Goal: Transaction & Acquisition: Purchase product/service

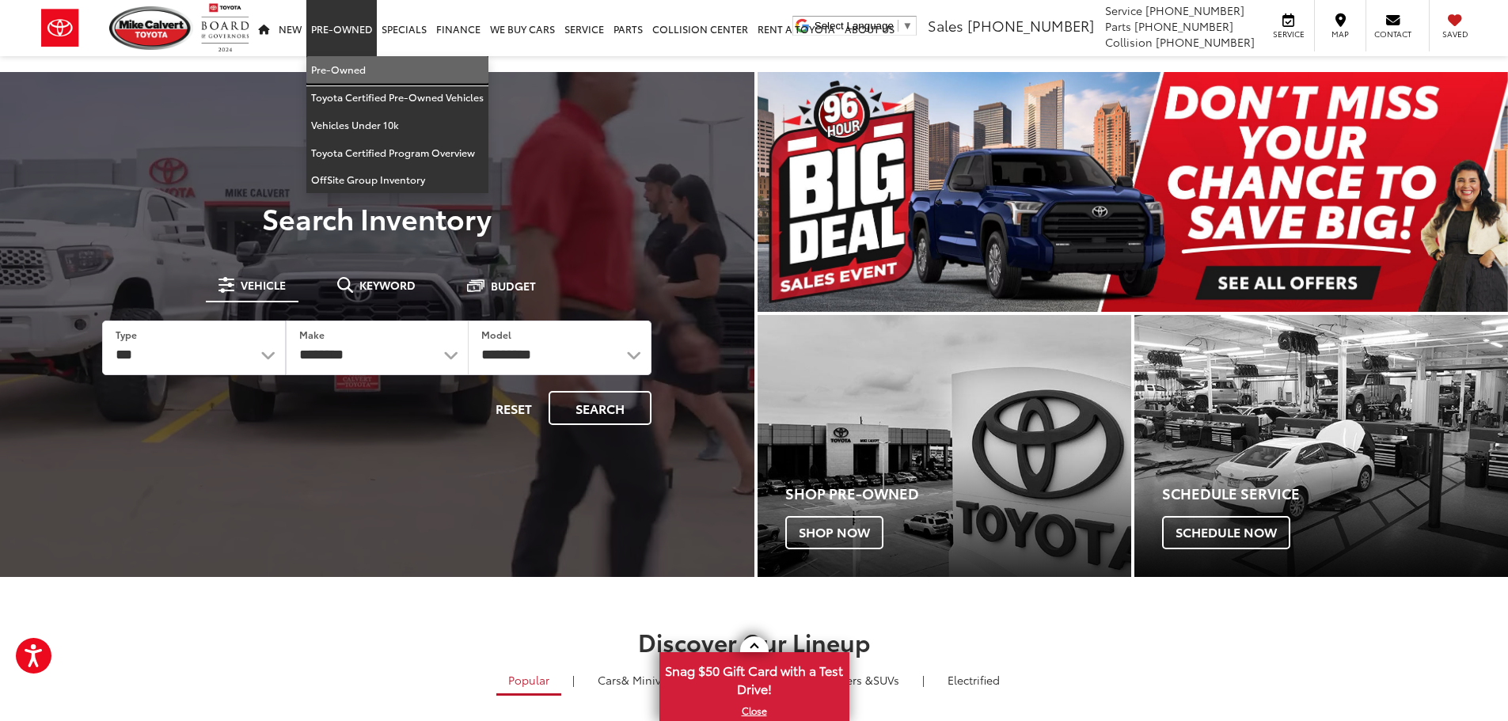
click at [344, 68] on link "Pre-Owned" at bounding box center [397, 70] width 182 height 28
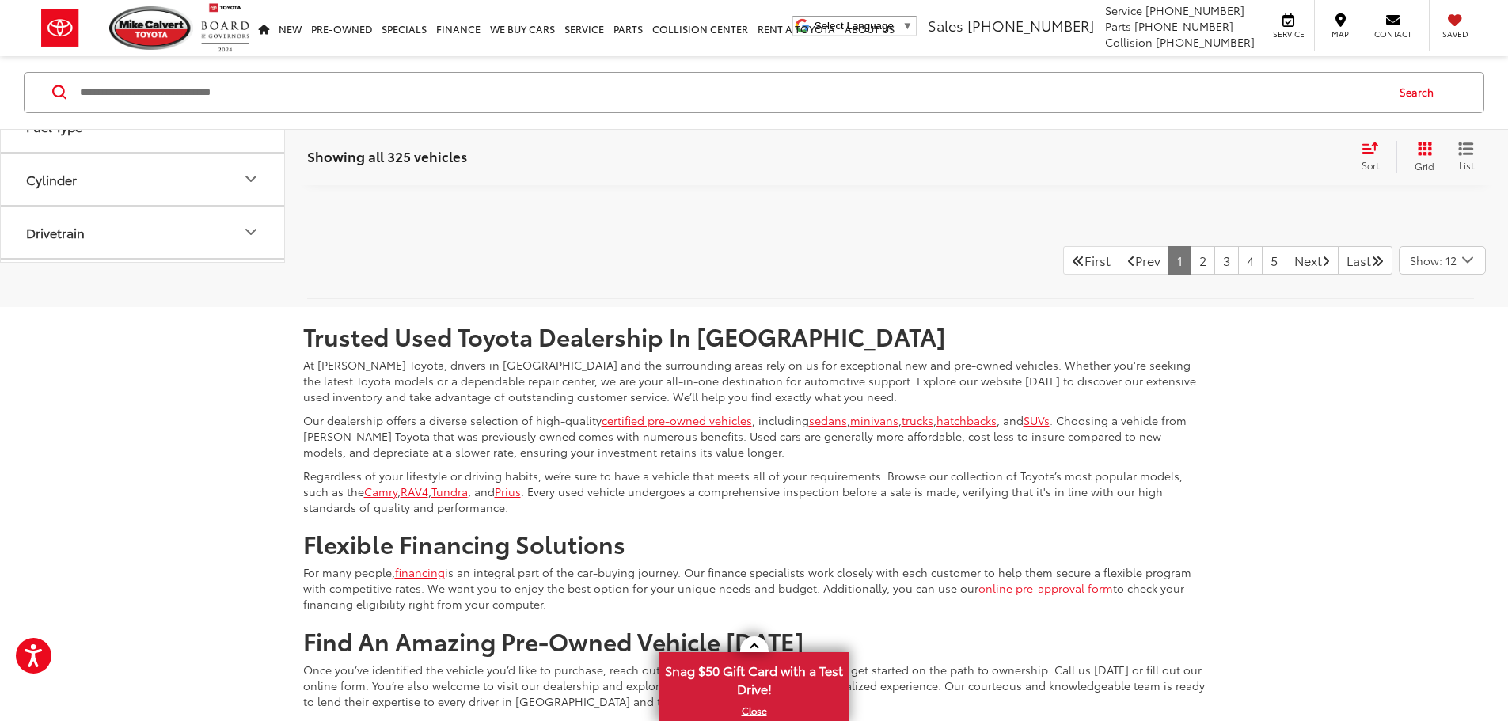
scroll to position [6672, 0]
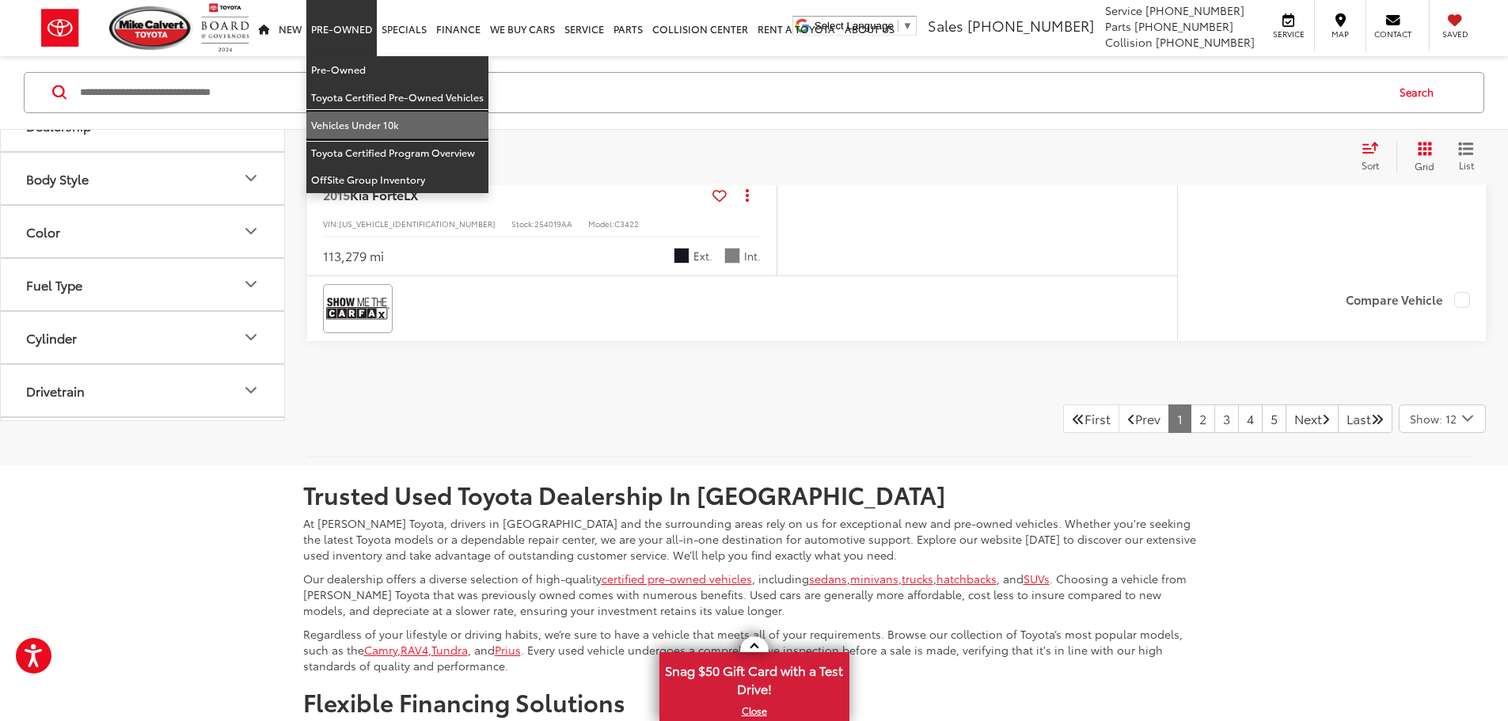
drag, startPoint x: 346, startPoint y: 121, endPoint x: 452, endPoint y: 225, distance: 148.3
click at [346, 121] on link "Vehicles Under 10k" at bounding box center [397, 126] width 182 height 28
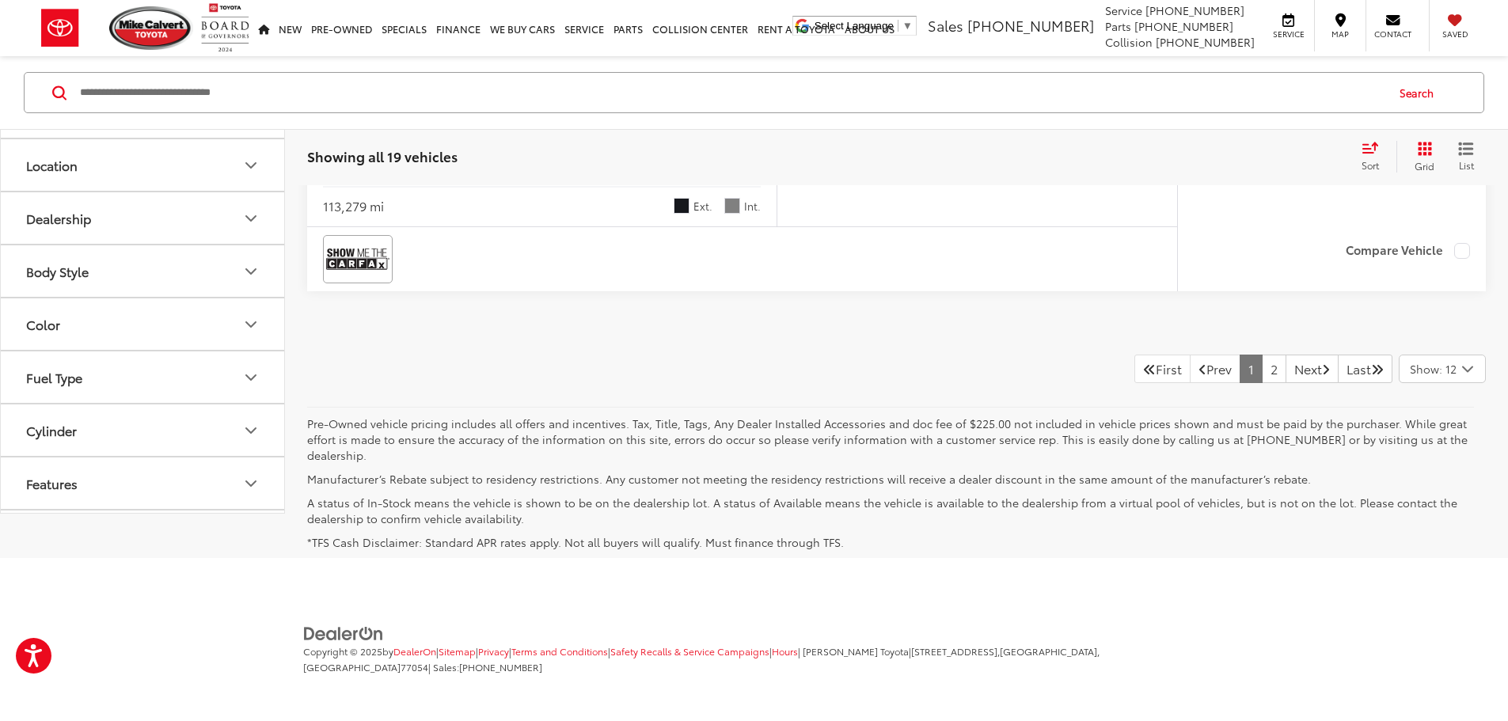
scroll to position [7814, 0]
click at [1262, 383] on link "2" at bounding box center [1274, 369] width 25 height 28
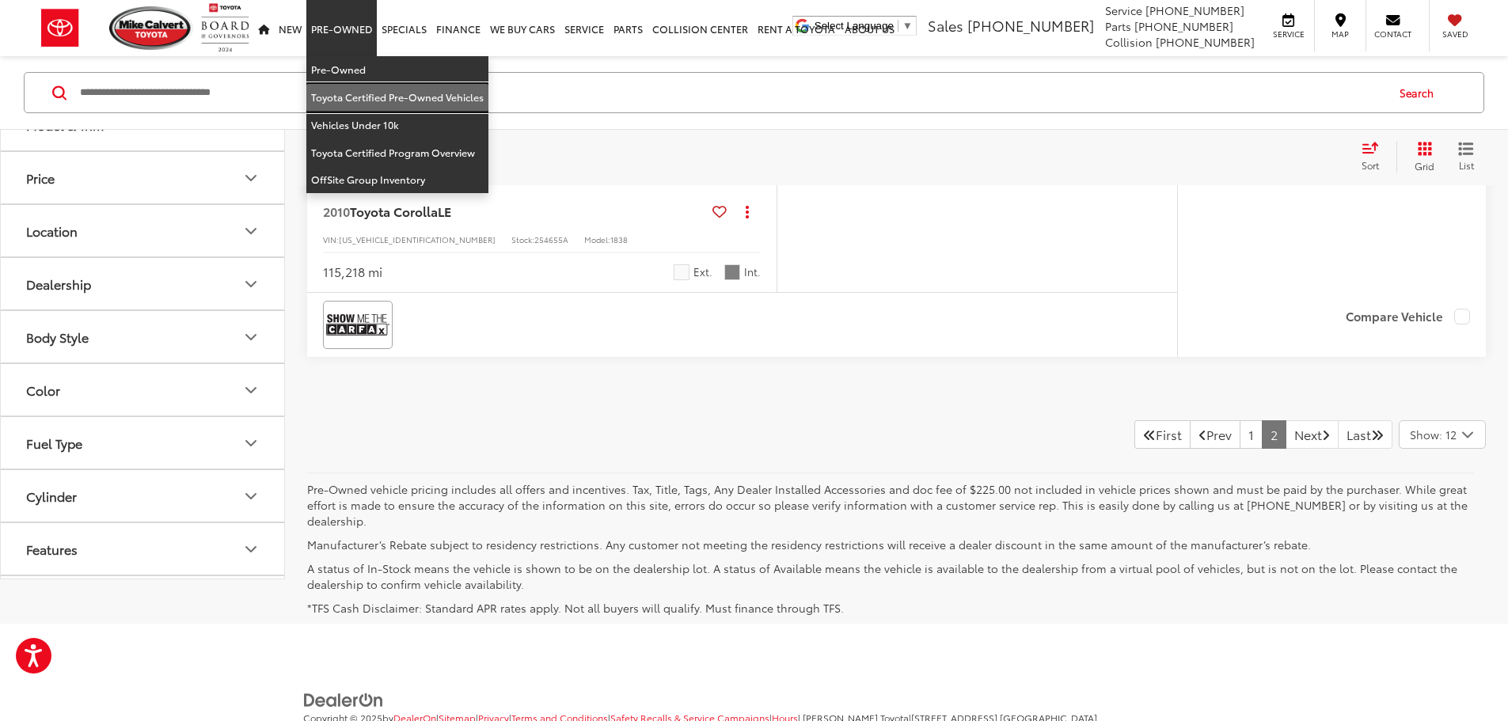
drag, startPoint x: 387, startPoint y: 96, endPoint x: 414, endPoint y: 144, distance: 55.3
click at [388, 96] on link "Toyota Certified Pre-Owned Vehicles" at bounding box center [397, 98] width 182 height 28
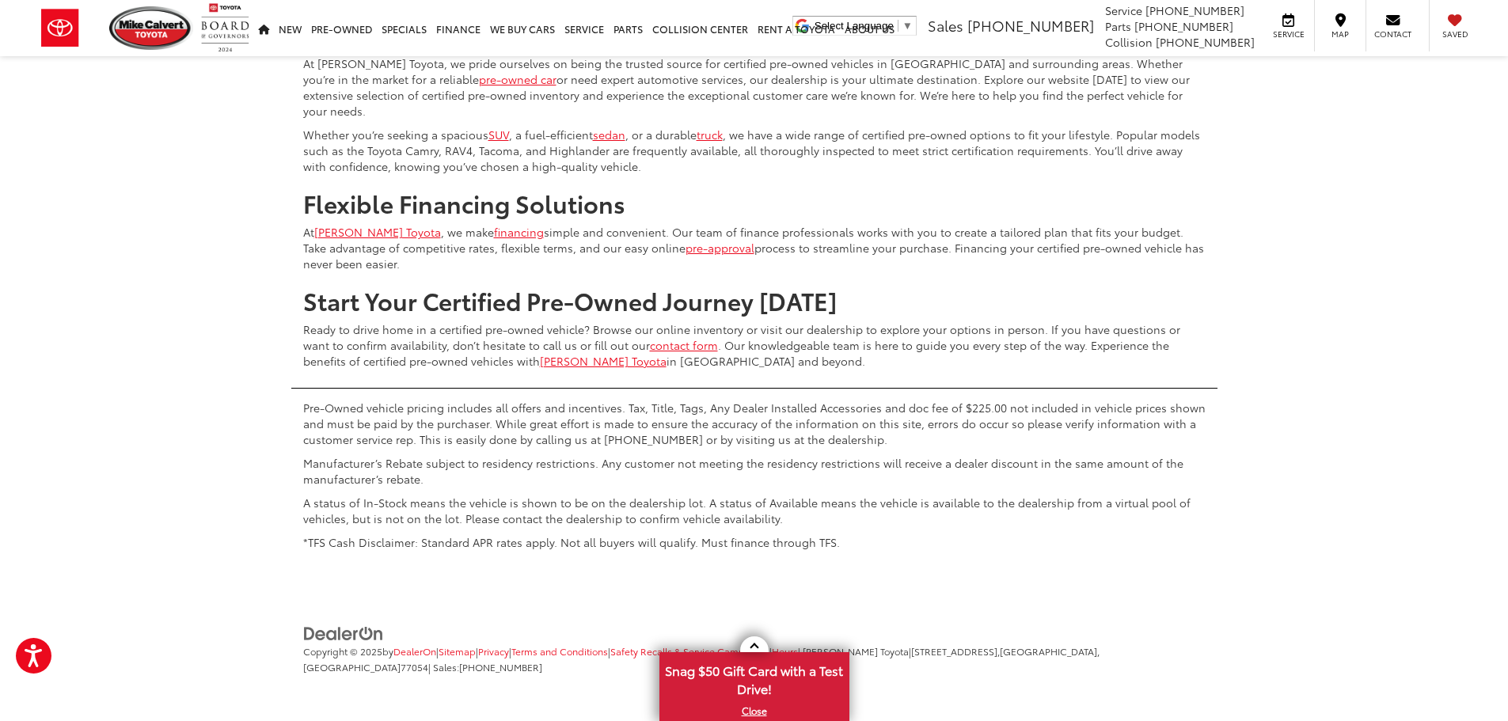
scroll to position [8232, 0]
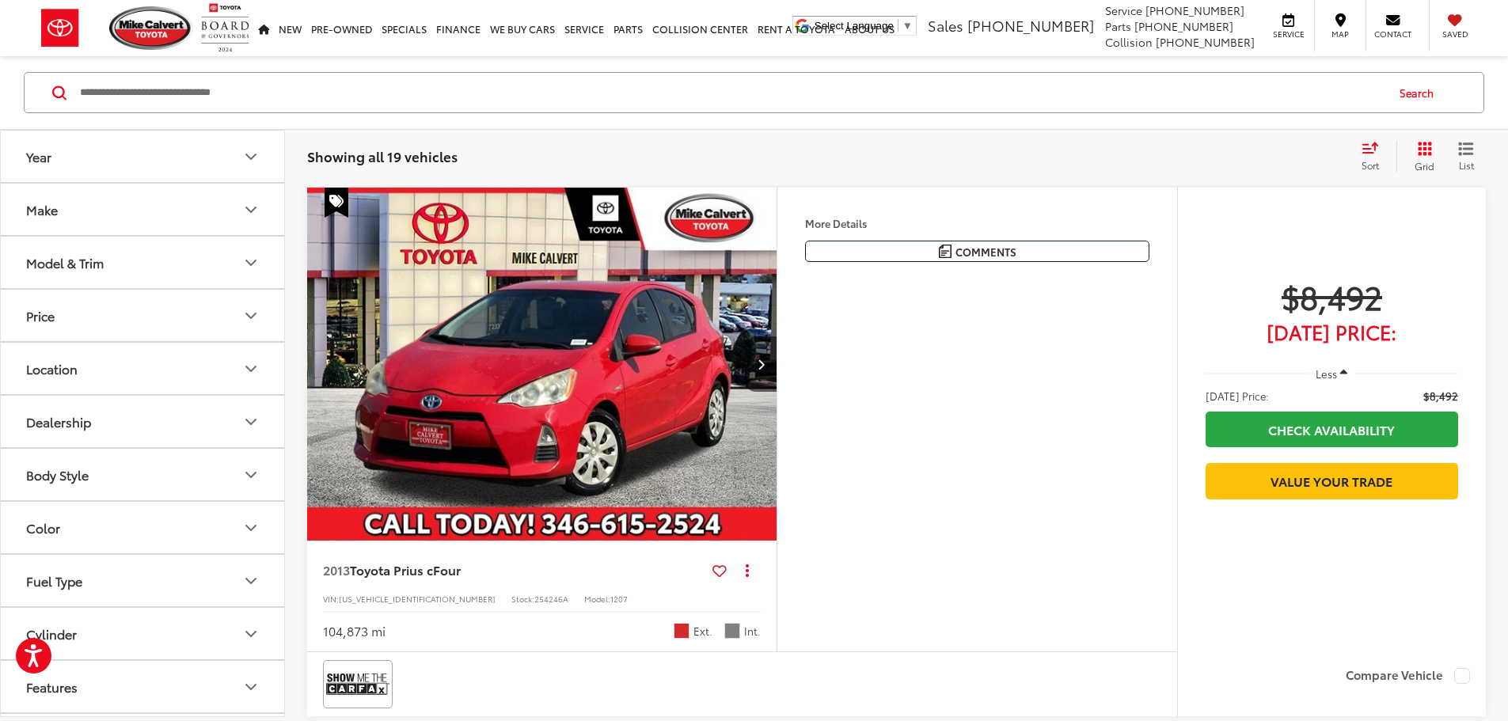
scroll to position [3942, 0]
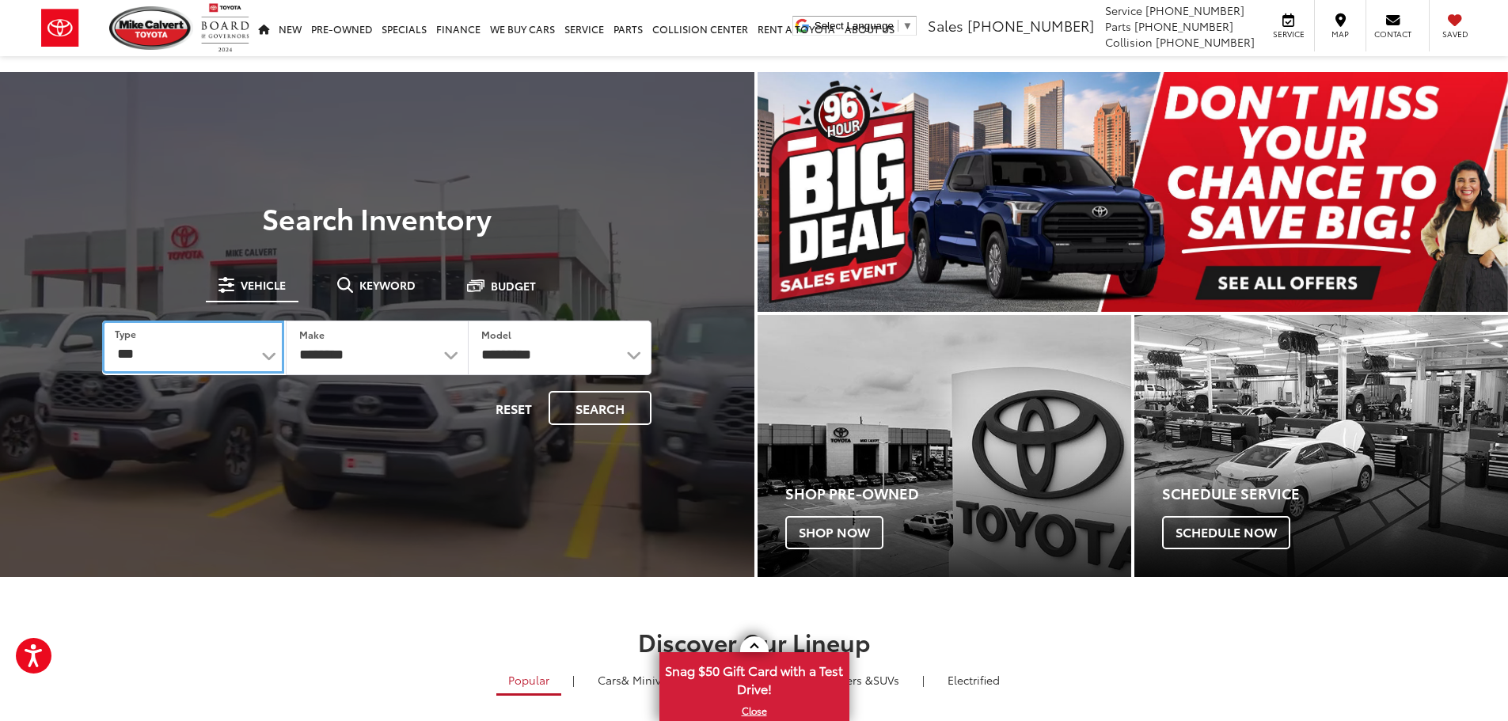
click at [275, 353] on select "*** *** **** *********" at bounding box center [192, 347] width 181 height 53
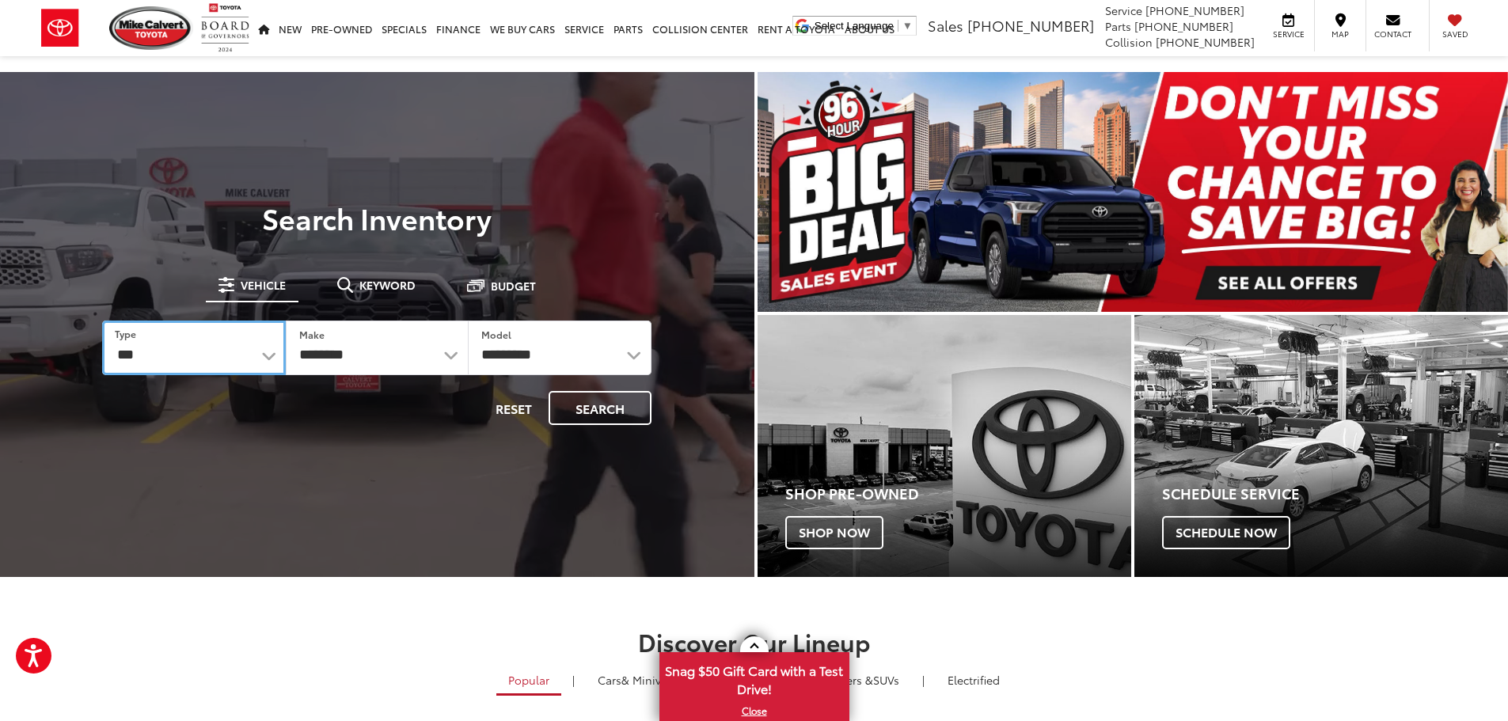
select select "******"
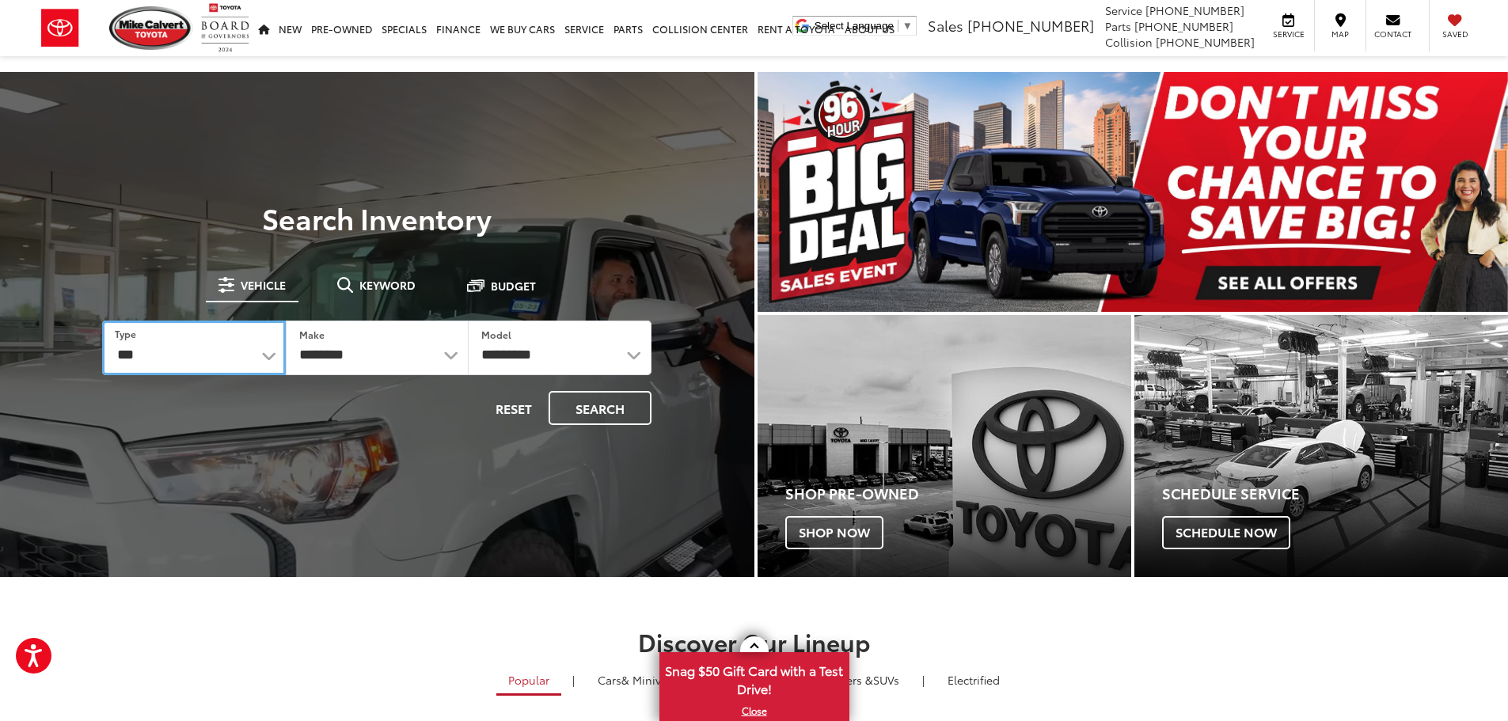
click at [102, 321] on select "*** *** **** *********" at bounding box center [193, 348] width 183 height 55
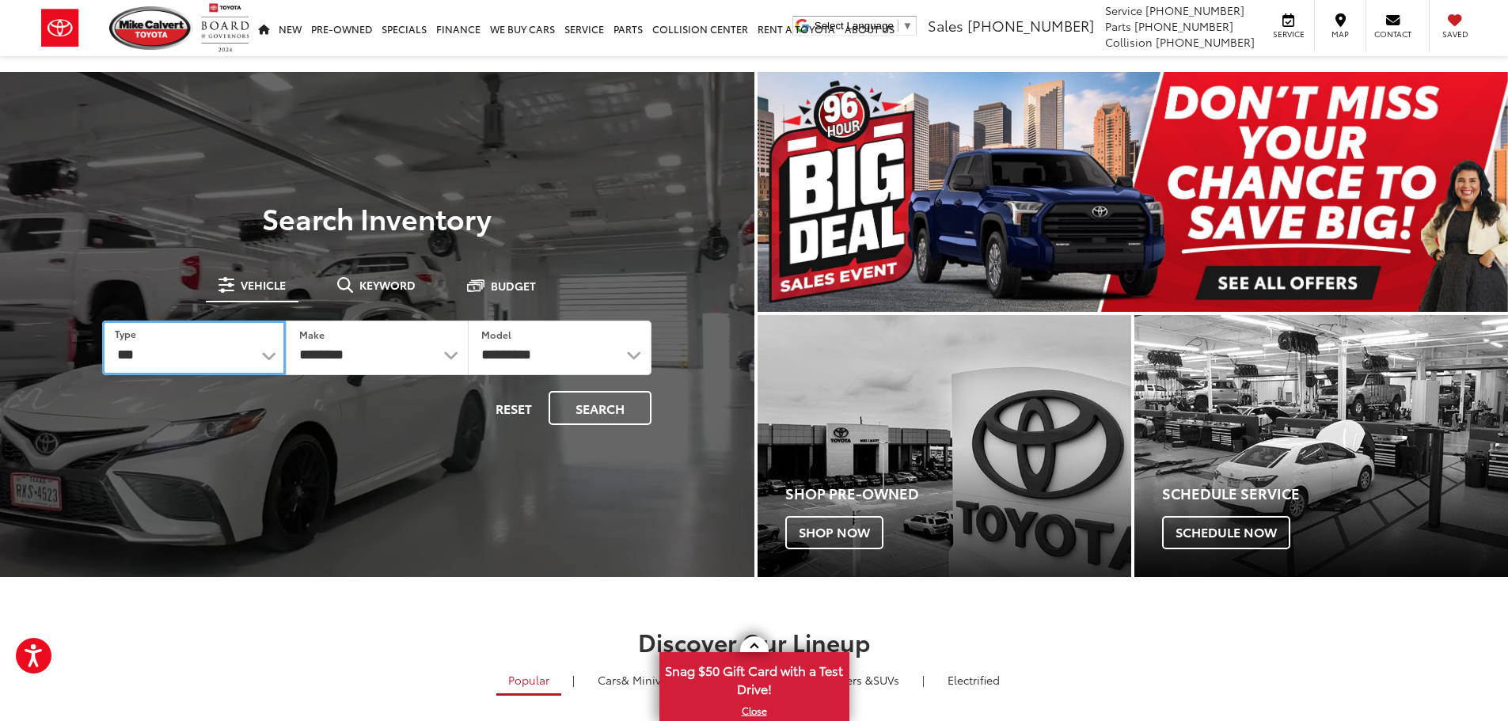
select select
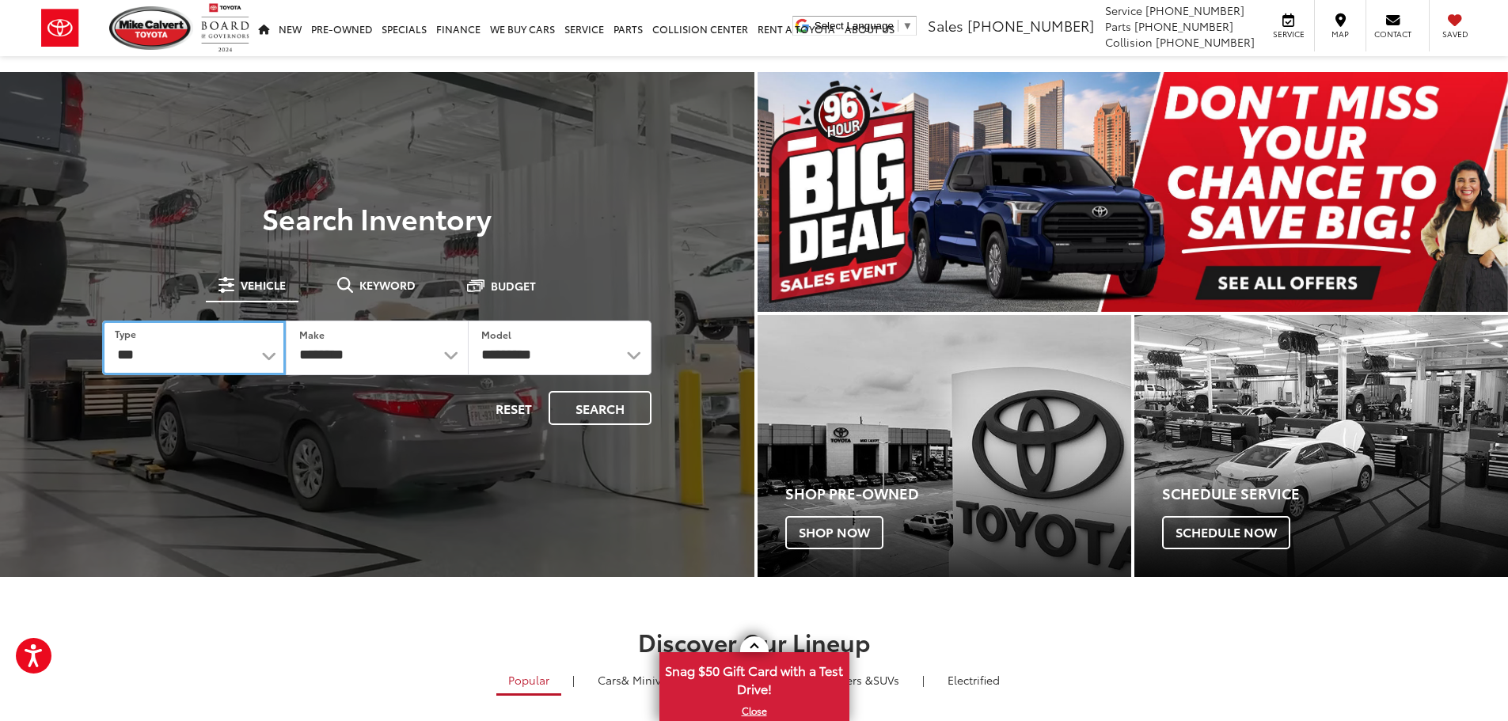
select select
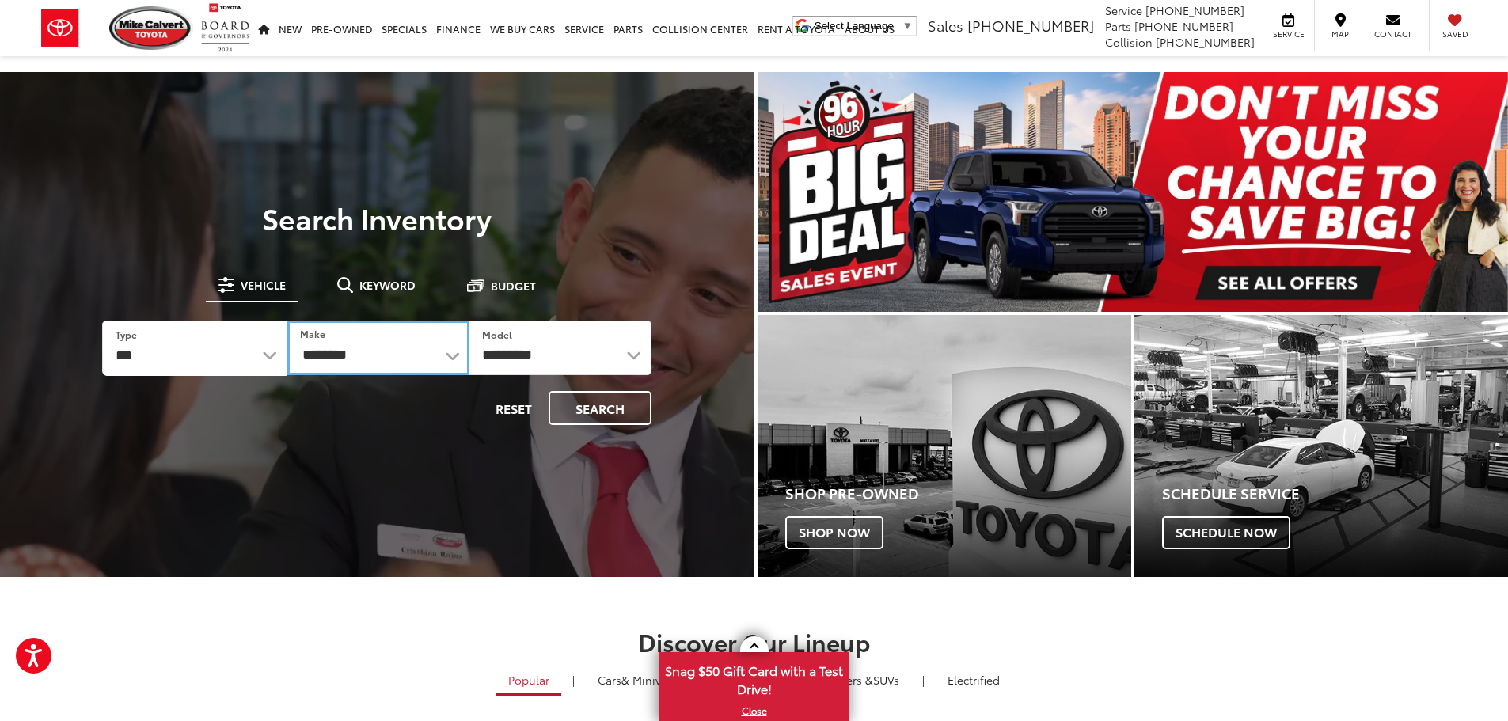
click at [453, 355] on select "**********" at bounding box center [378, 348] width 182 height 55
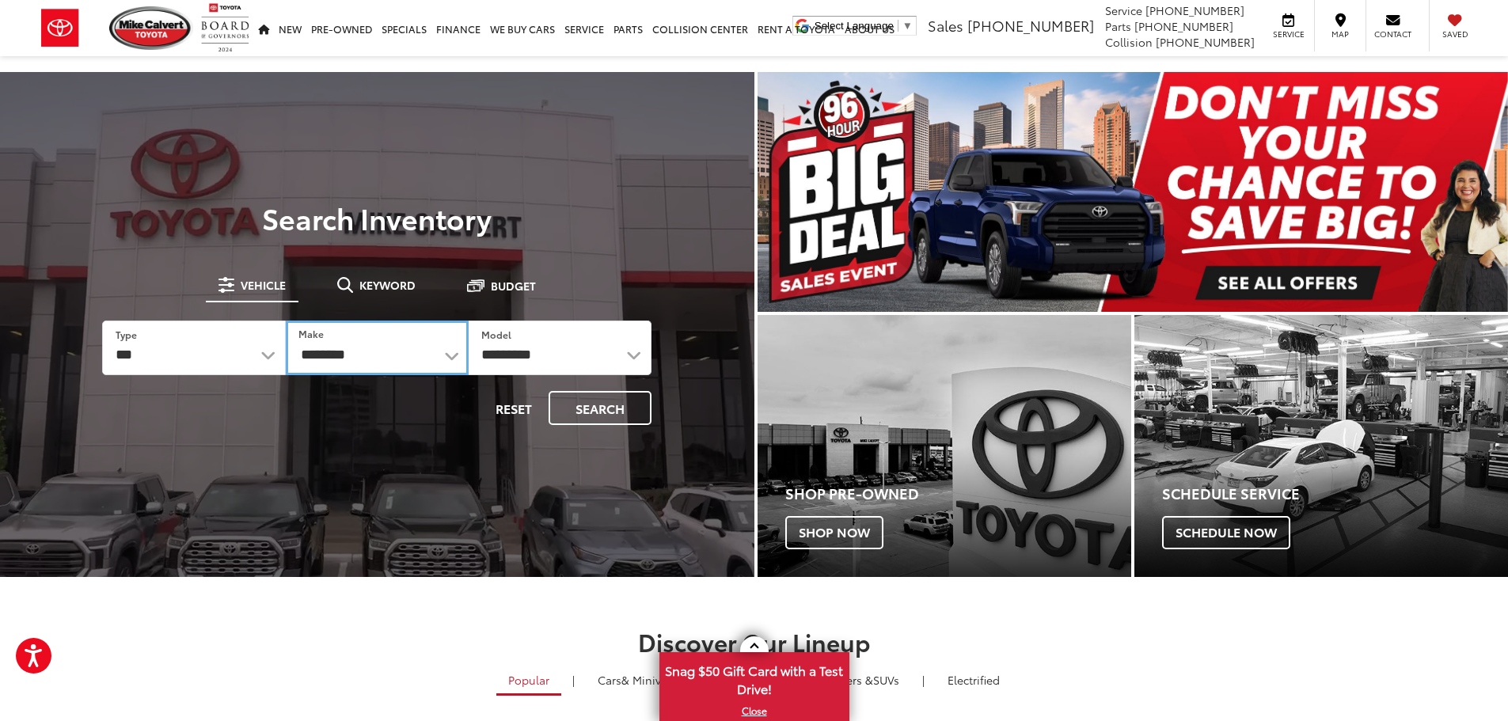
select select "******"
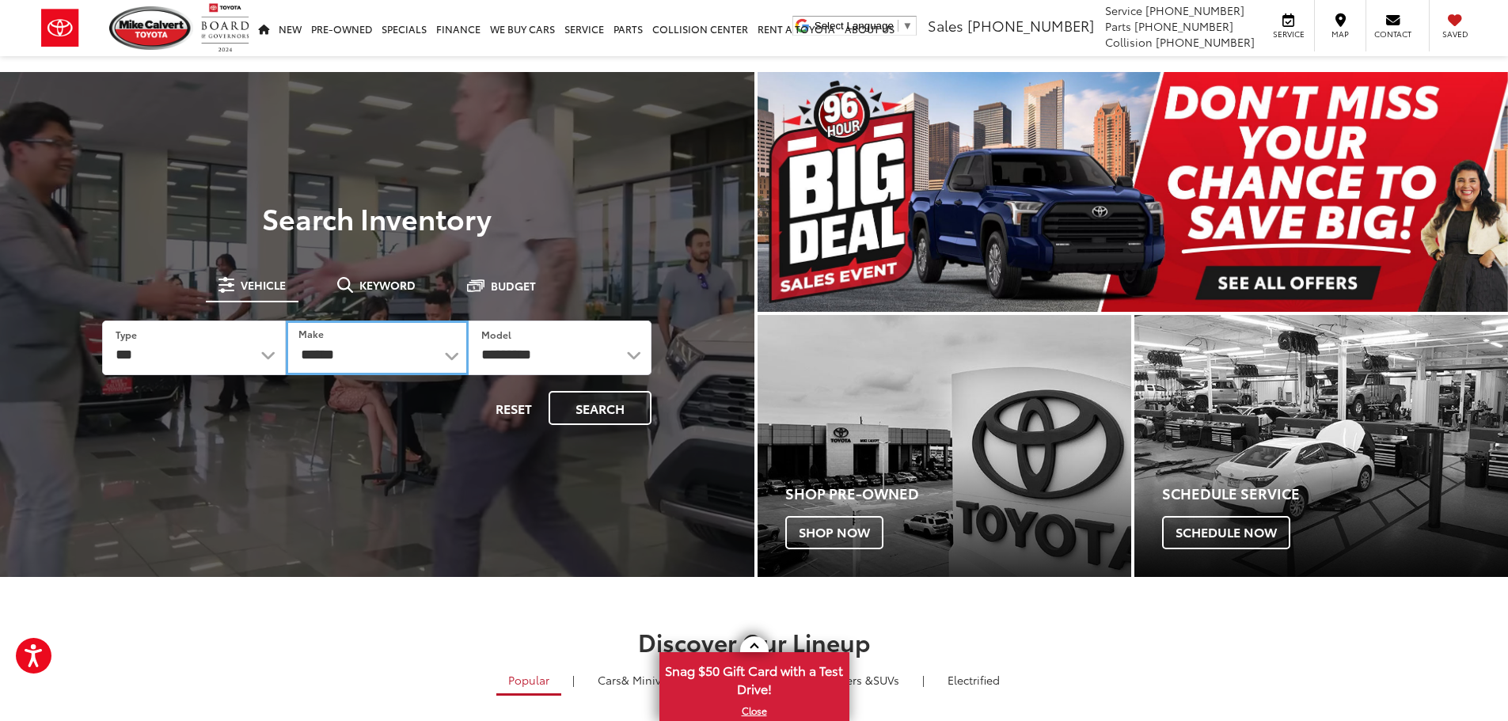
click at [286, 321] on select "**********" at bounding box center [377, 348] width 183 height 55
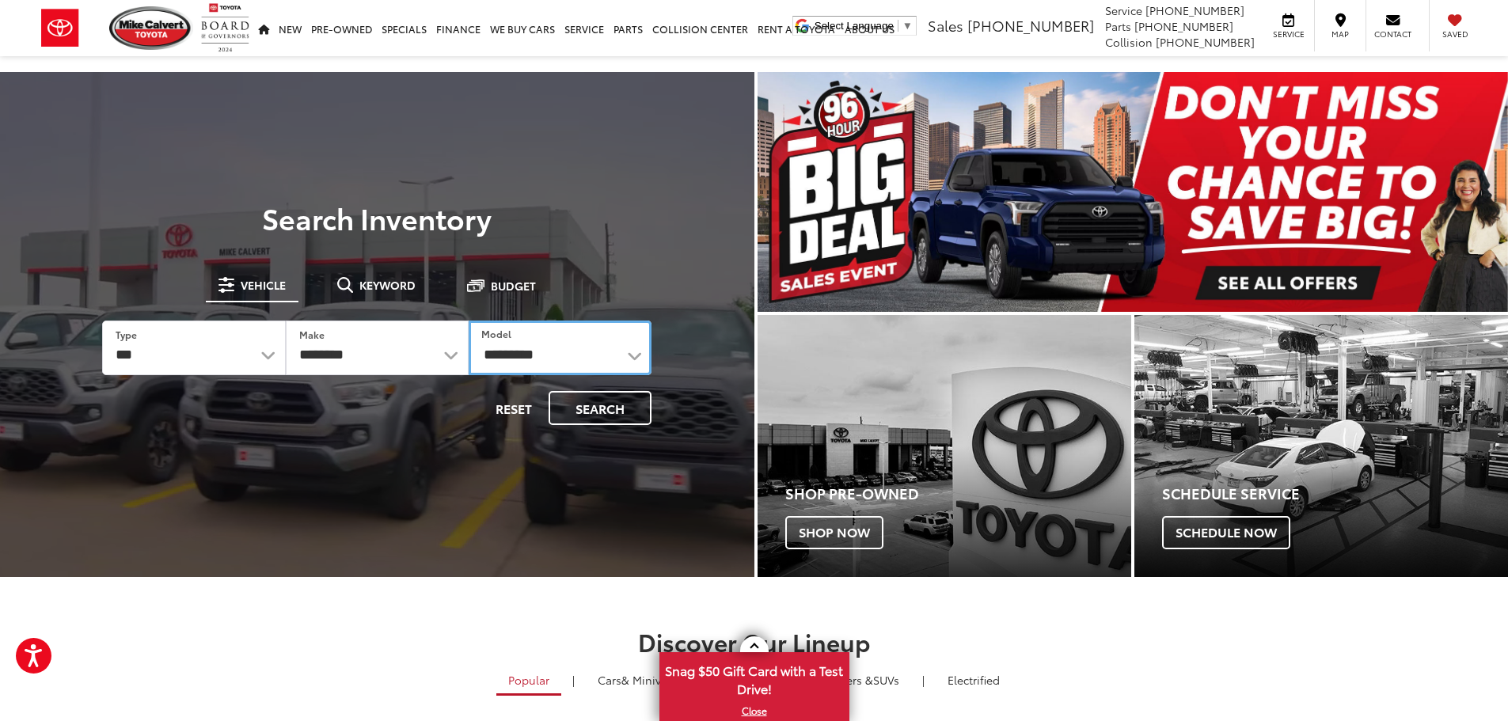
click at [632, 356] on select "**********" at bounding box center [560, 348] width 183 height 55
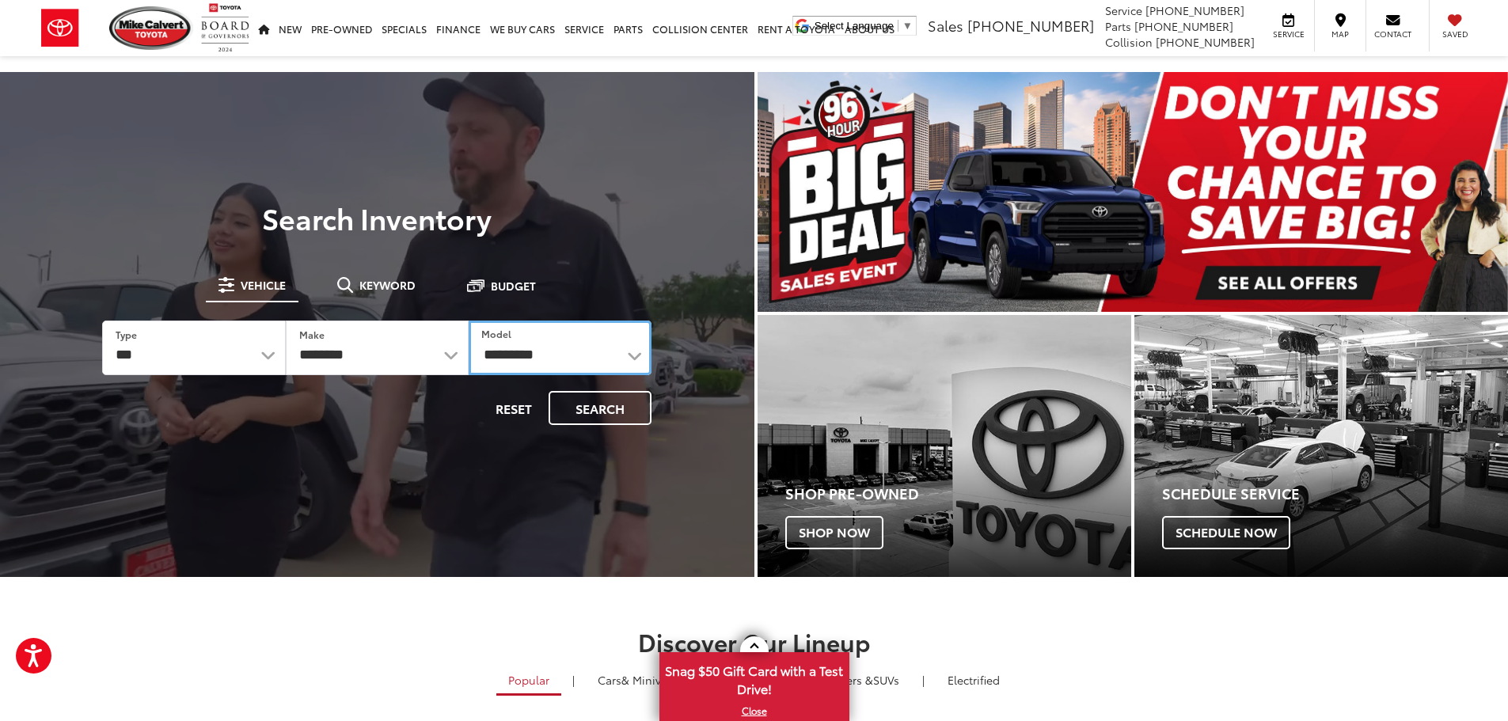
select select "******"
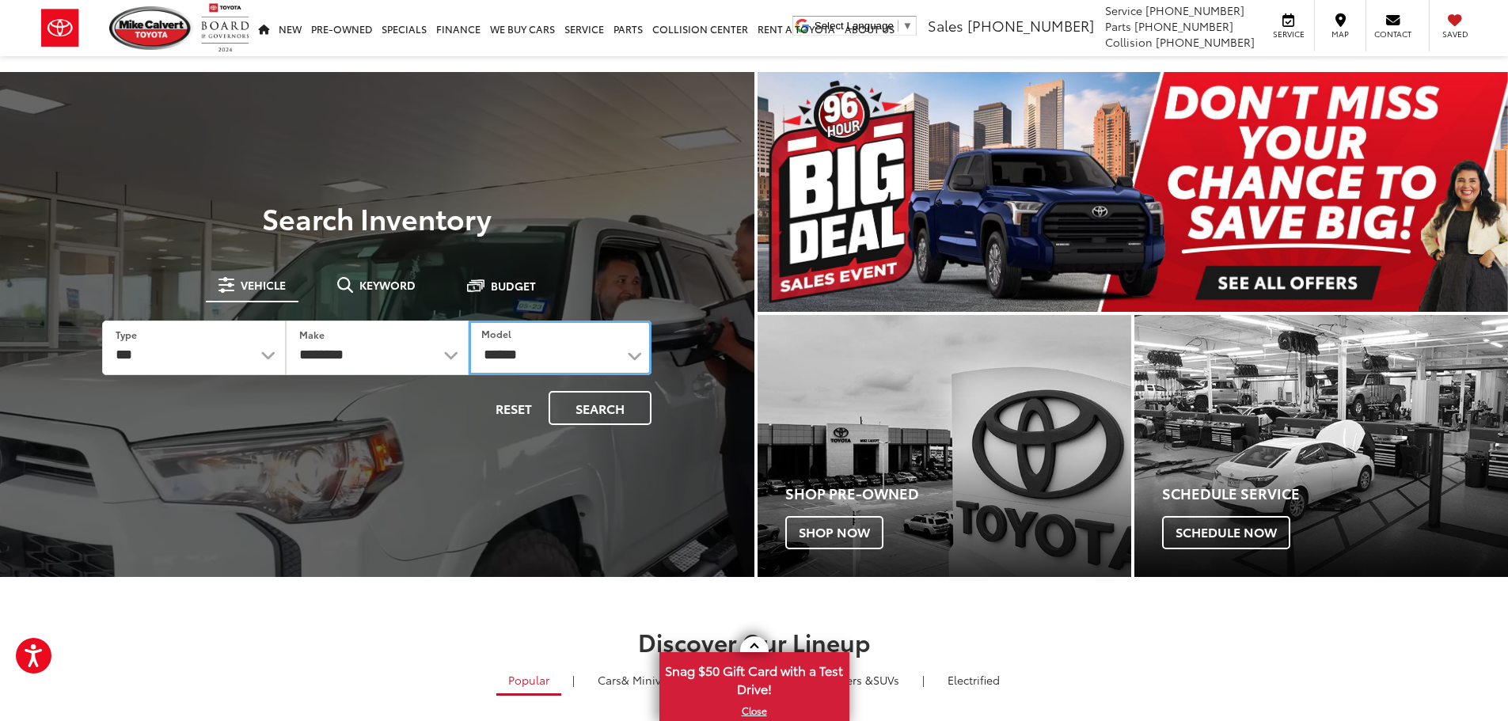
click at [469, 321] on select "**********" at bounding box center [560, 348] width 183 height 55
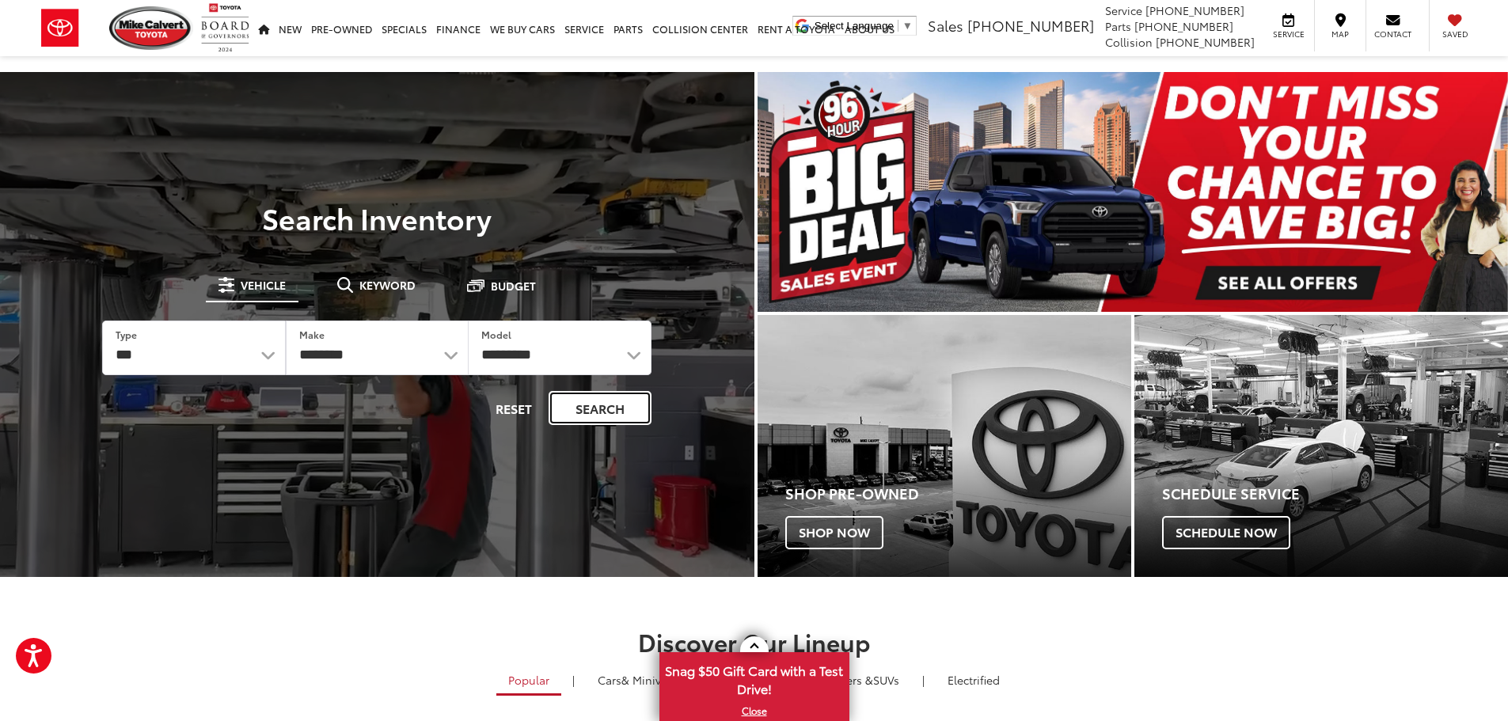
click at [602, 408] on button "Search" at bounding box center [600, 408] width 103 height 34
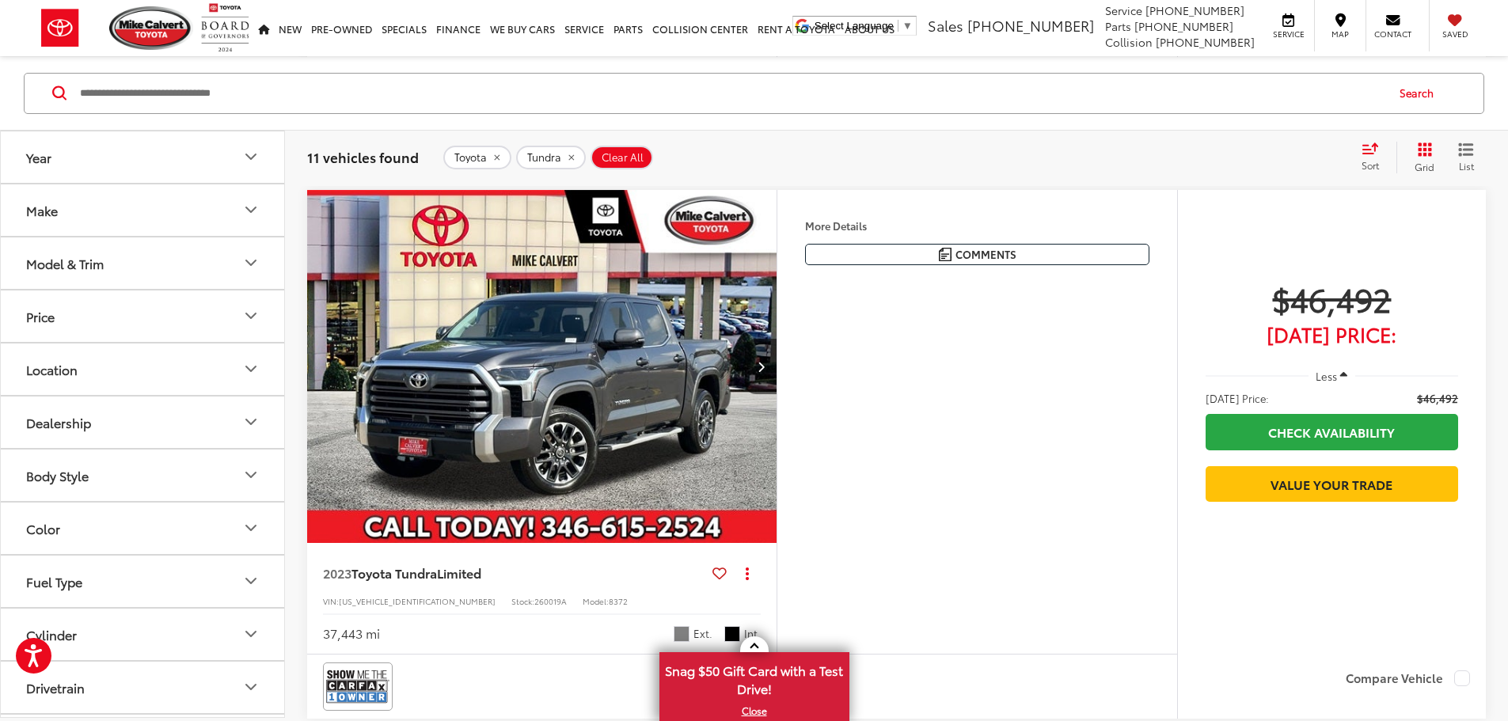
scroll to position [2295, 0]
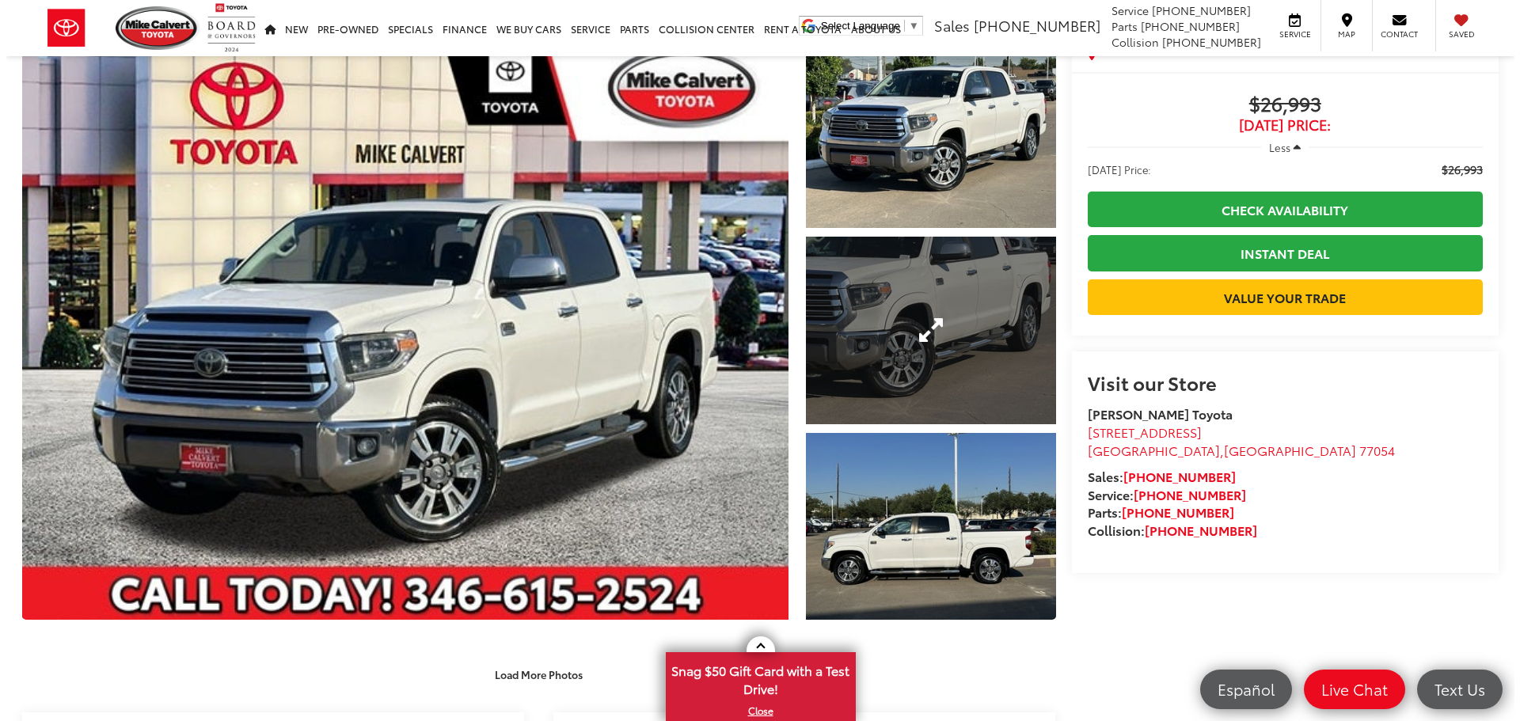
scroll to position [158, 0]
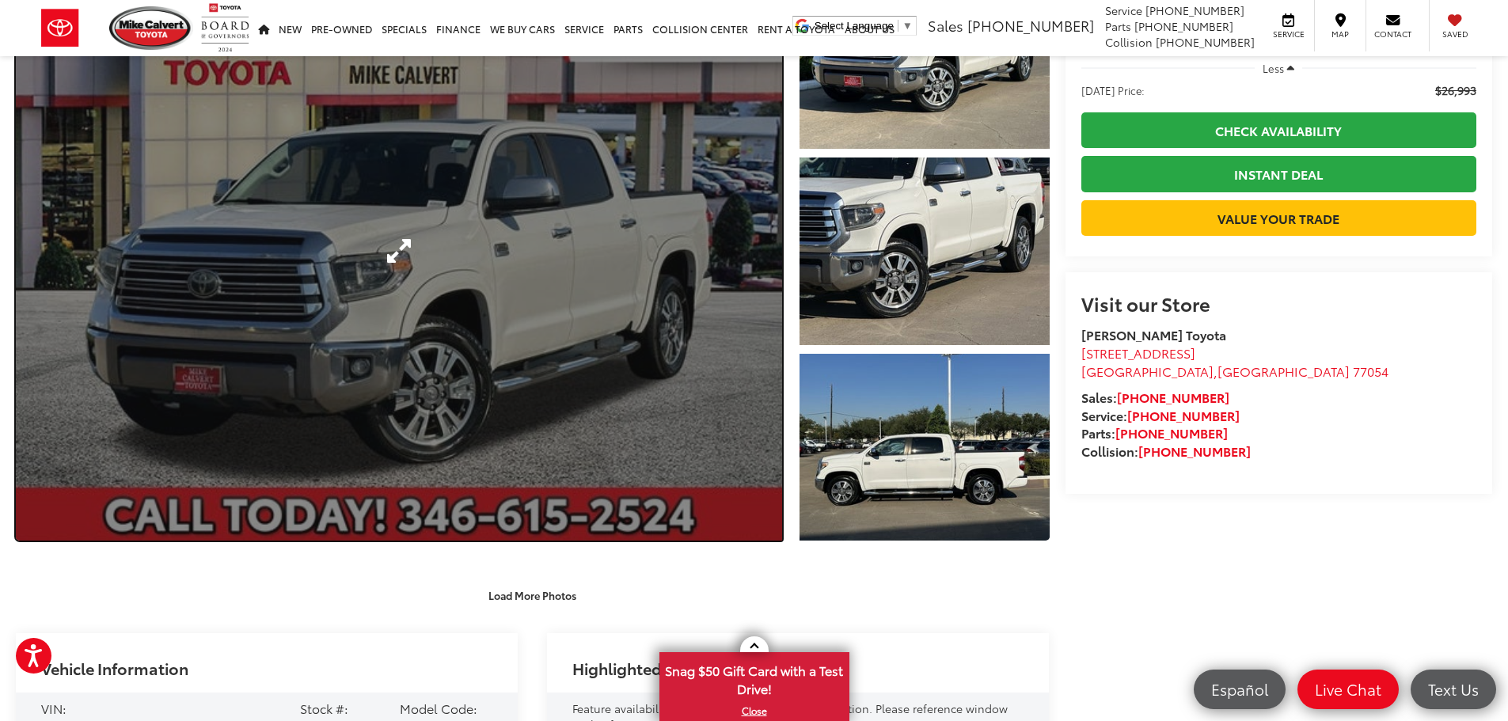
click at [495, 249] on link "Expand Photo 0" at bounding box center [399, 250] width 766 height 579
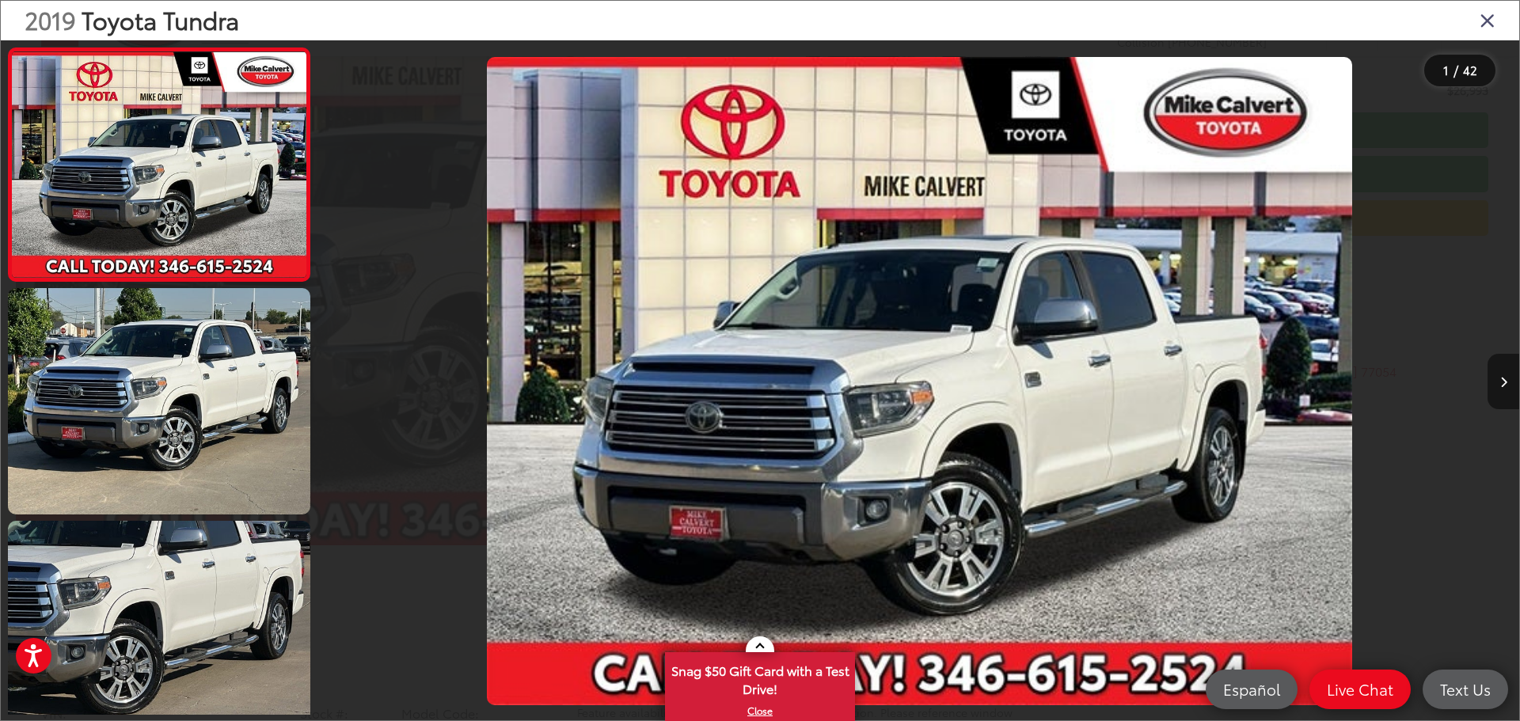
click at [1511, 386] on button "Next image" at bounding box center [1503, 381] width 32 height 55
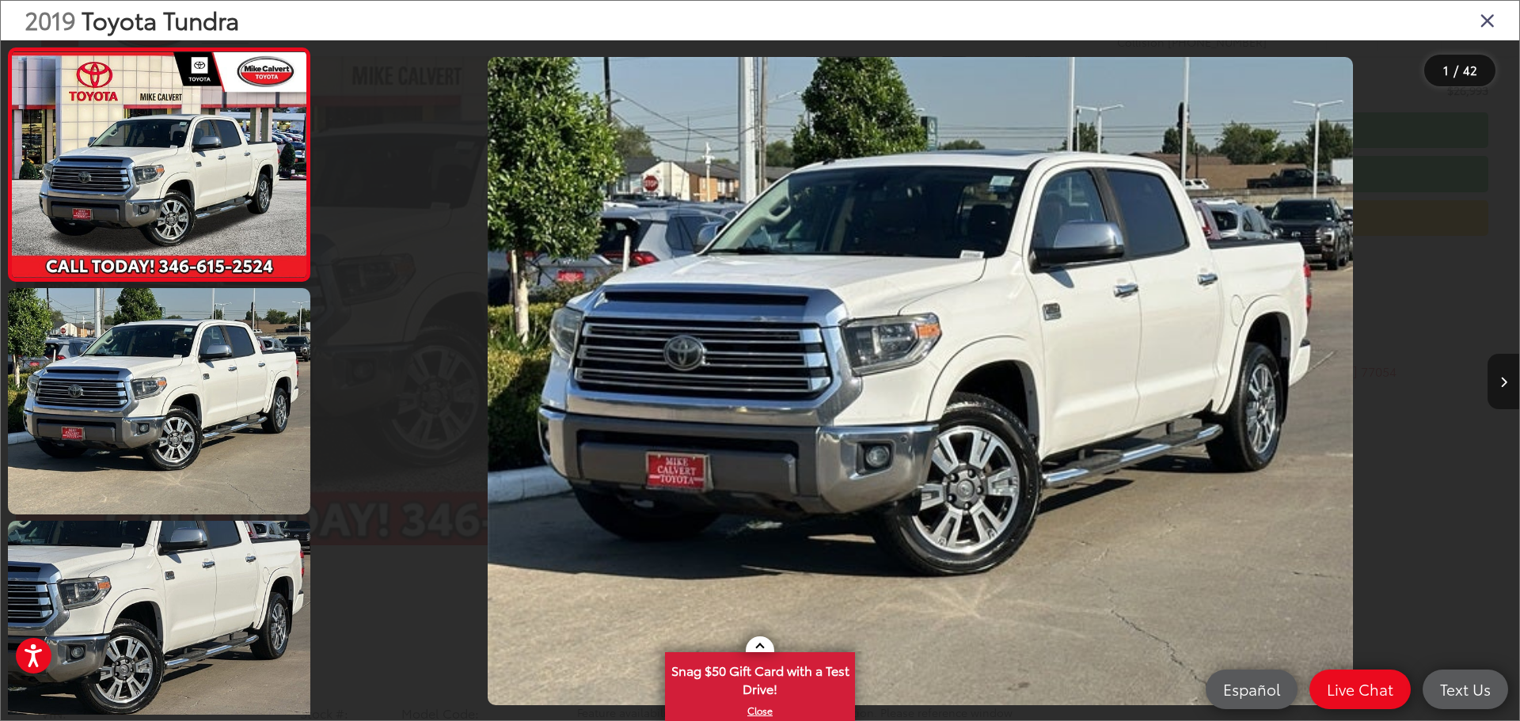
scroll to position [63, 0]
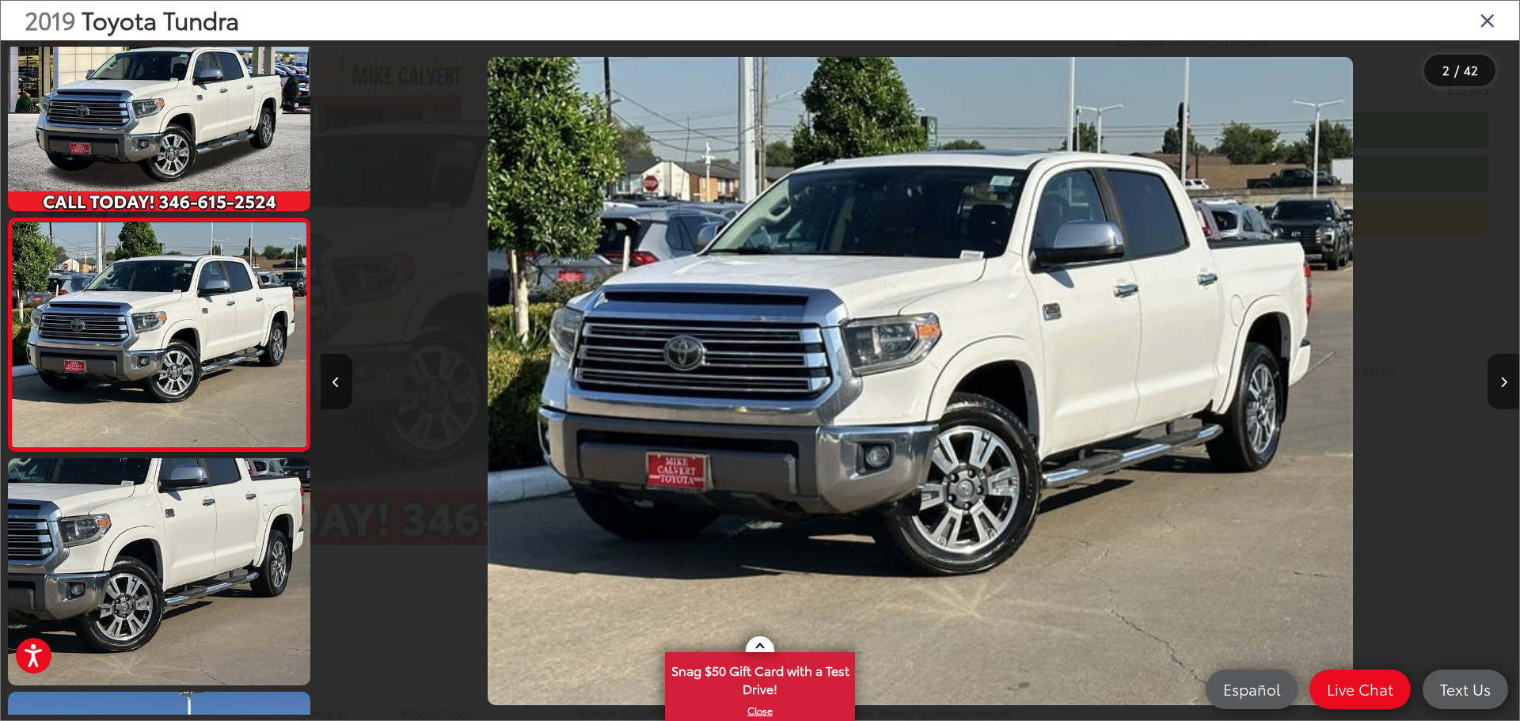
click at [1505, 389] on button "Next image" at bounding box center [1503, 381] width 32 height 55
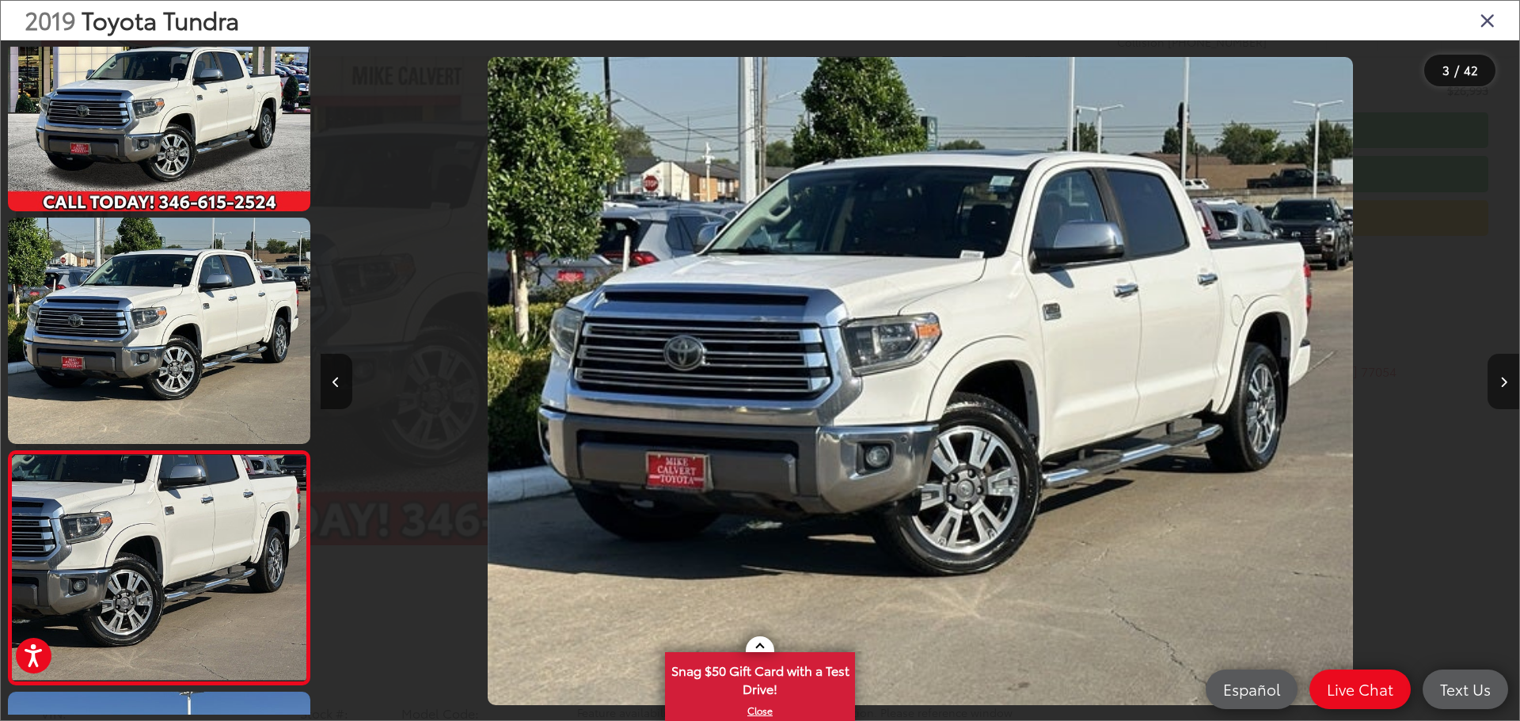
scroll to position [295, 0]
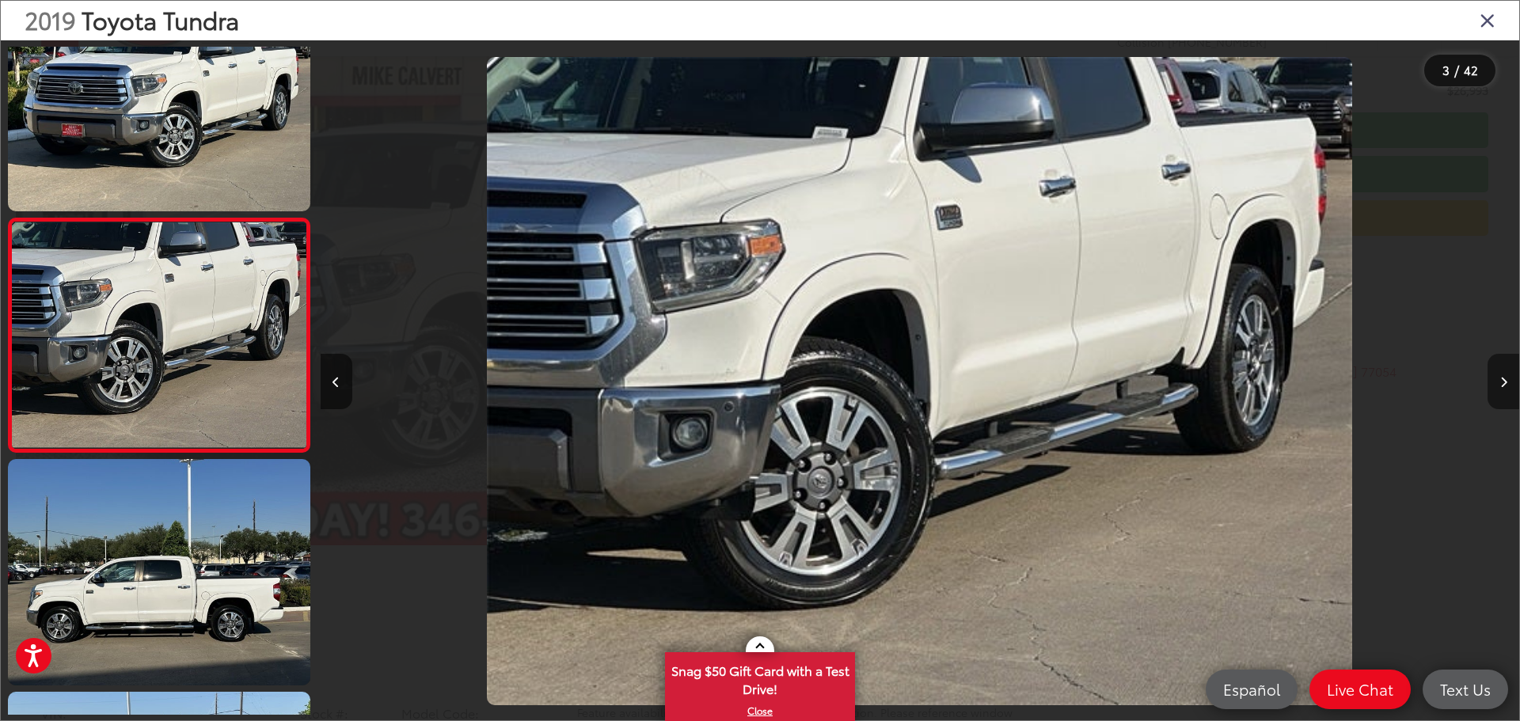
click at [1503, 393] on button "Next image" at bounding box center [1503, 381] width 32 height 55
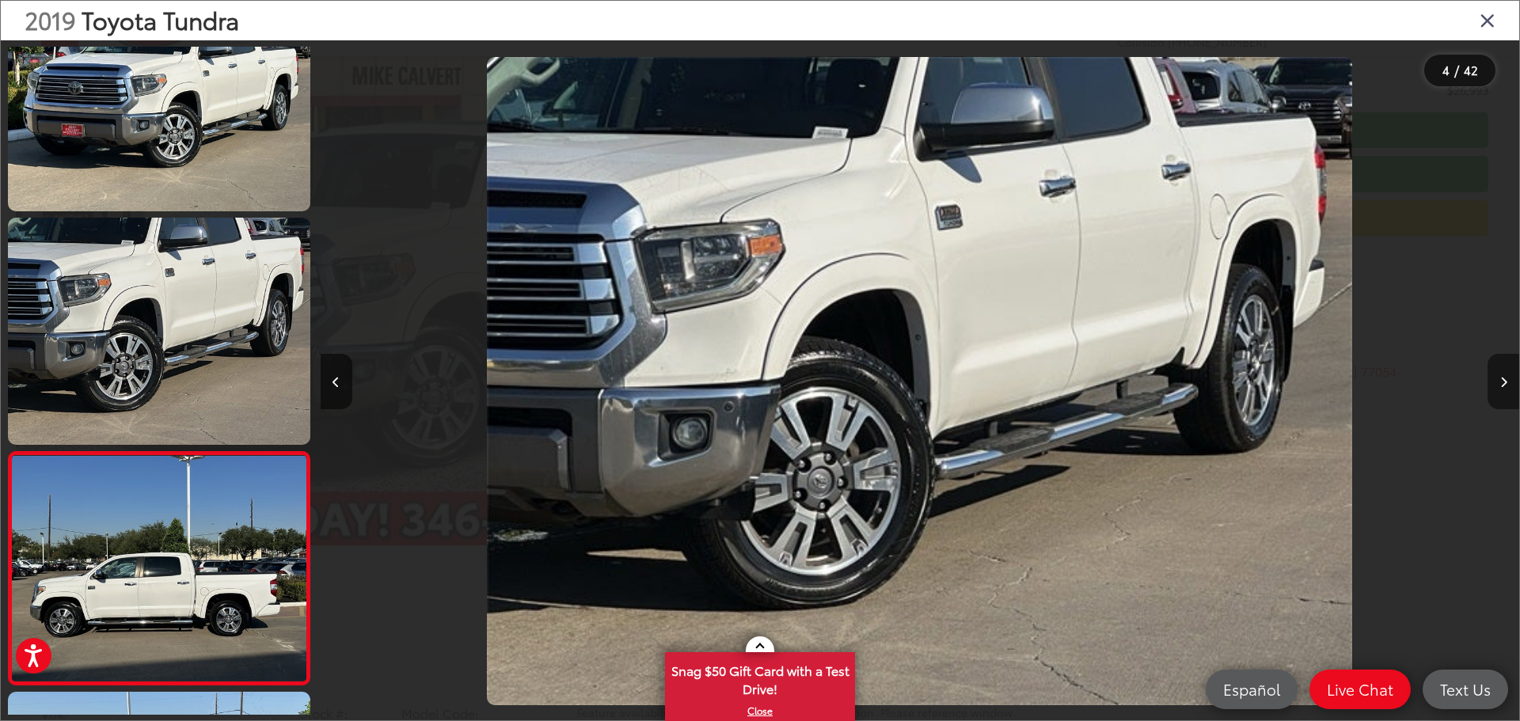
scroll to position [529, 0]
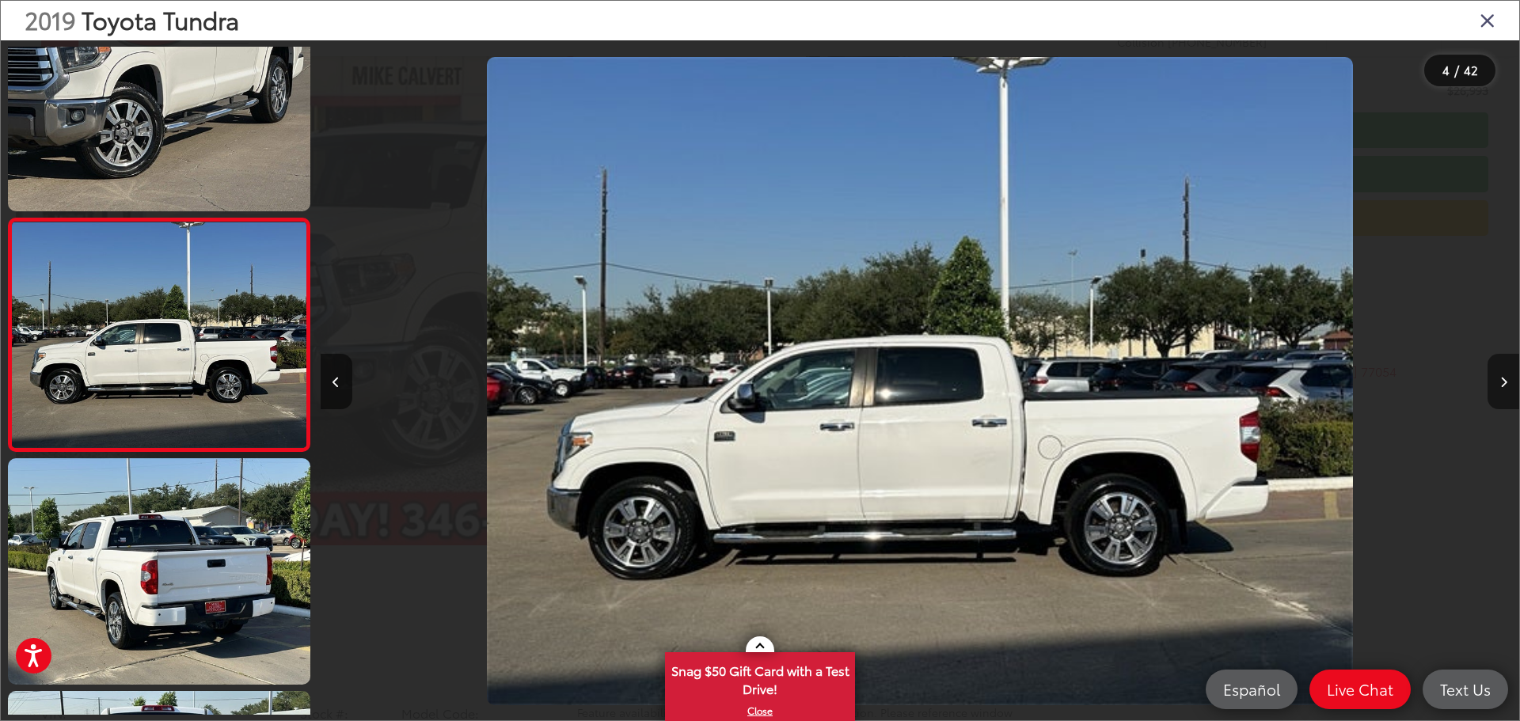
click at [1501, 395] on button "Next image" at bounding box center [1503, 381] width 32 height 55
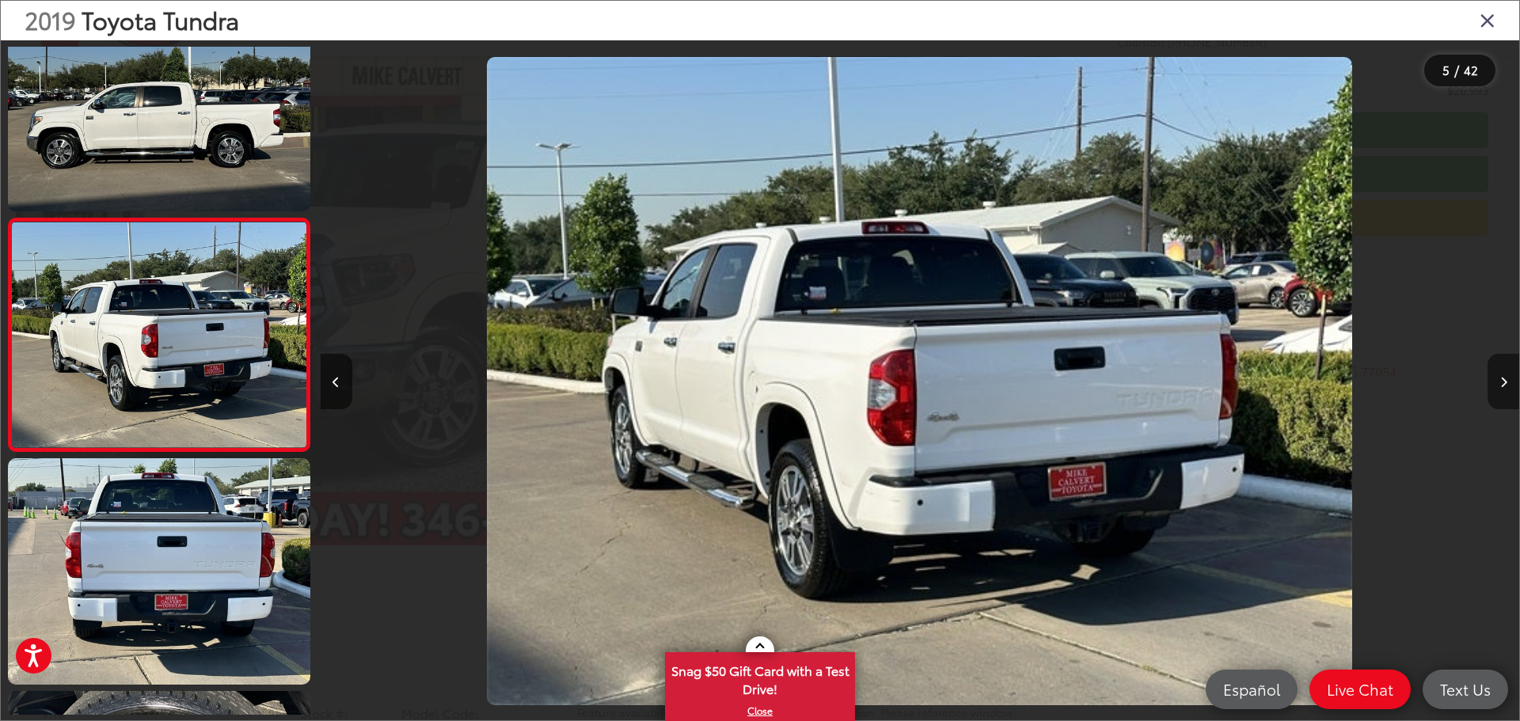
click at [1502, 395] on button "Next image" at bounding box center [1503, 381] width 32 height 55
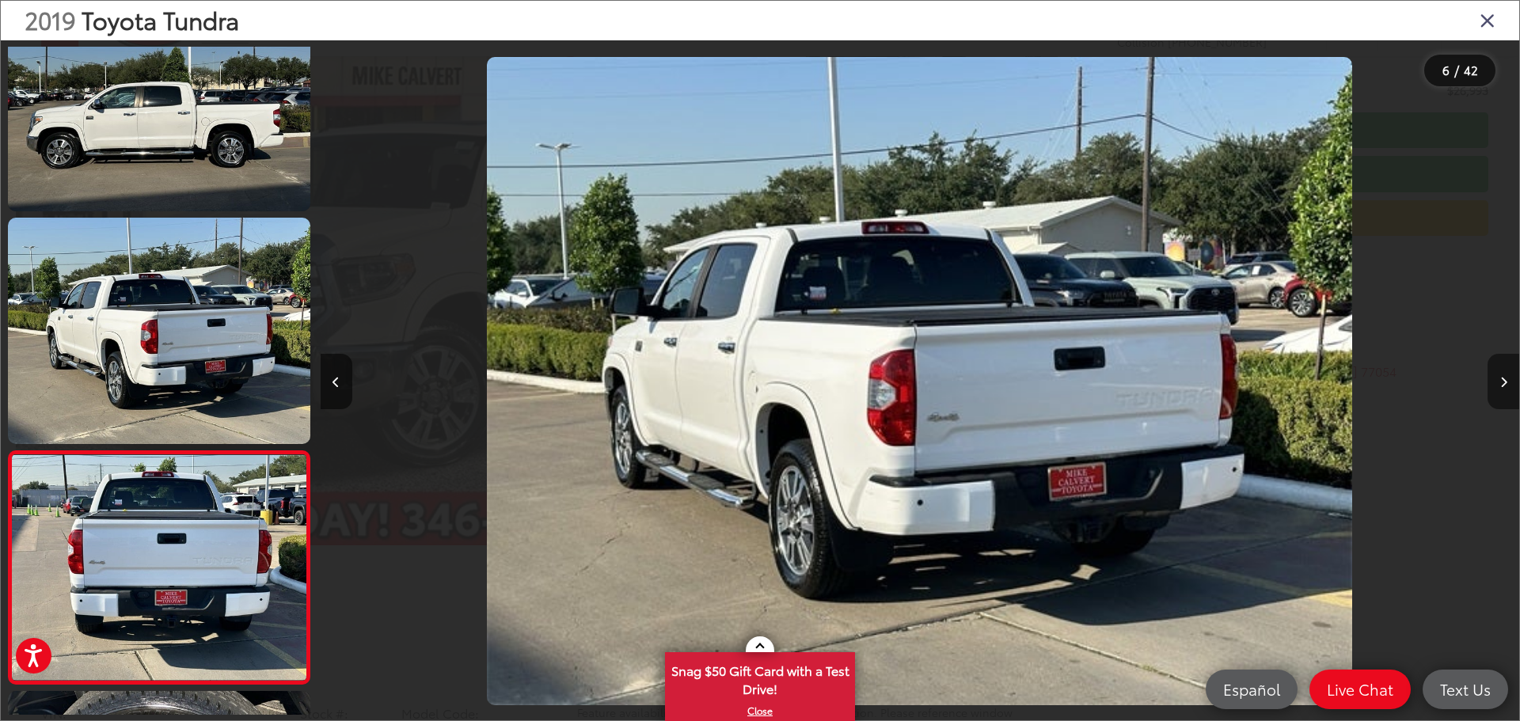
scroll to position [994, 0]
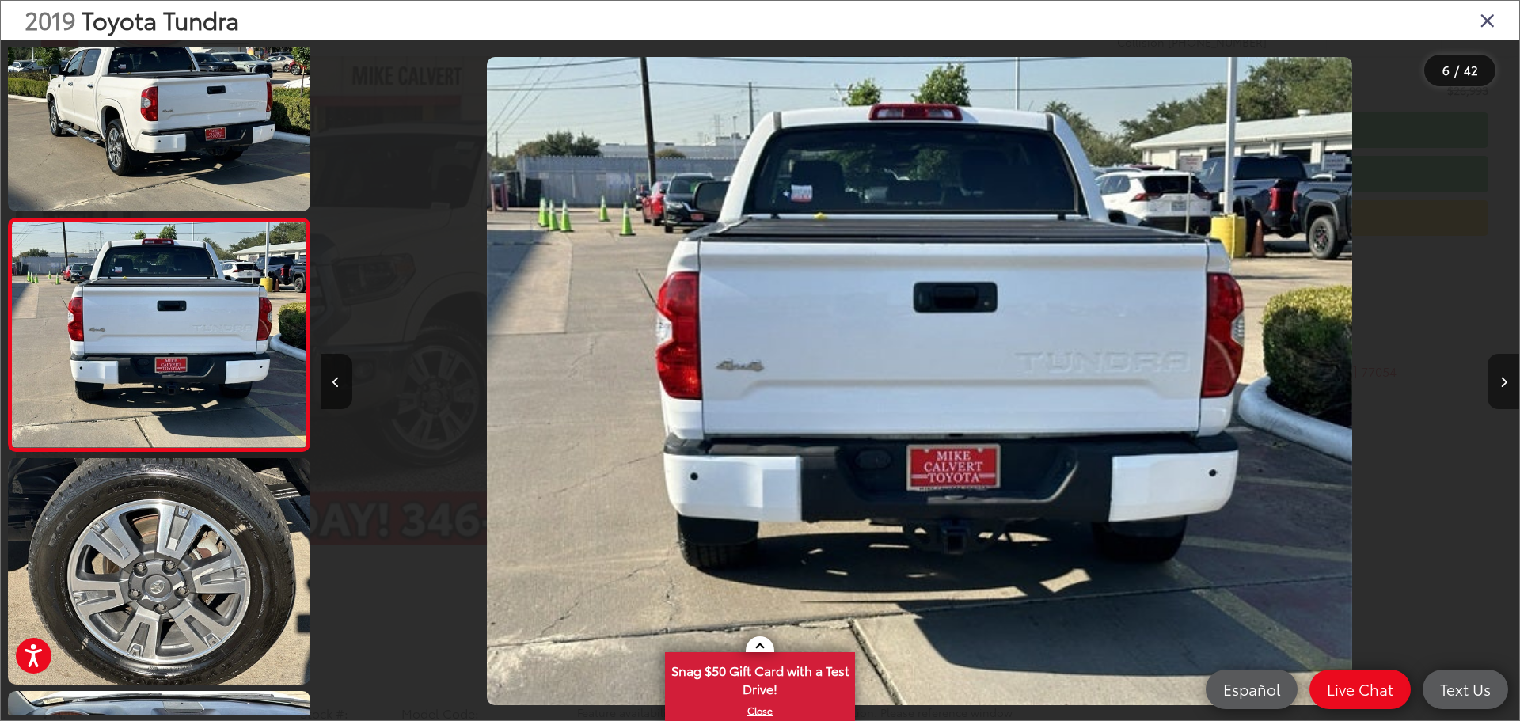
click at [1502, 395] on button "Next image" at bounding box center [1503, 381] width 32 height 55
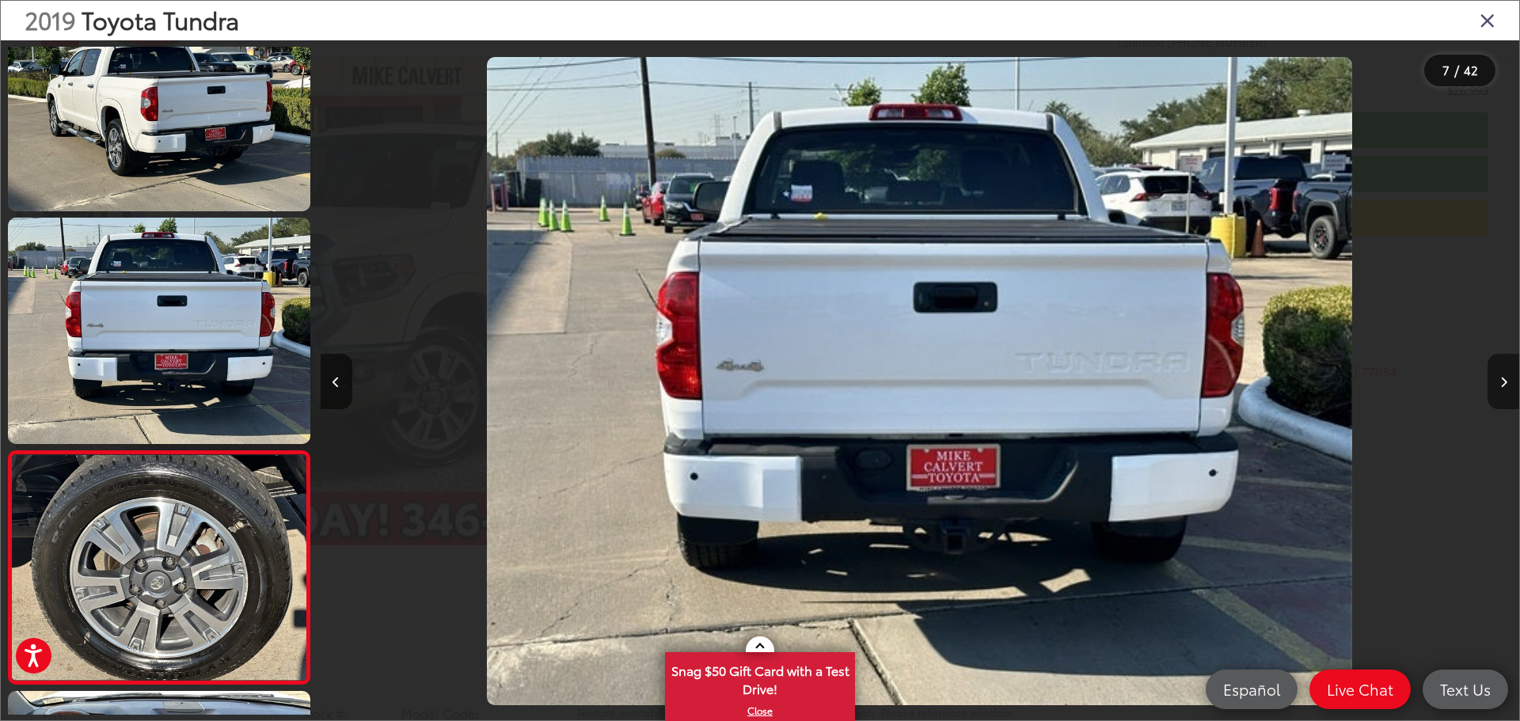
scroll to position [1227, 0]
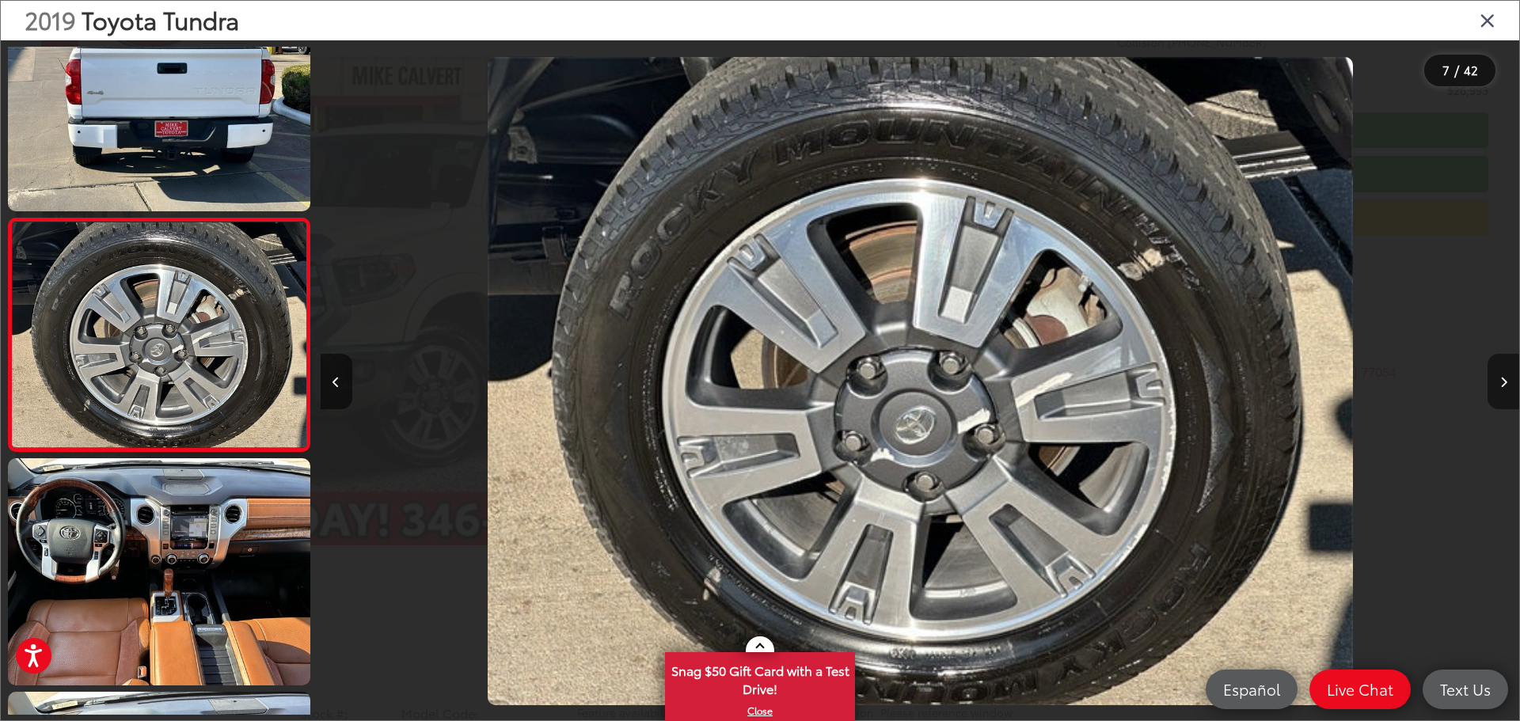
click at [1501, 395] on button "Next image" at bounding box center [1503, 381] width 32 height 55
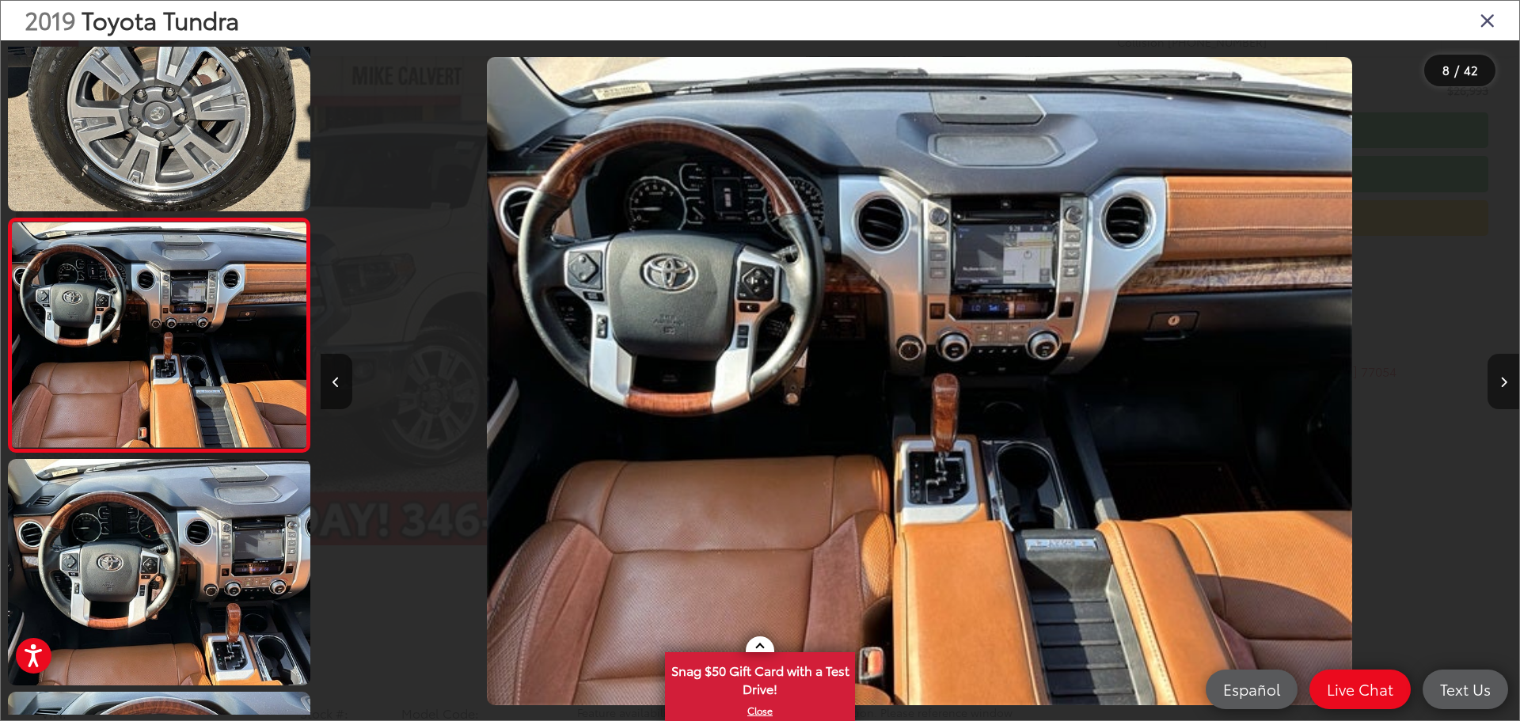
click at [1501, 395] on button "Next image" at bounding box center [1503, 381] width 32 height 55
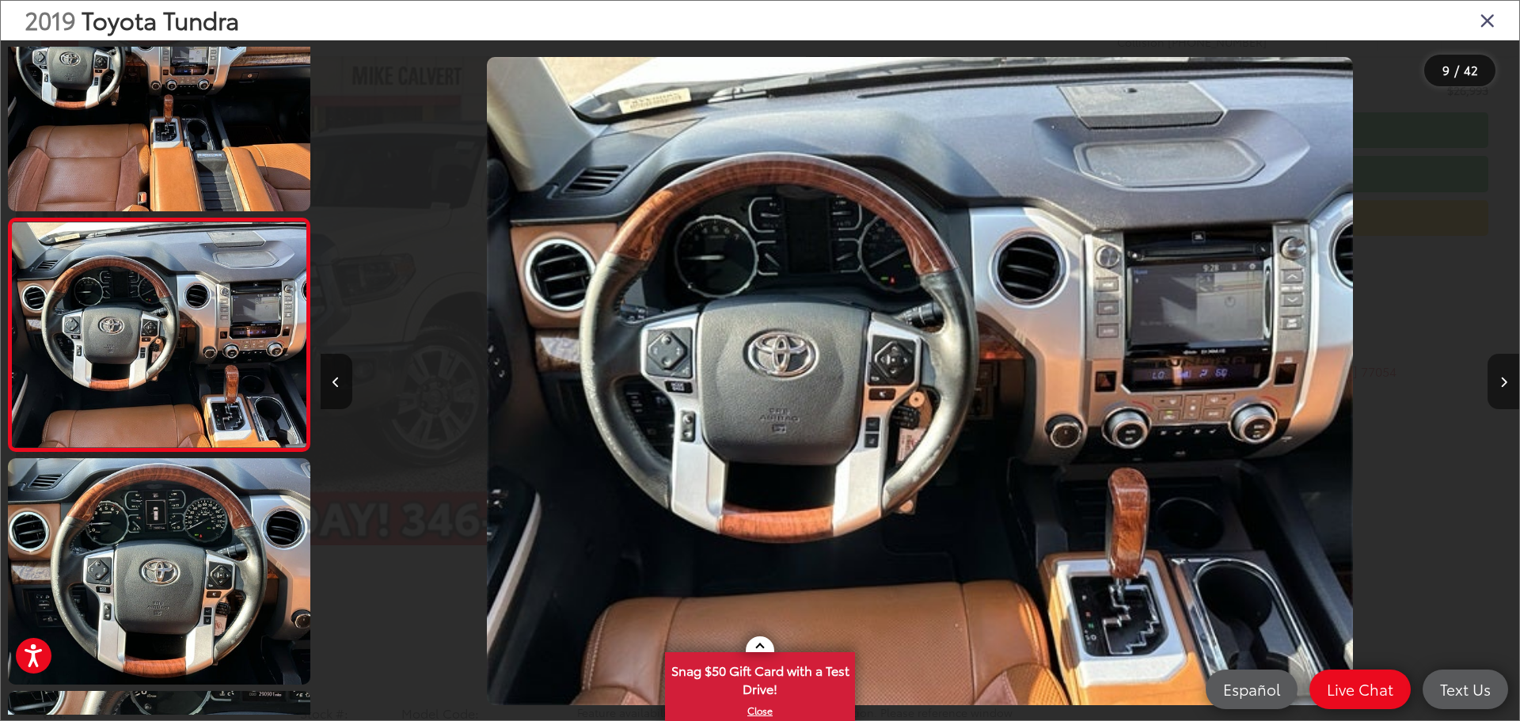
click at [1500, 395] on button "Next image" at bounding box center [1503, 381] width 32 height 55
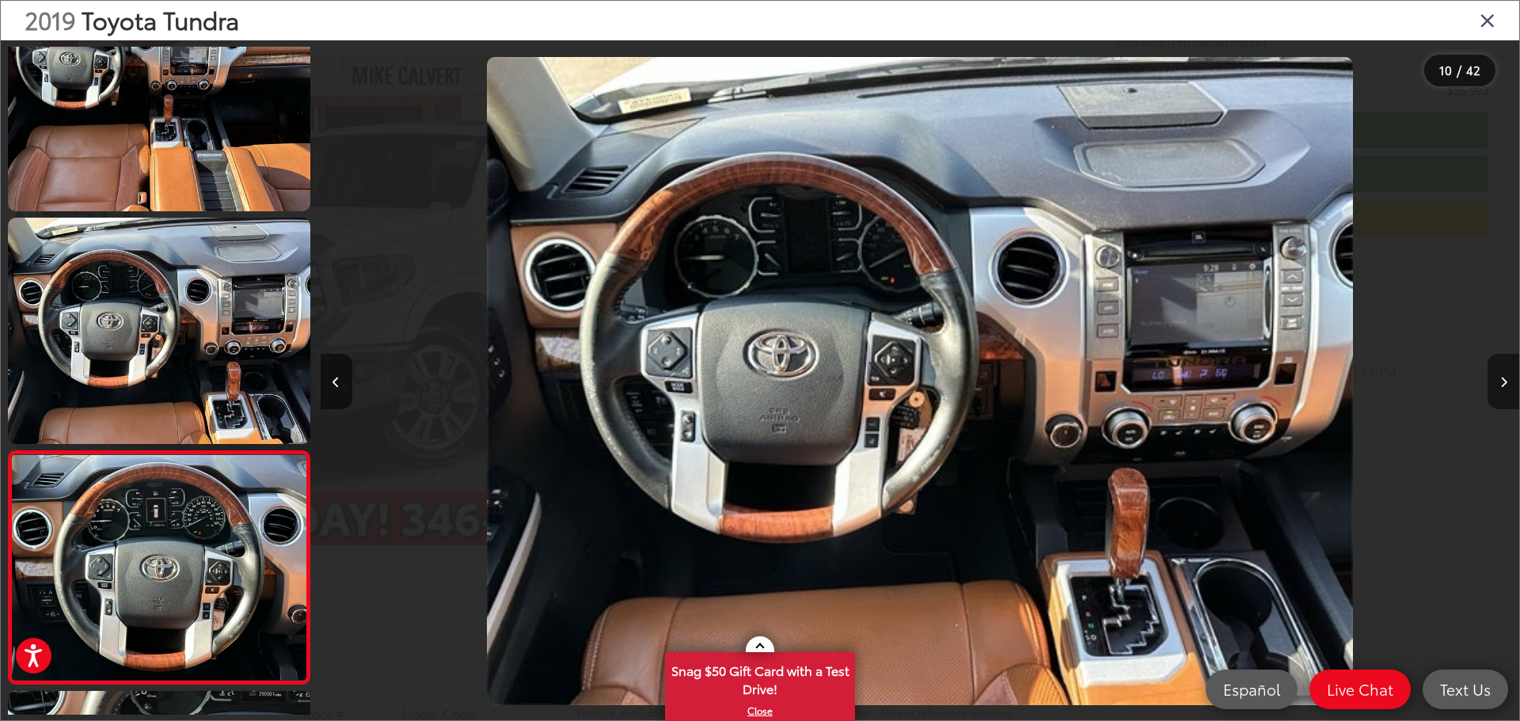
scroll to position [1926, 0]
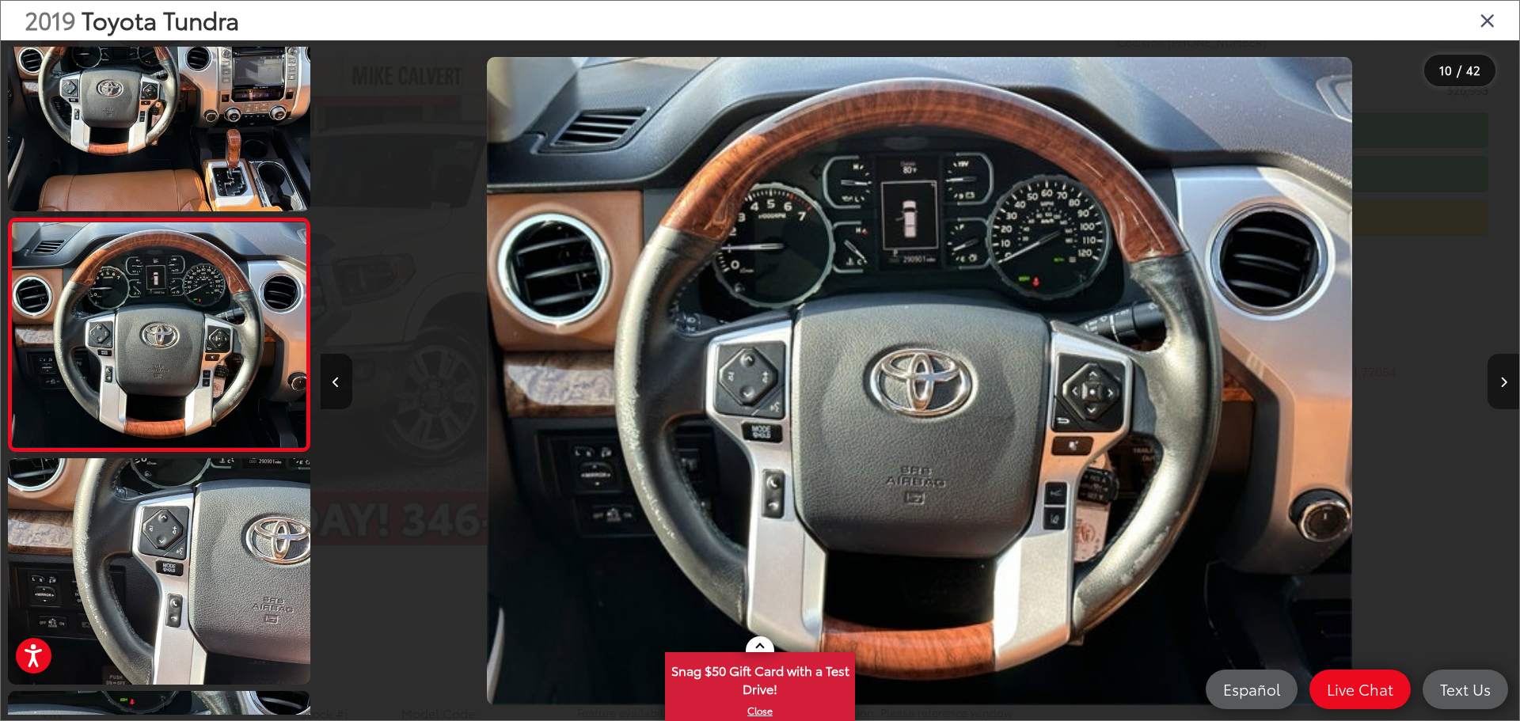
click at [1500, 395] on button "Next image" at bounding box center [1503, 381] width 32 height 55
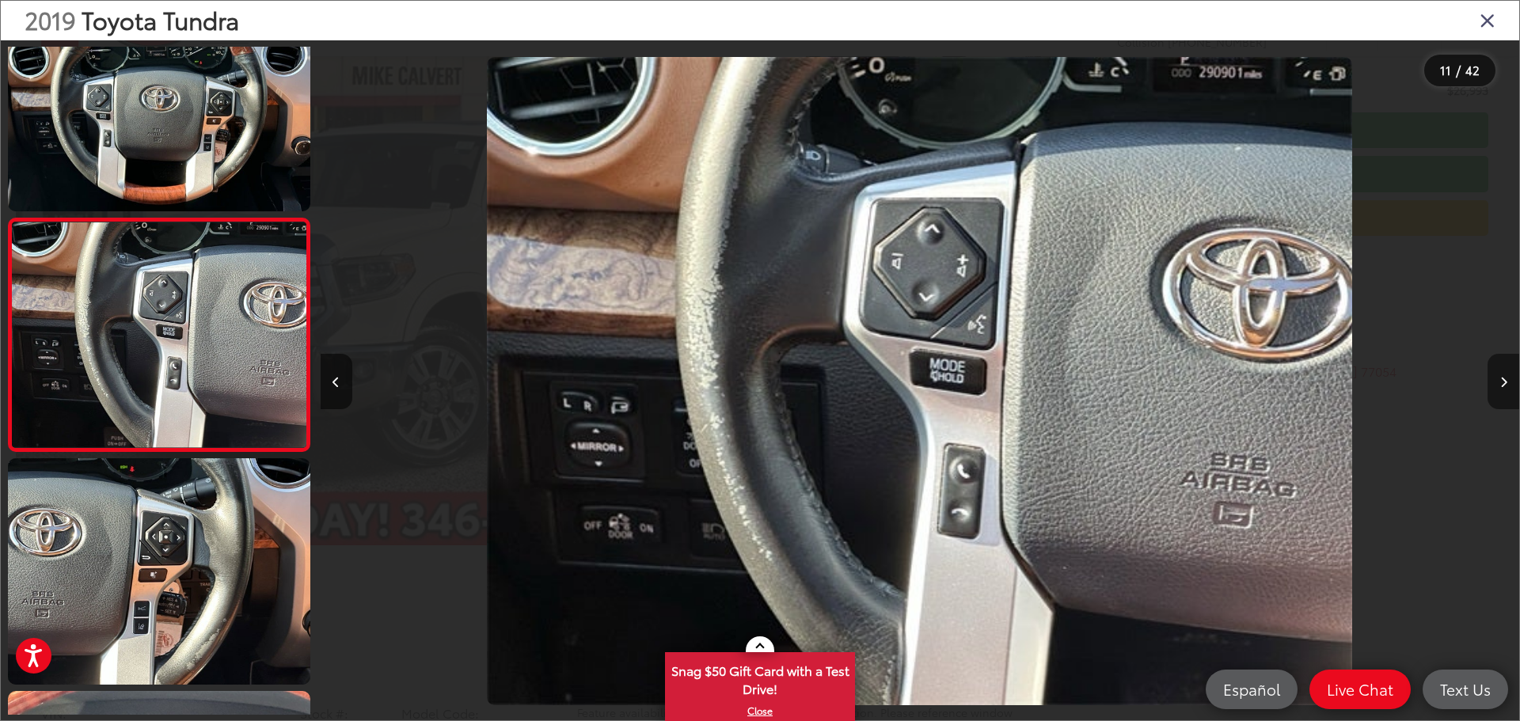
click at [1500, 395] on button "Next image" at bounding box center [1503, 381] width 32 height 55
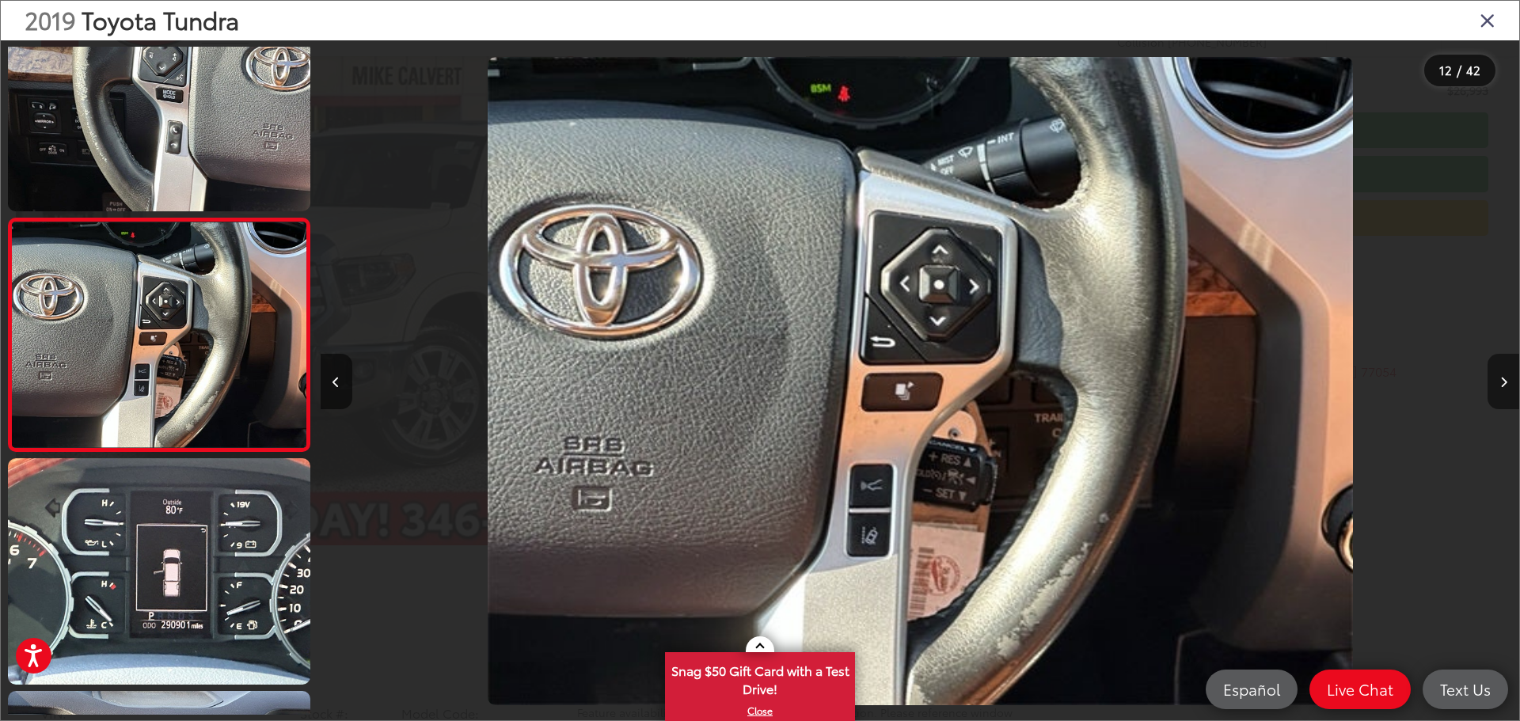
click at [1500, 395] on button "Next image" at bounding box center [1503, 381] width 32 height 55
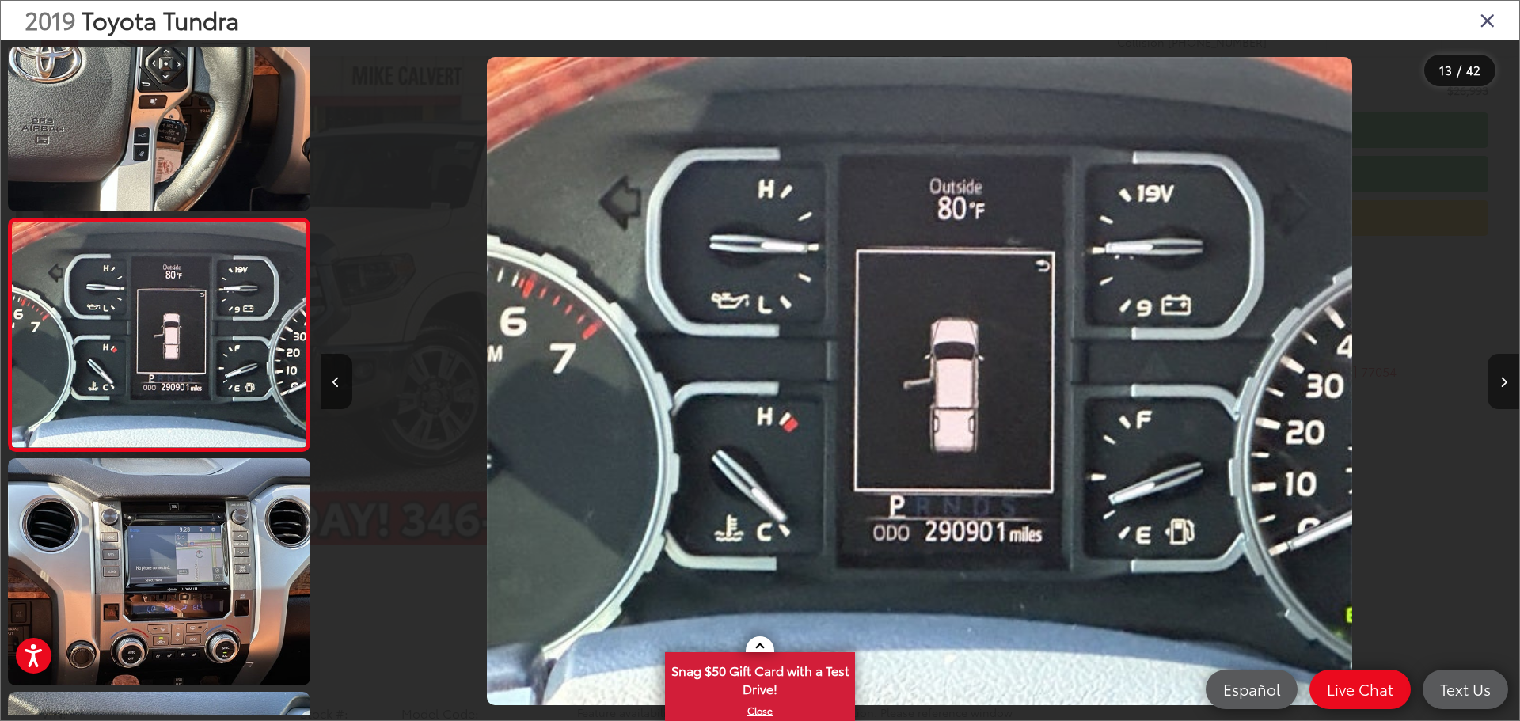
click at [1500, 395] on button "Next image" at bounding box center [1503, 381] width 32 height 55
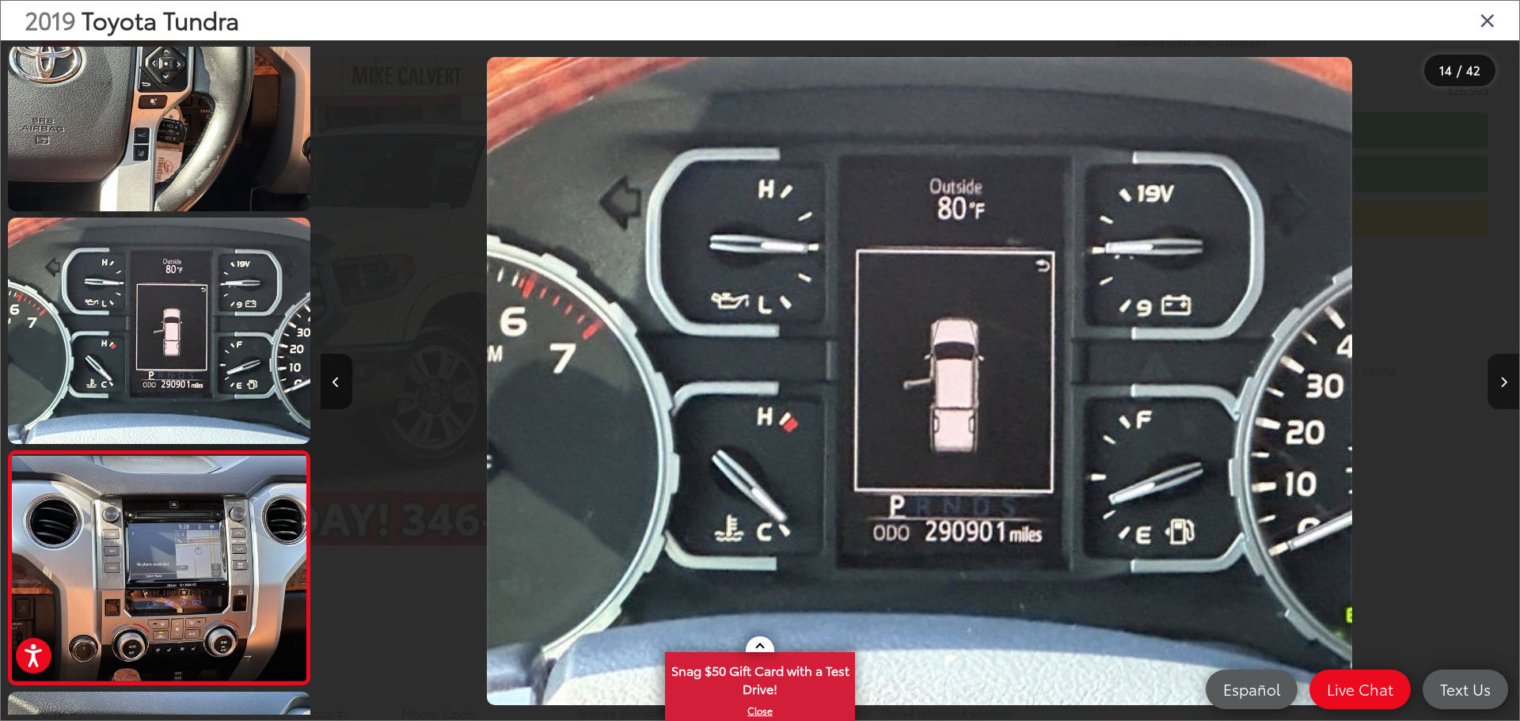
scroll to position [2856, 0]
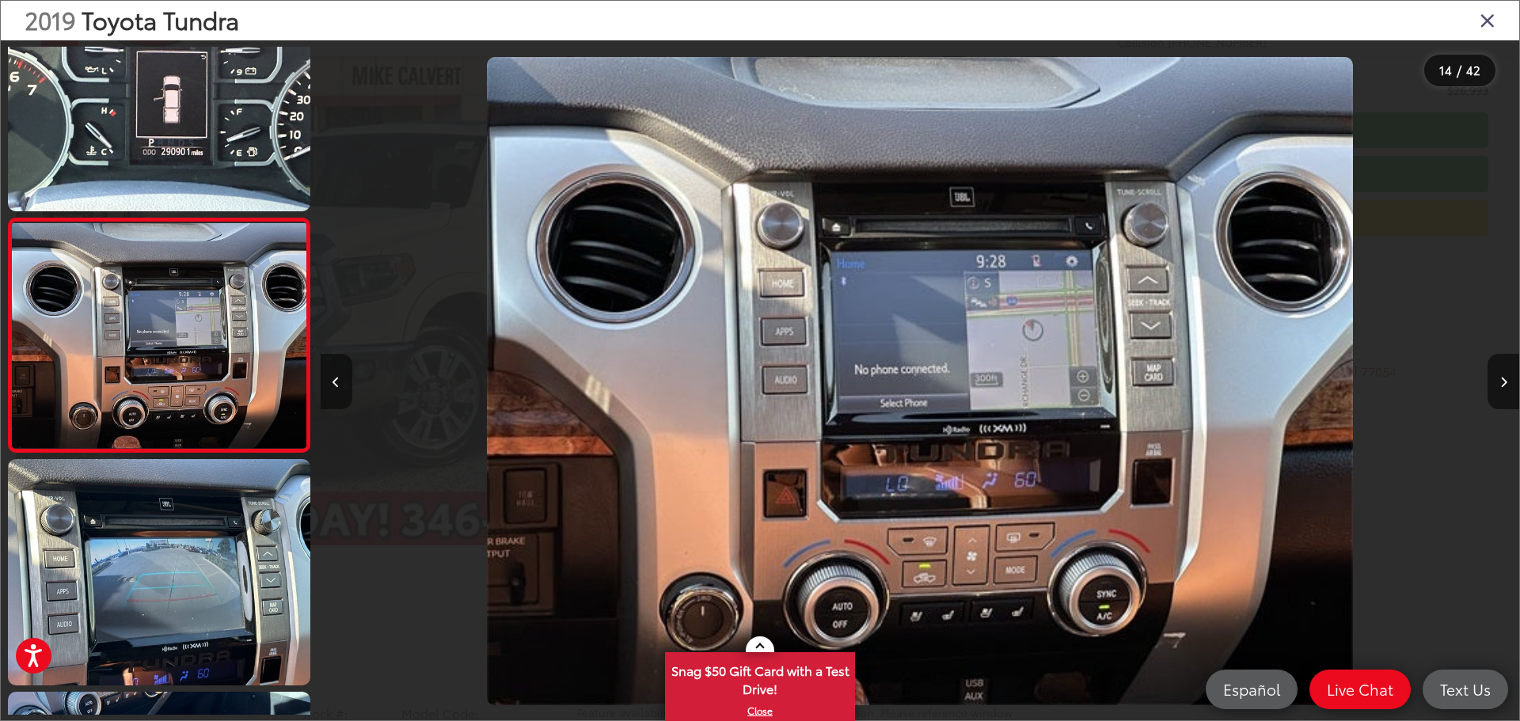
click at [336, 377] on icon "Previous image" at bounding box center [335, 382] width 7 height 11
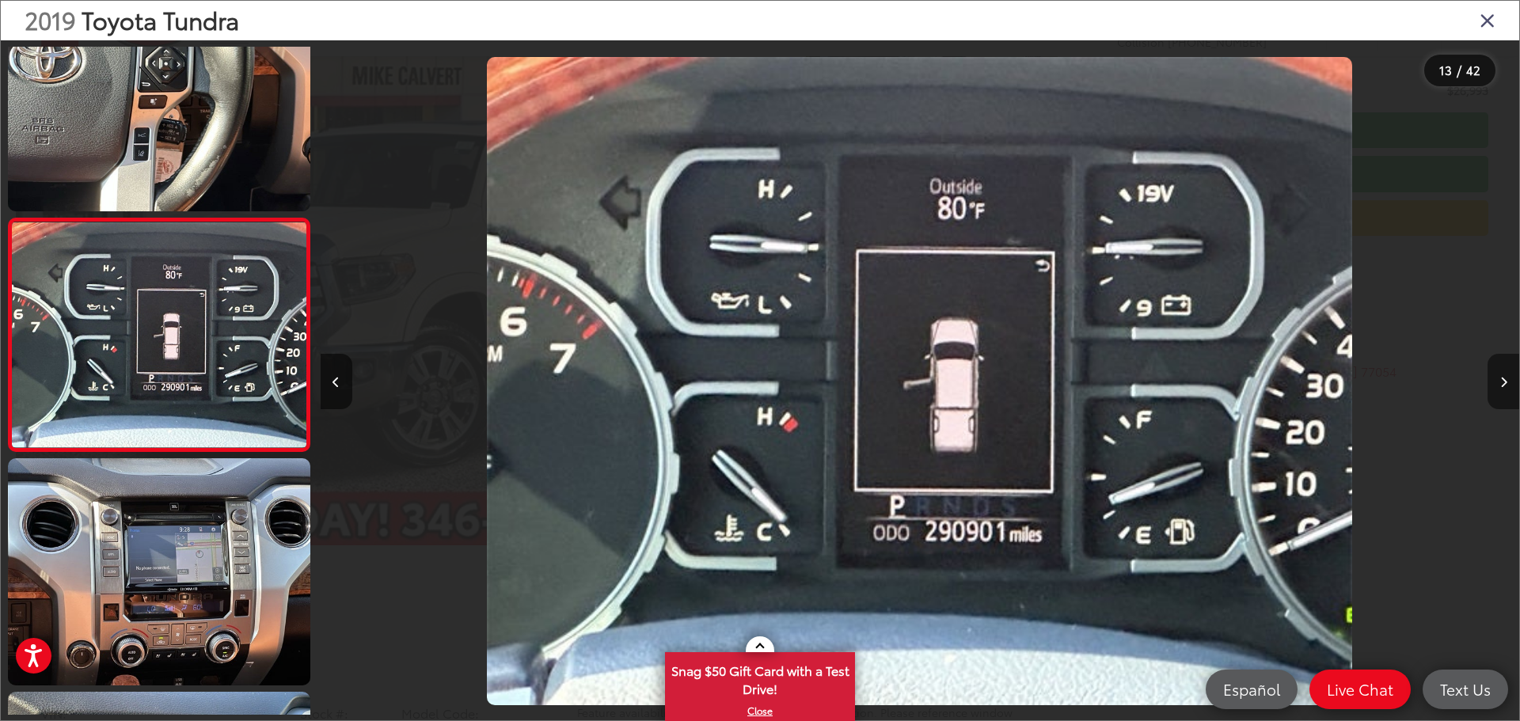
click at [1504, 378] on icon "Next image" at bounding box center [1503, 382] width 7 height 11
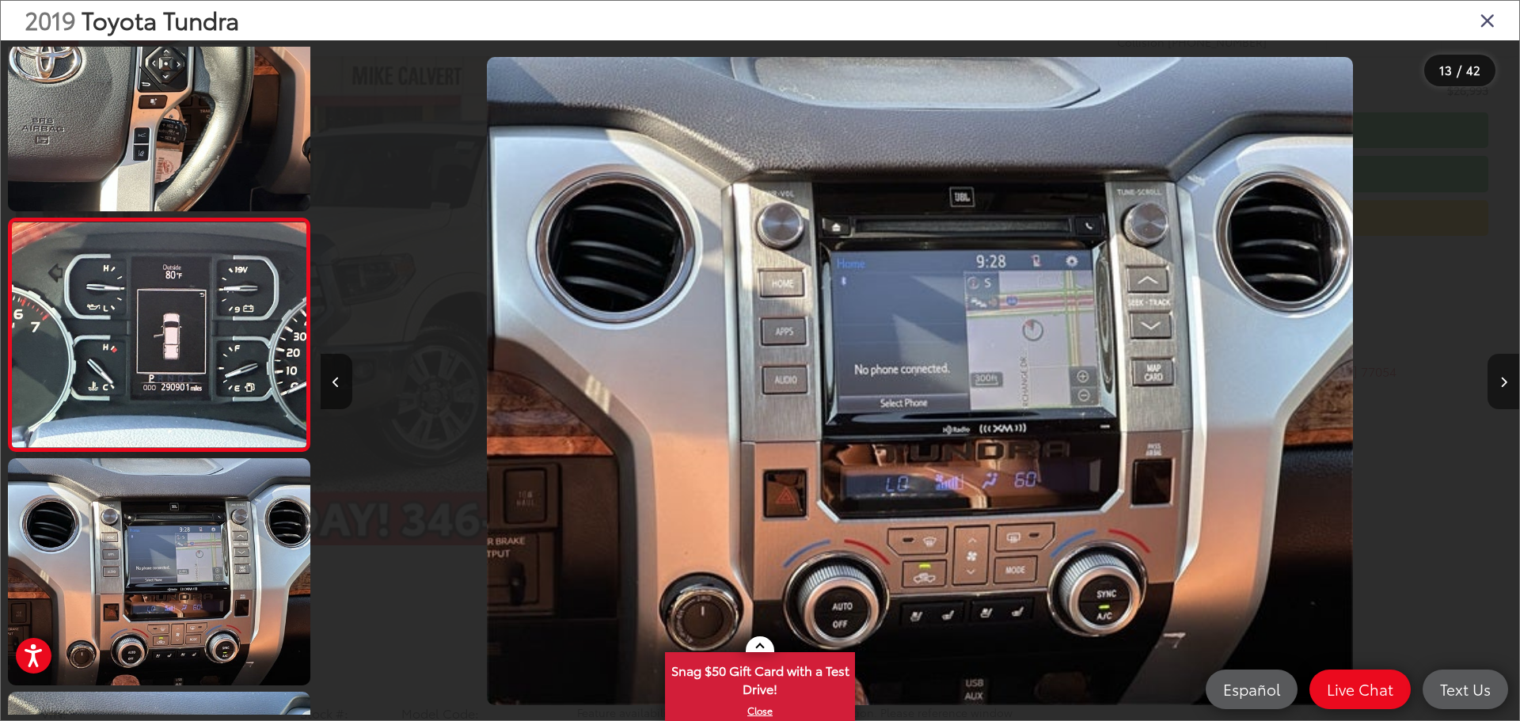
scroll to position [2856, 0]
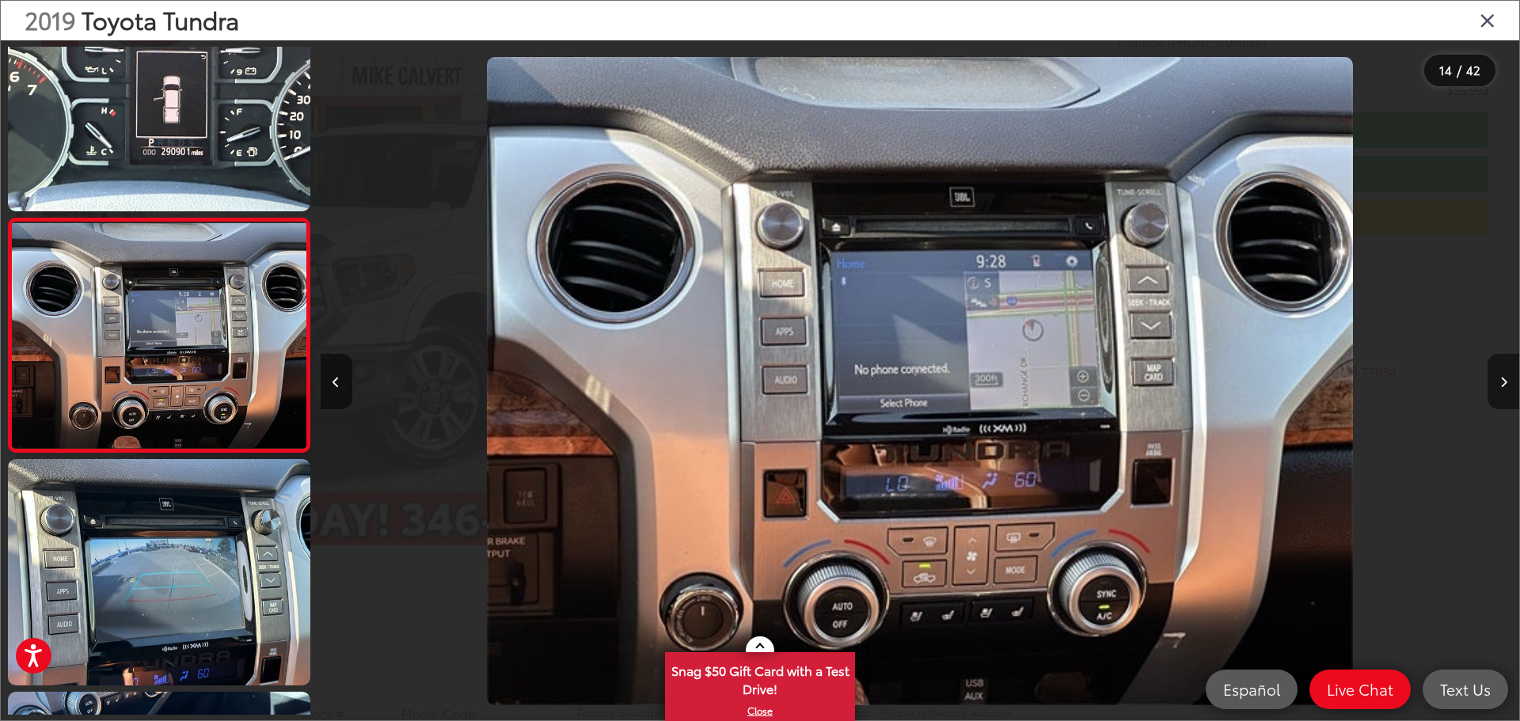
click at [1501, 381] on icon "Next image" at bounding box center [1503, 382] width 7 height 11
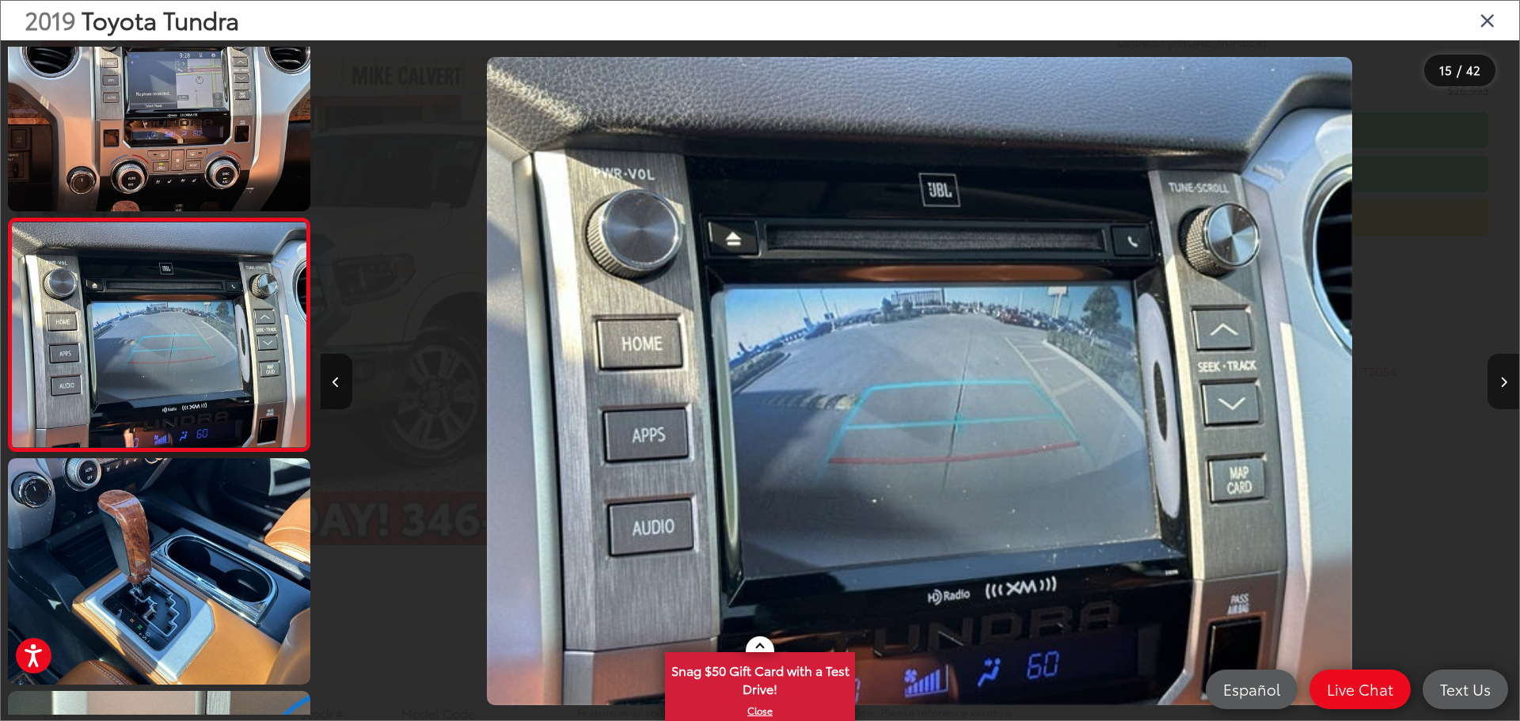
click at [1502, 383] on icon "Next image" at bounding box center [1503, 382] width 7 height 11
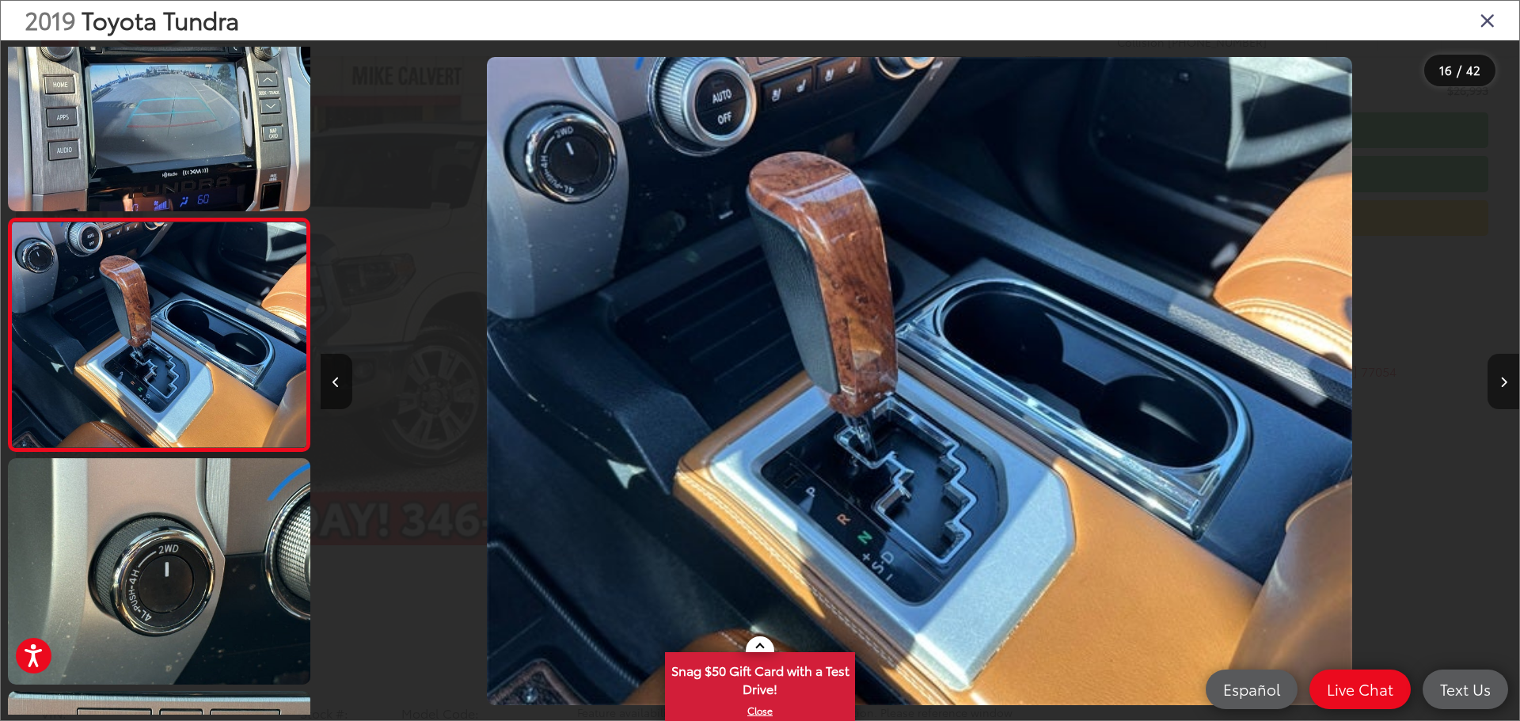
click at [1503, 385] on icon "Next image" at bounding box center [1503, 382] width 7 height 11
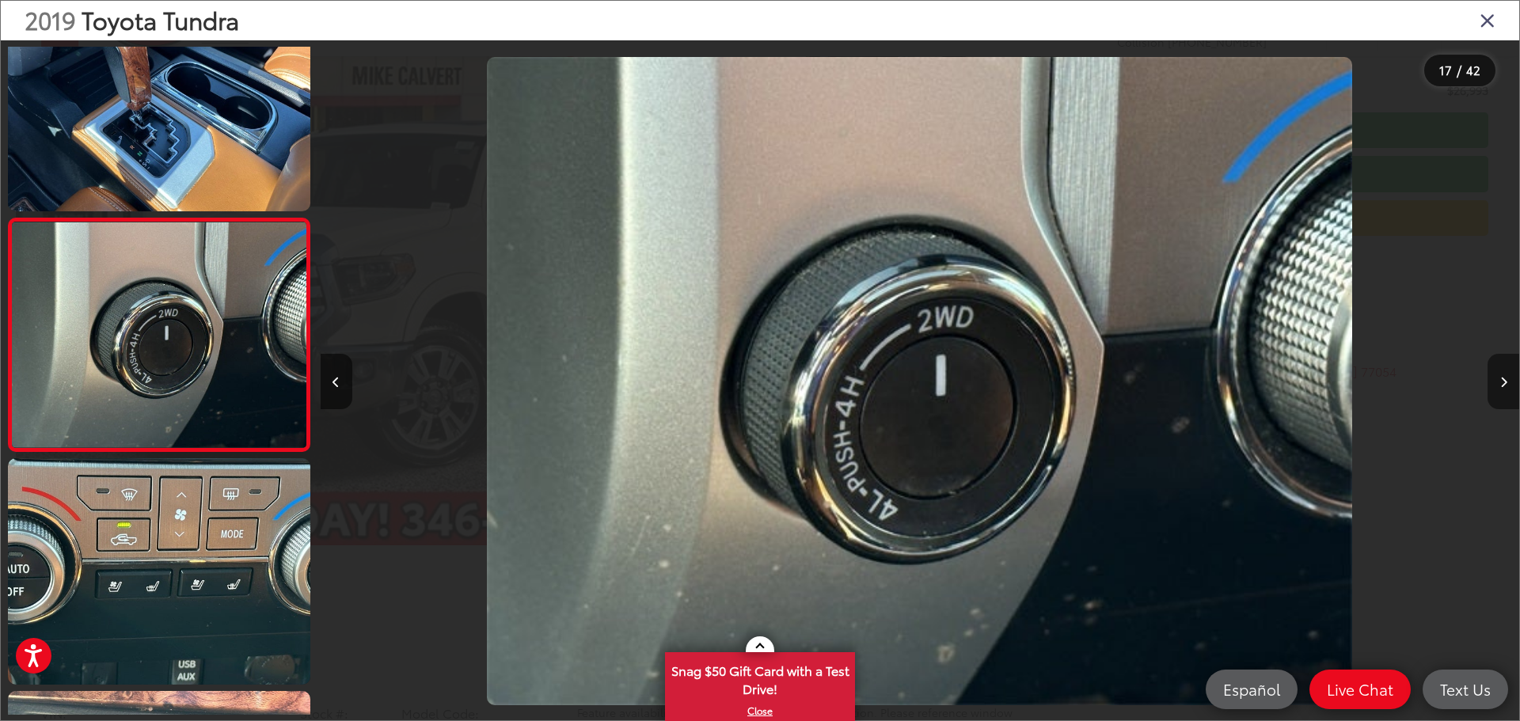
click at [1505, 385] on icon "Next image" at bounding box center [1503, 382] width 7 height 11
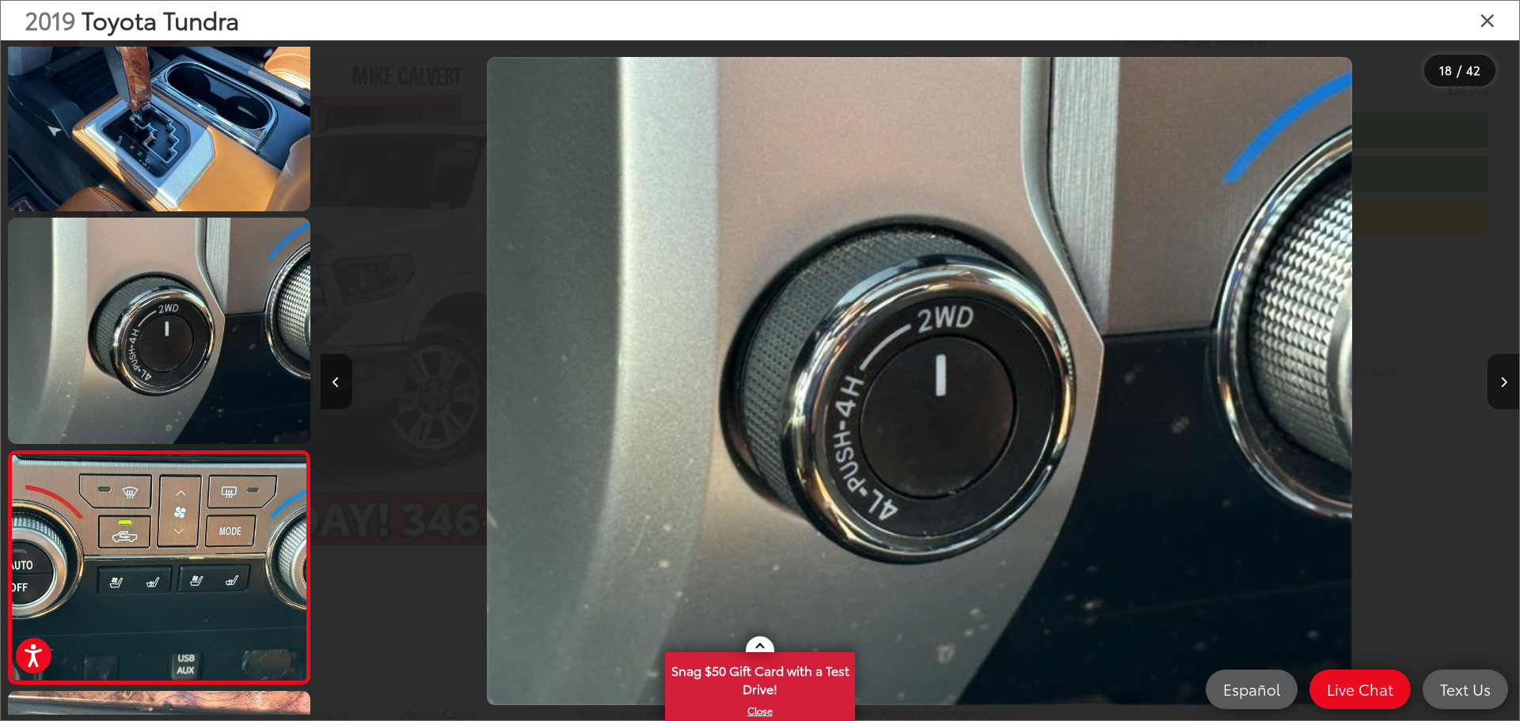
scroll to position [3788, 0]
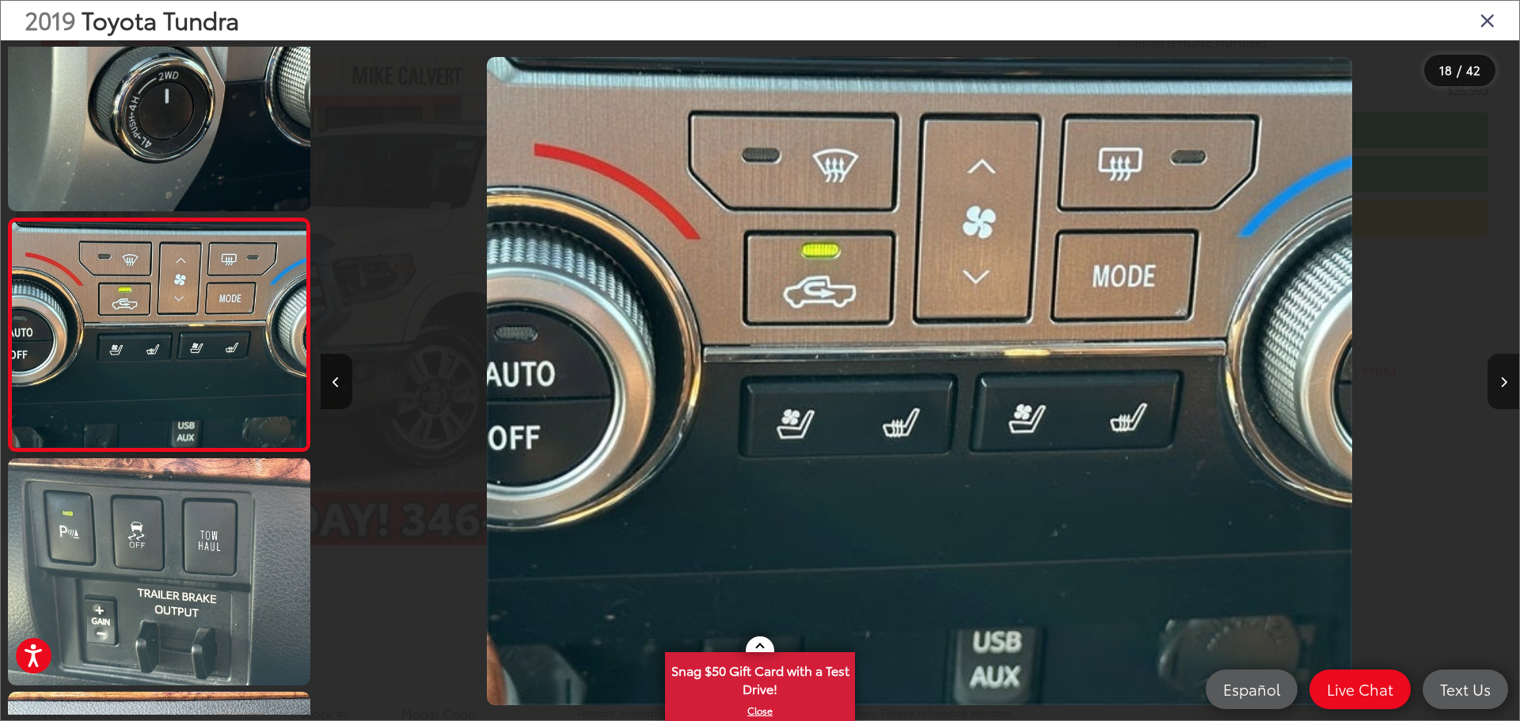
click at [1505, 385] on icon "Next image" at bounding box center [1503, 382] width 7 height 11
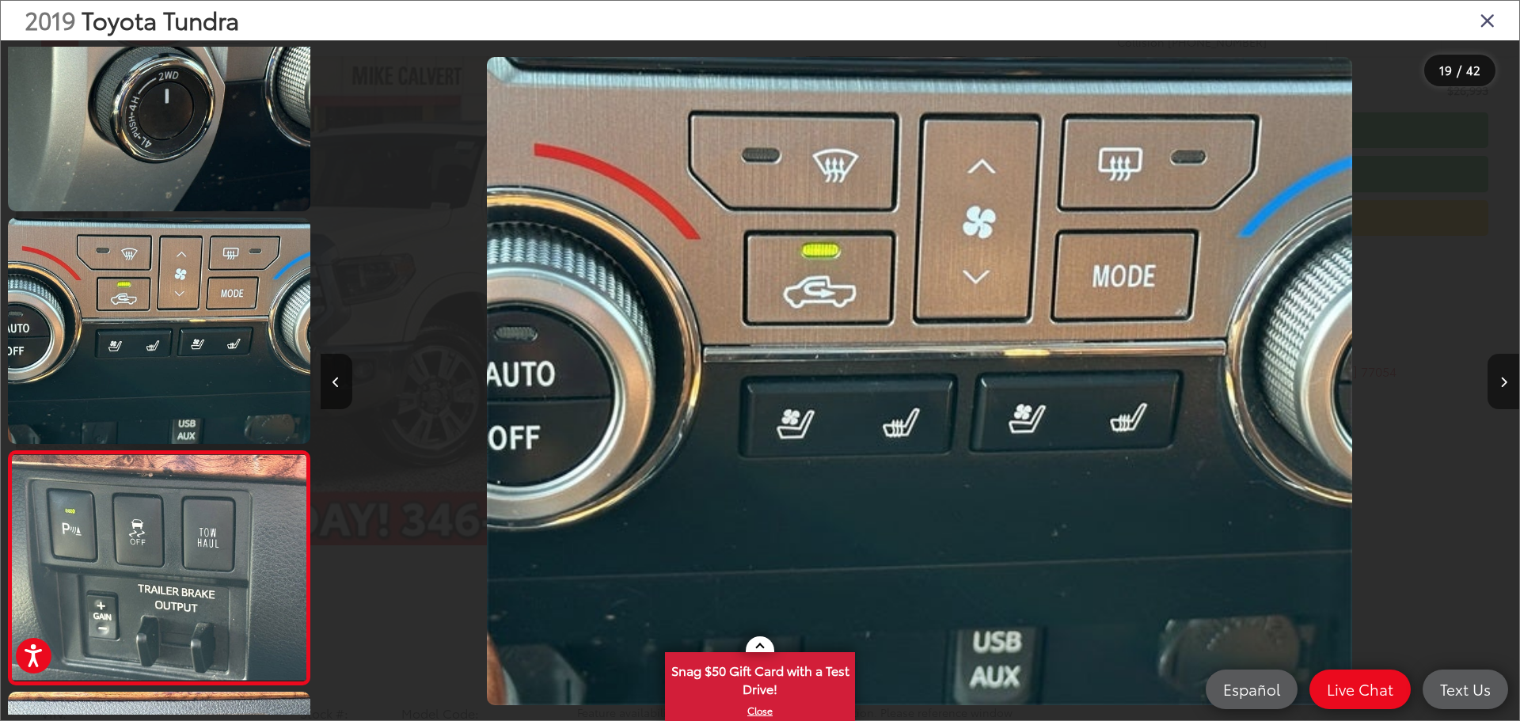
scroll to position [4021, 0]
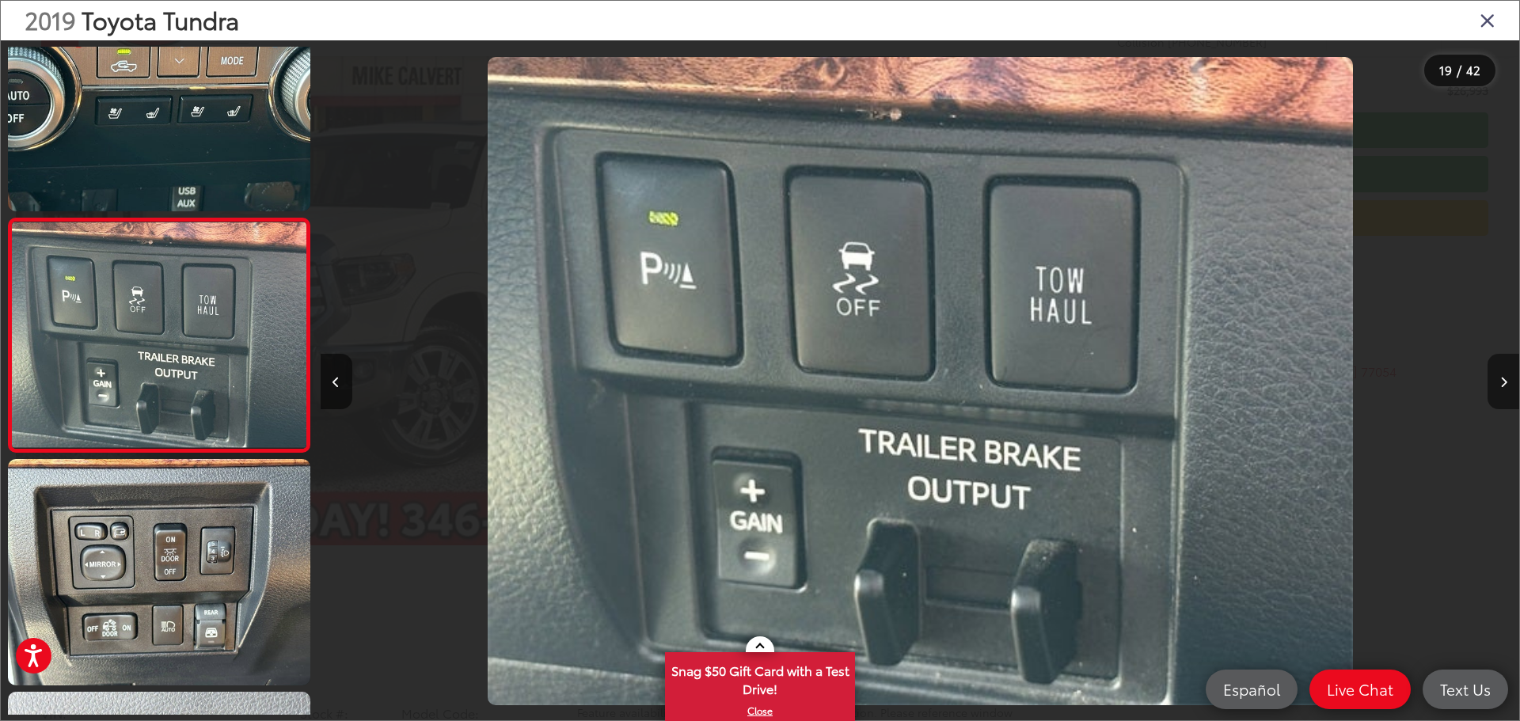
click at [1508, 385] on button "Next image" at bounding box center [1503, 381] width 32 height 55
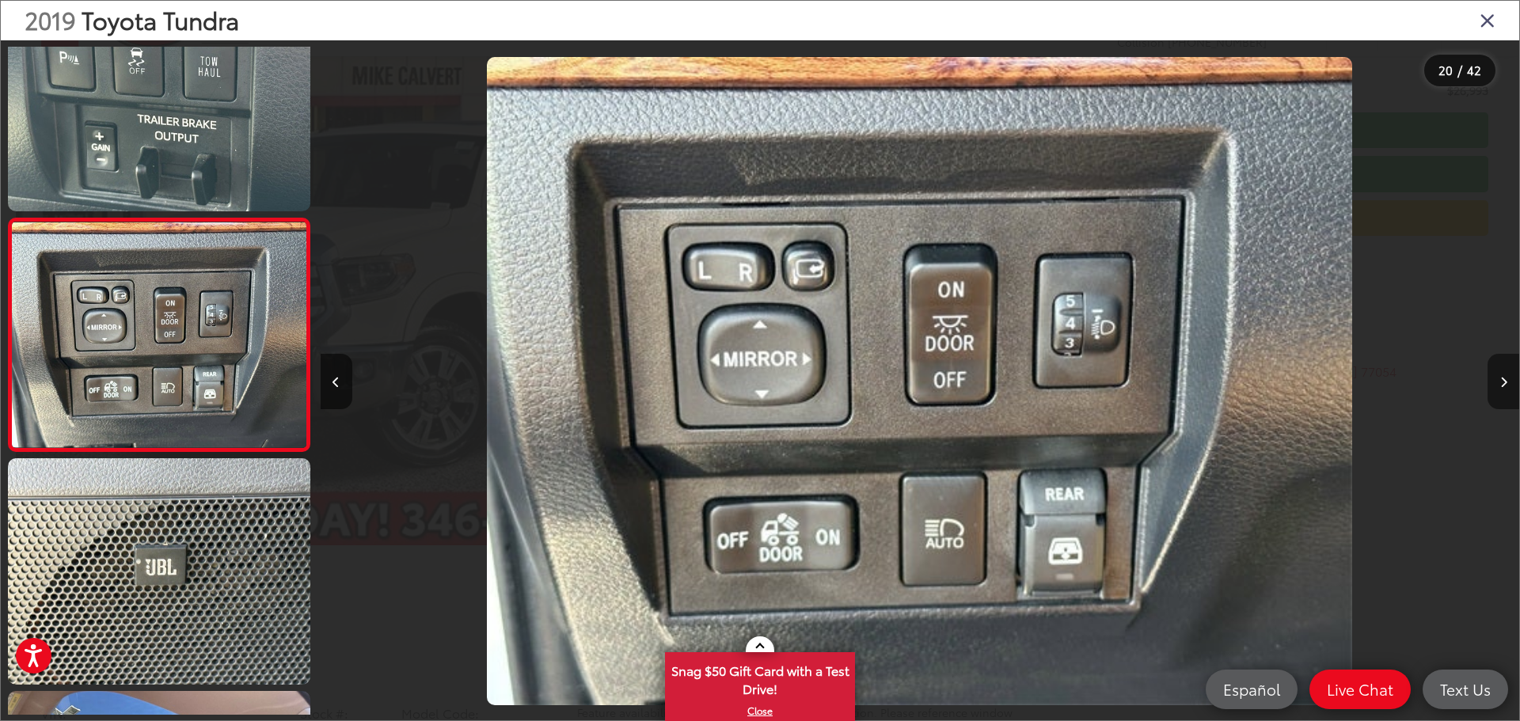
click at [1509, 385] on button "Next image" at bounding box center [1503, 381] width 32 height 55
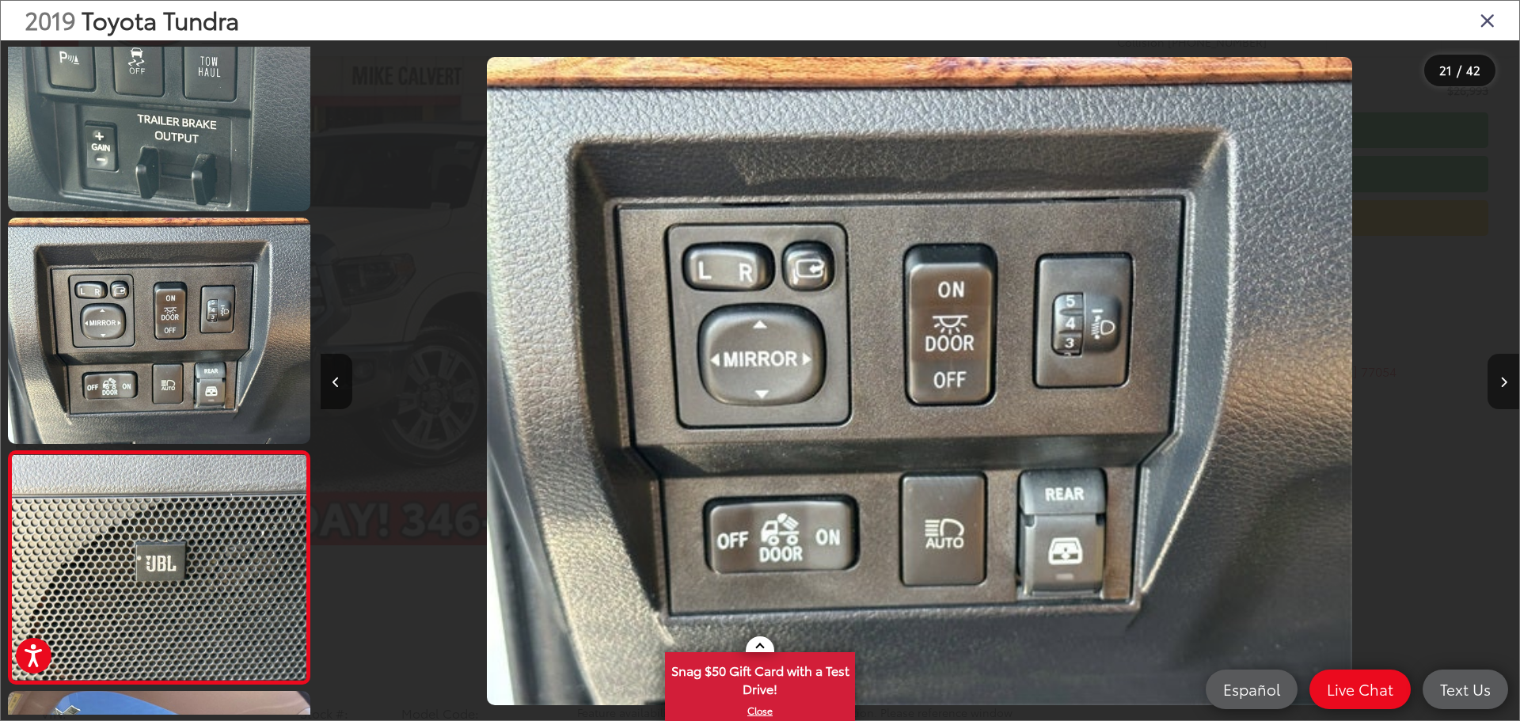
scroll to position [4487, 0]
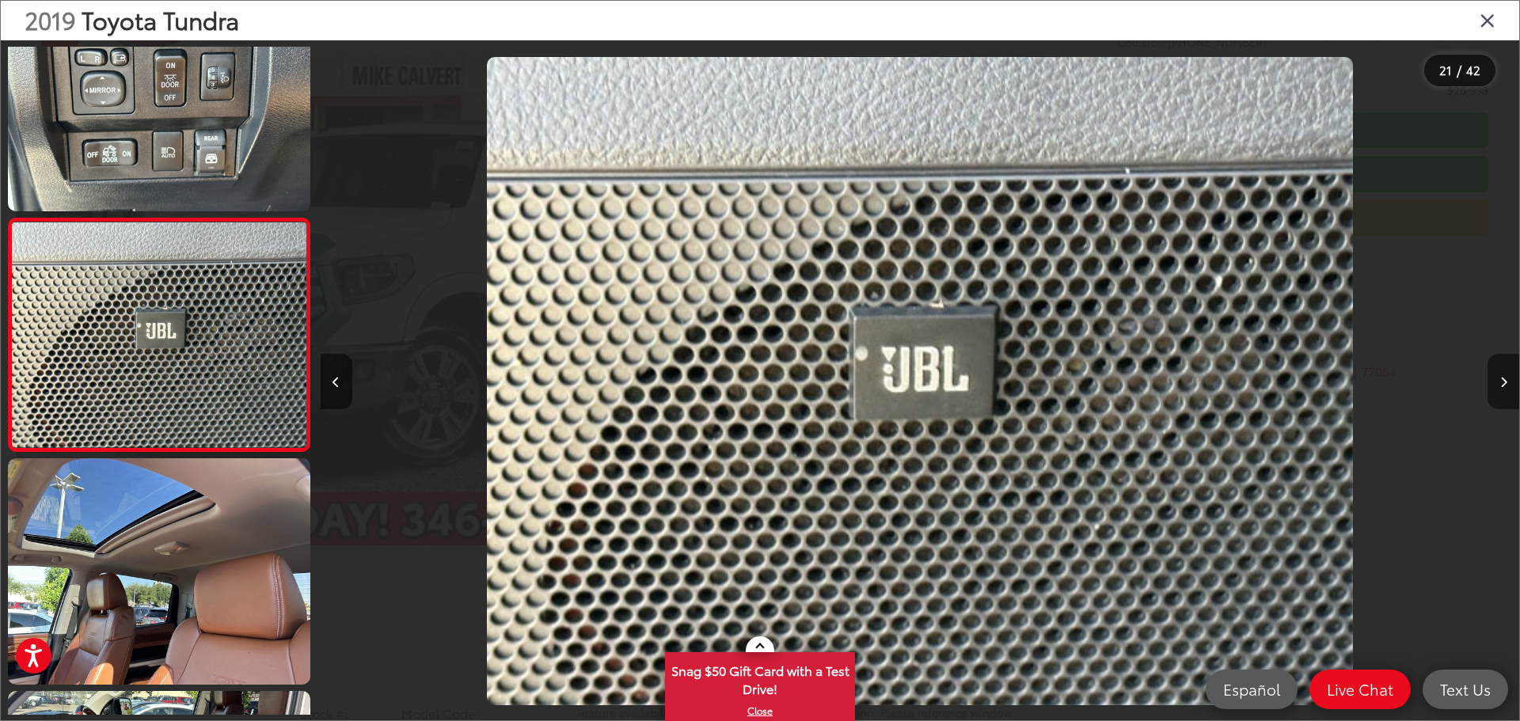
click at [1509, 385] on button "Next image" at bounding box center [1503, 381] width 32 height 55
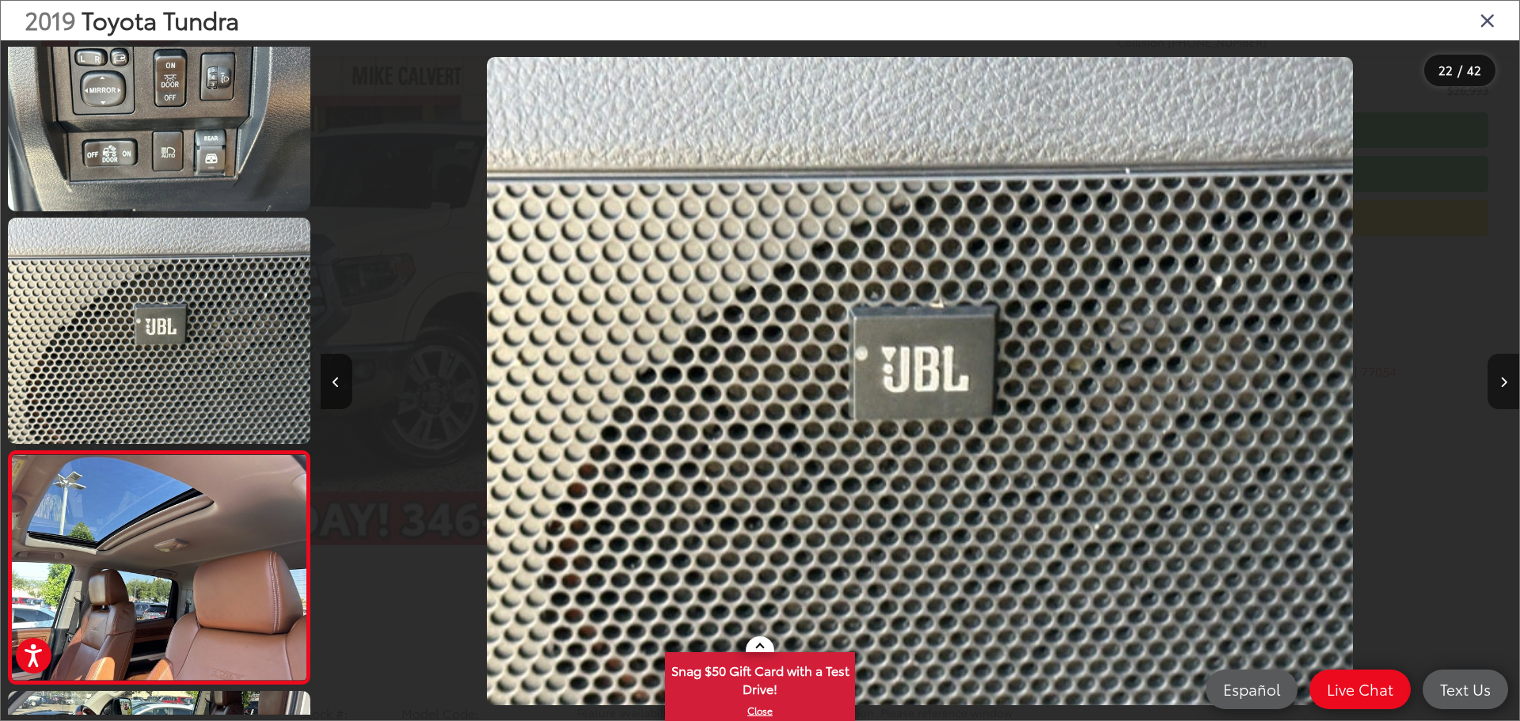
scroll to position [4720, 0]
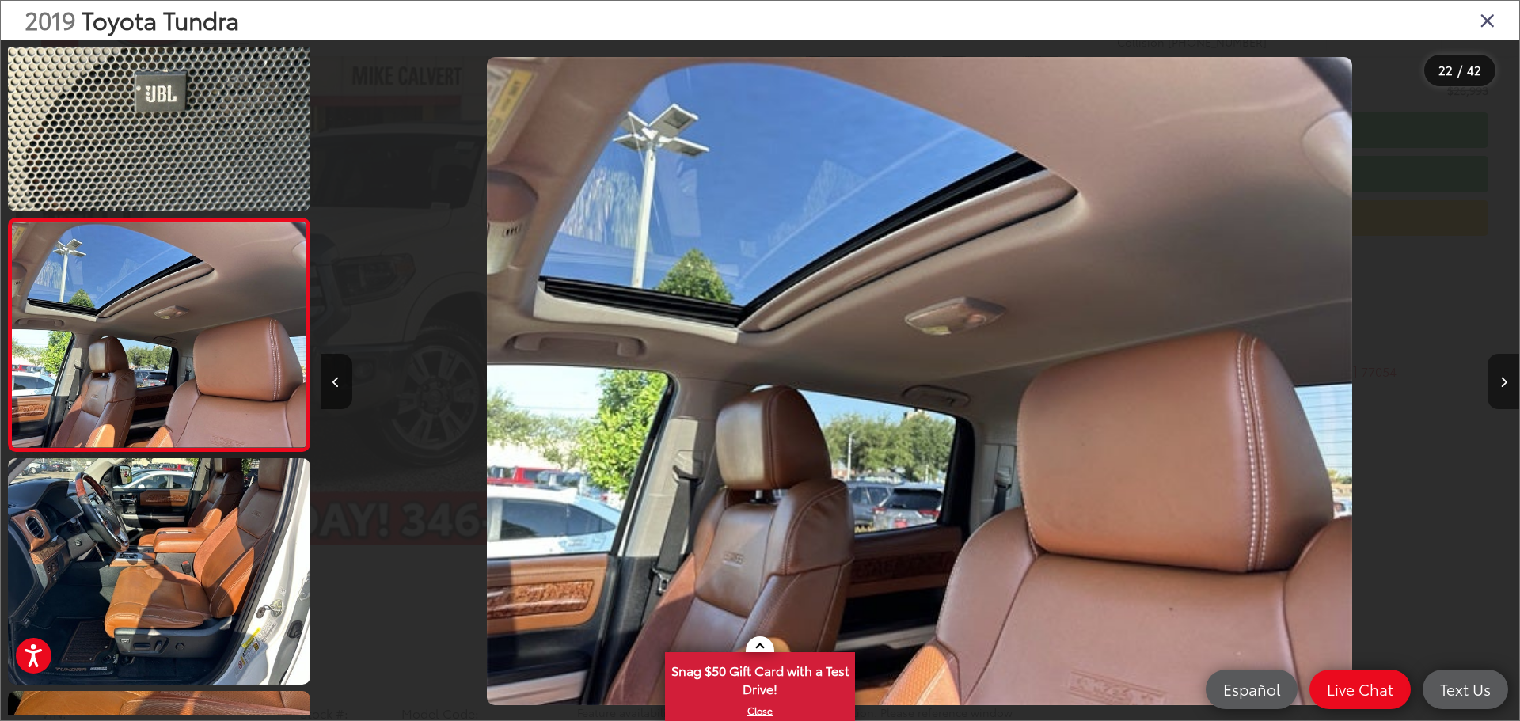
click at [1509, 385] on button "Next image" at bounding box center [1503, 381] width 32 height 55
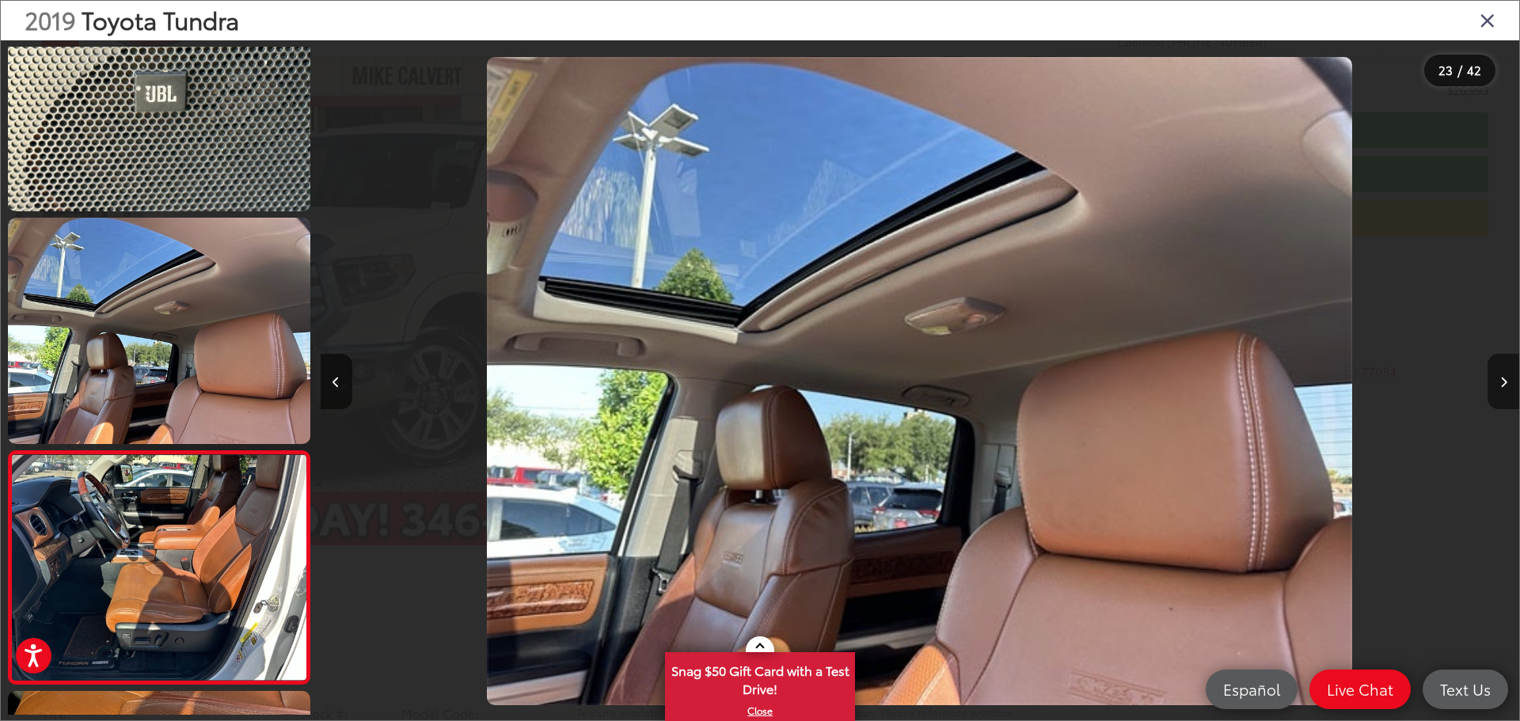
scroll to position [4952, 0]
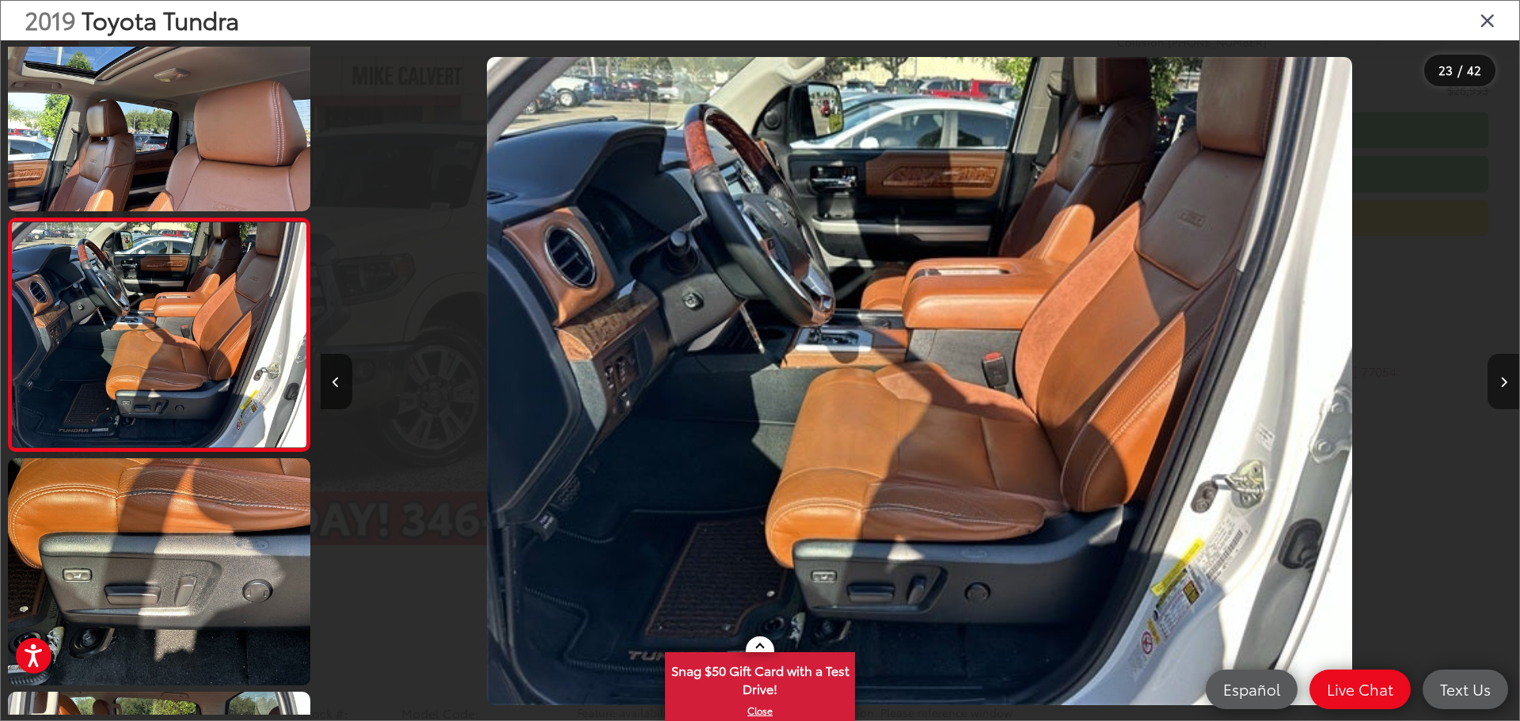
click at [1509, 385] on button "Next image" at bounding box center [1503, 381] width 32 height 55
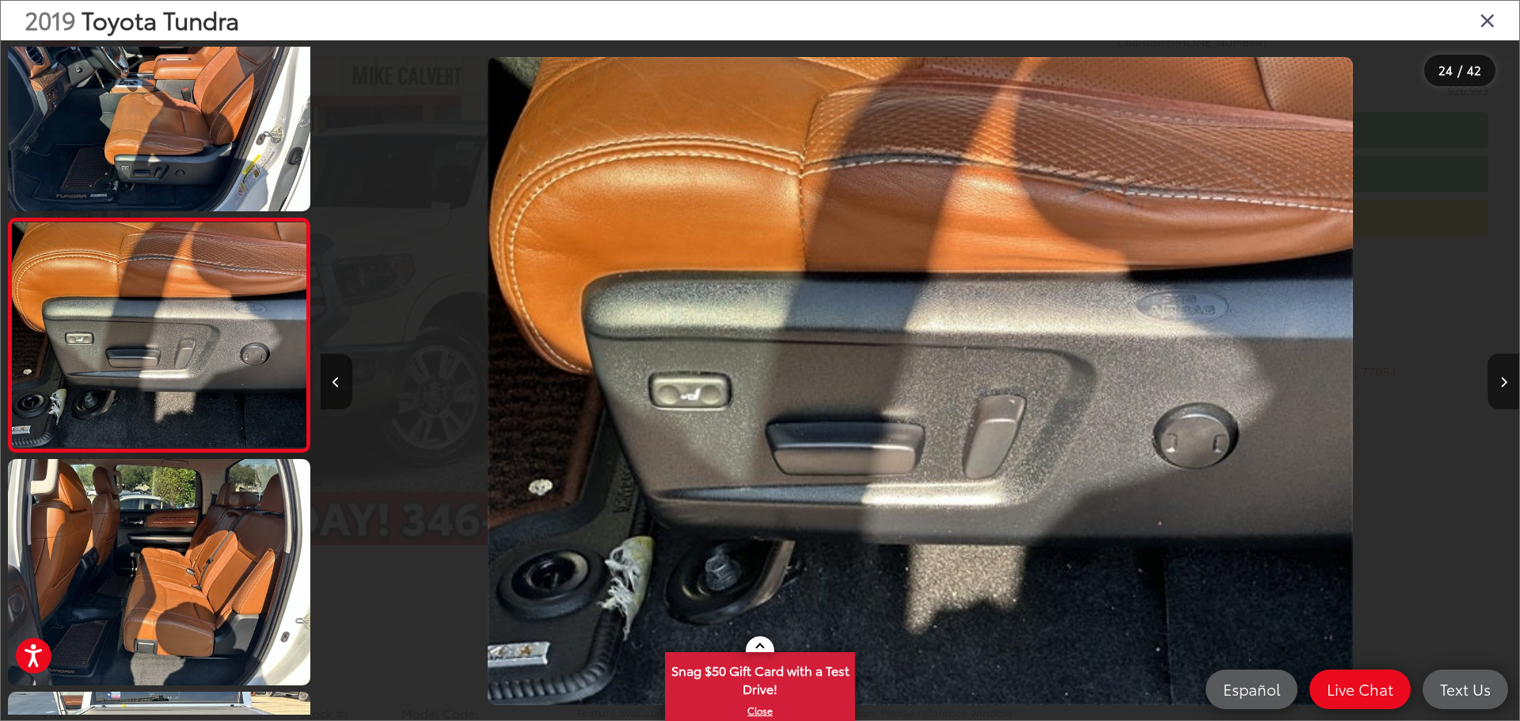
click at [1509, 385] on button "Next image" at bounding box center [1503, 381] width 32 height 55
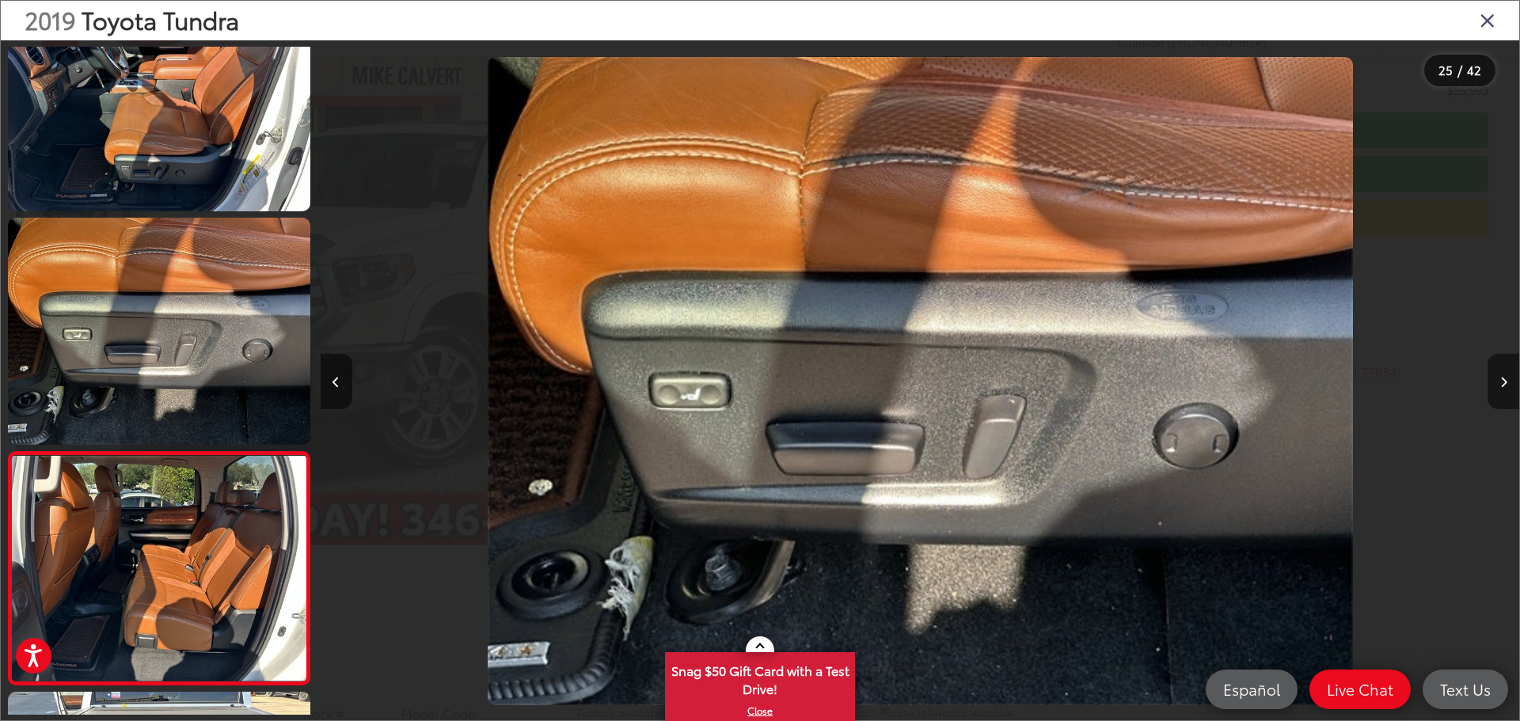
scroll to position [5419, 0]
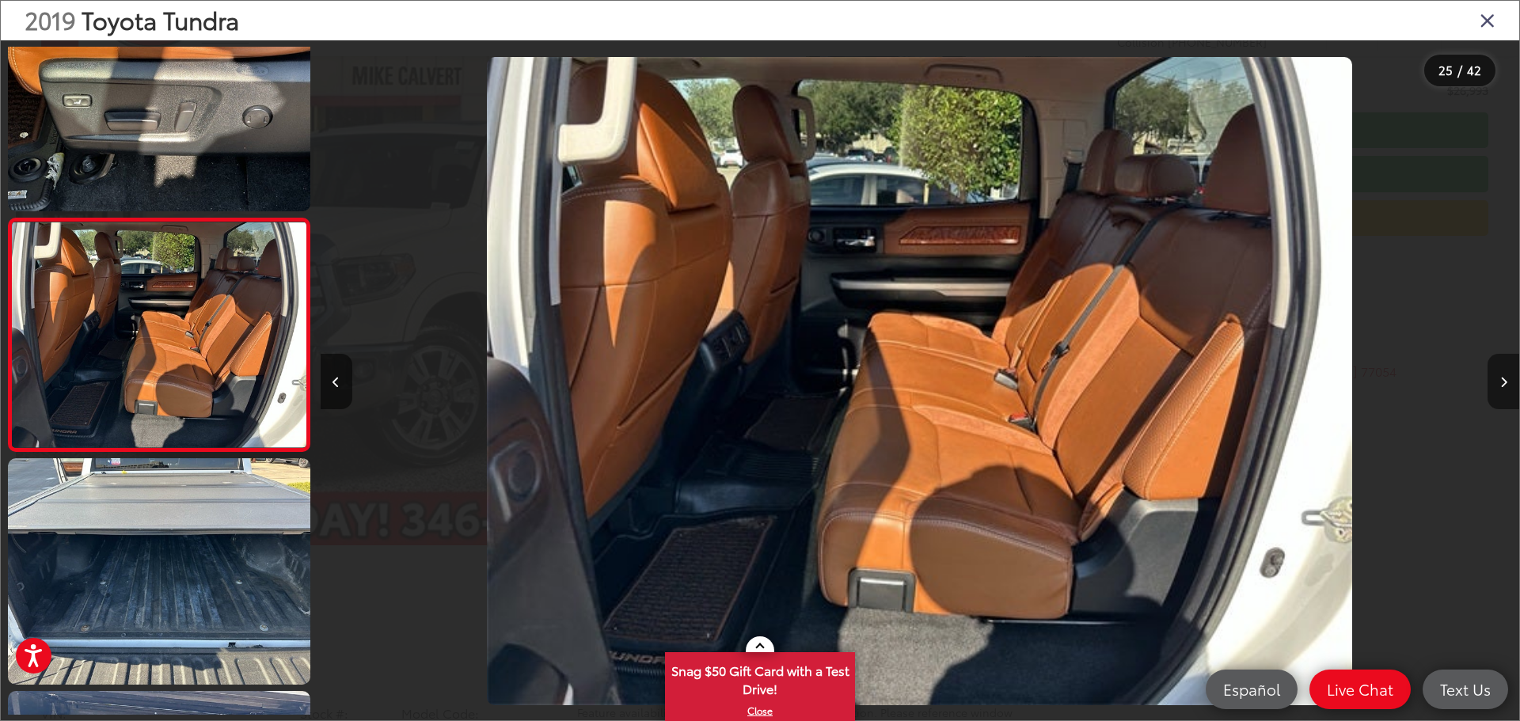
click at [1509, 389] on button "Next image" at bounding box center [1503, 381] width 32 height 55
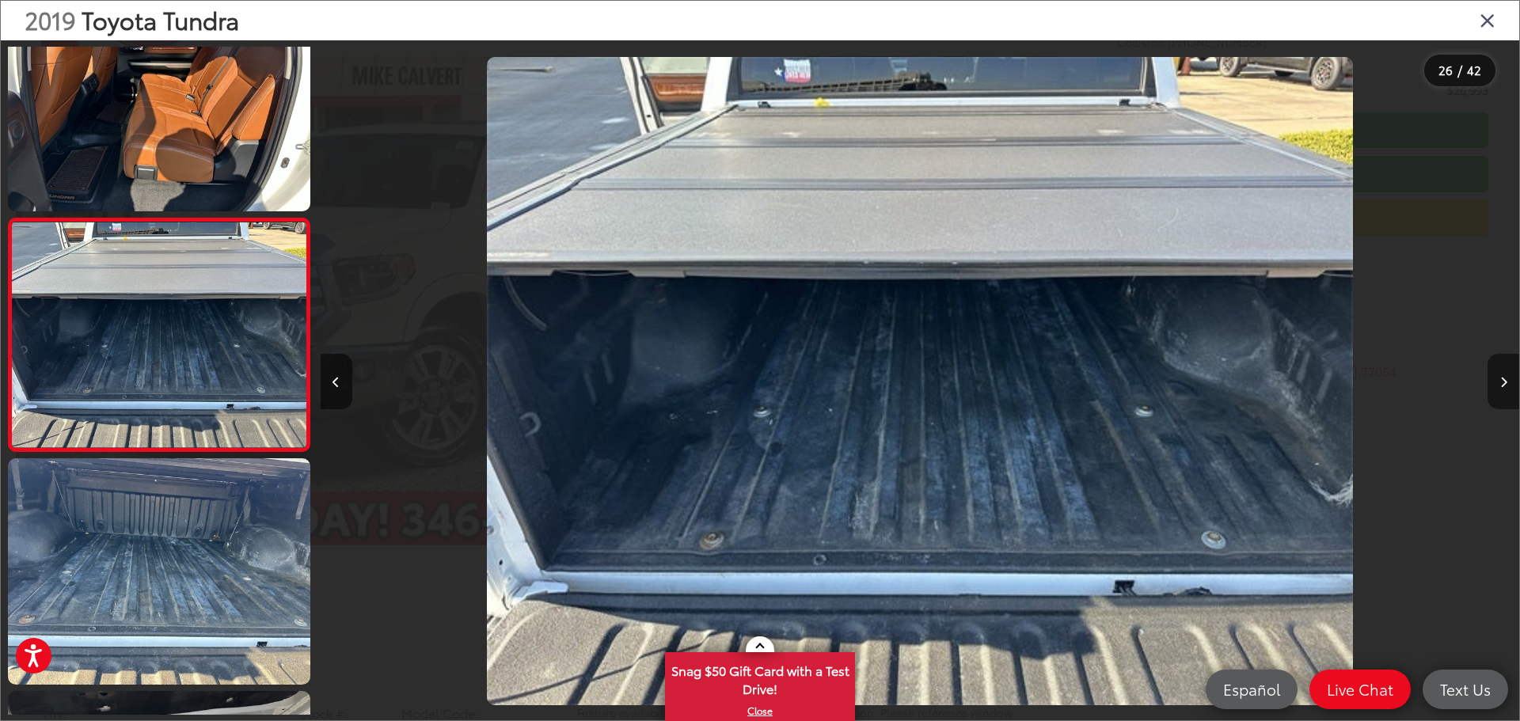
click at [1509, 388] on button "Next image" at bounding box center [1503, 381] width 32 height 55
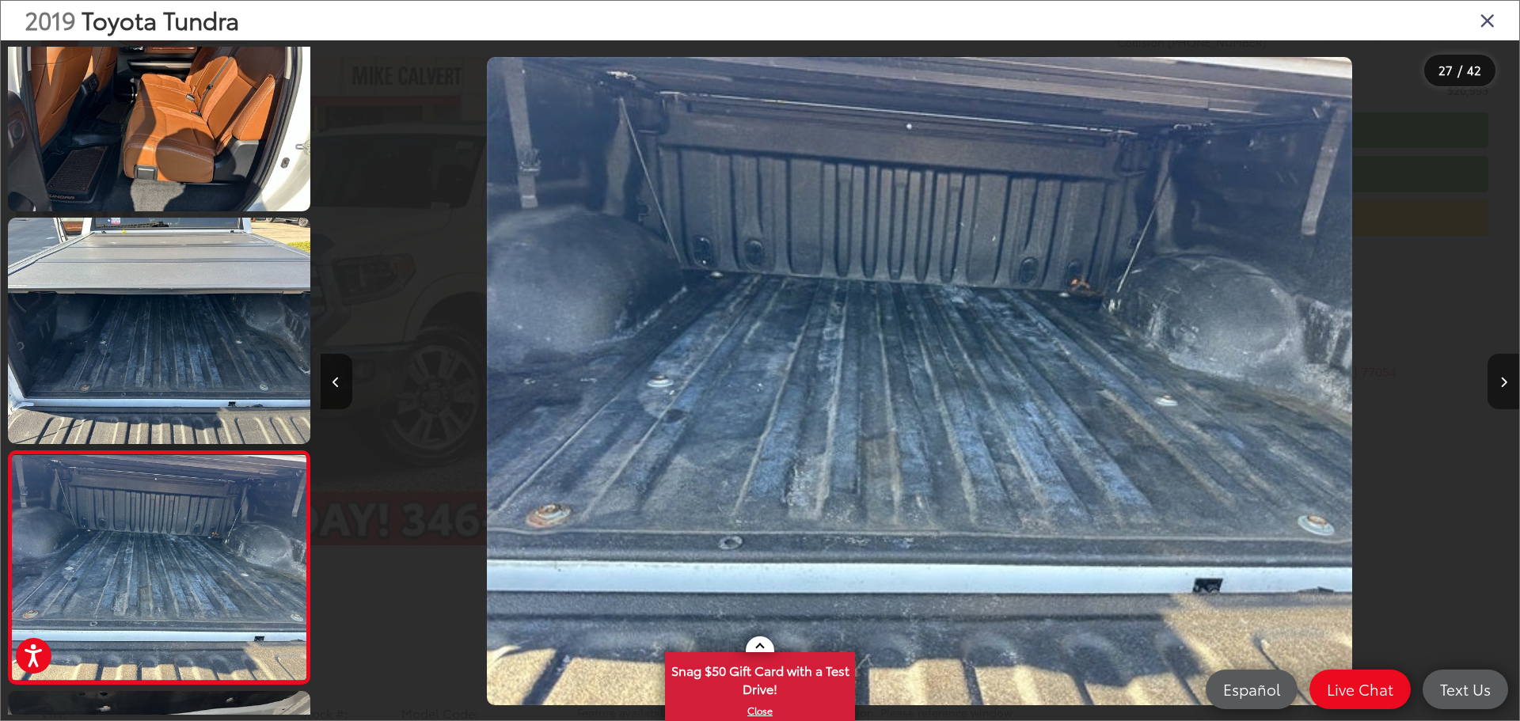
scroll to position [5884, 0]
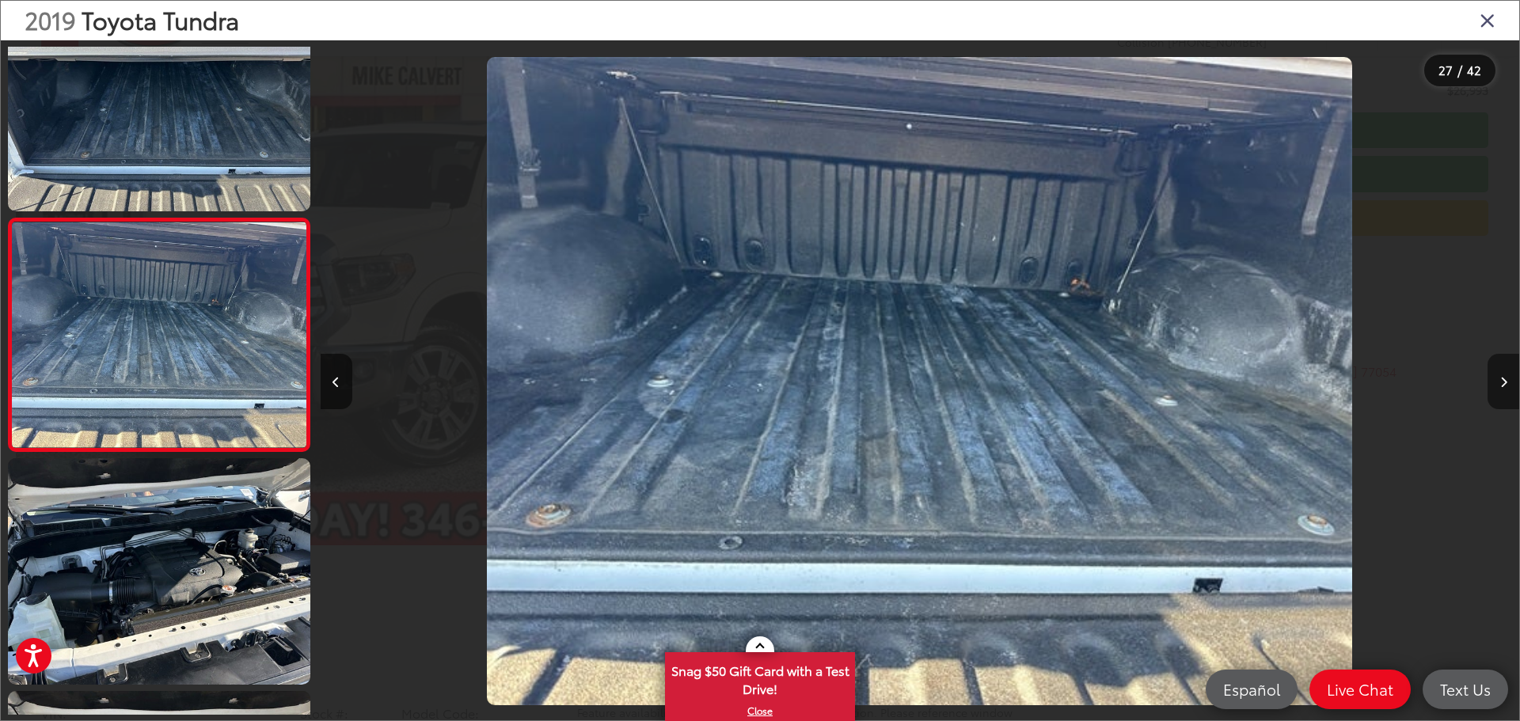
click at [1509, 387] on button "Next image" at bounding box center [1503, 381] width 32 height 55
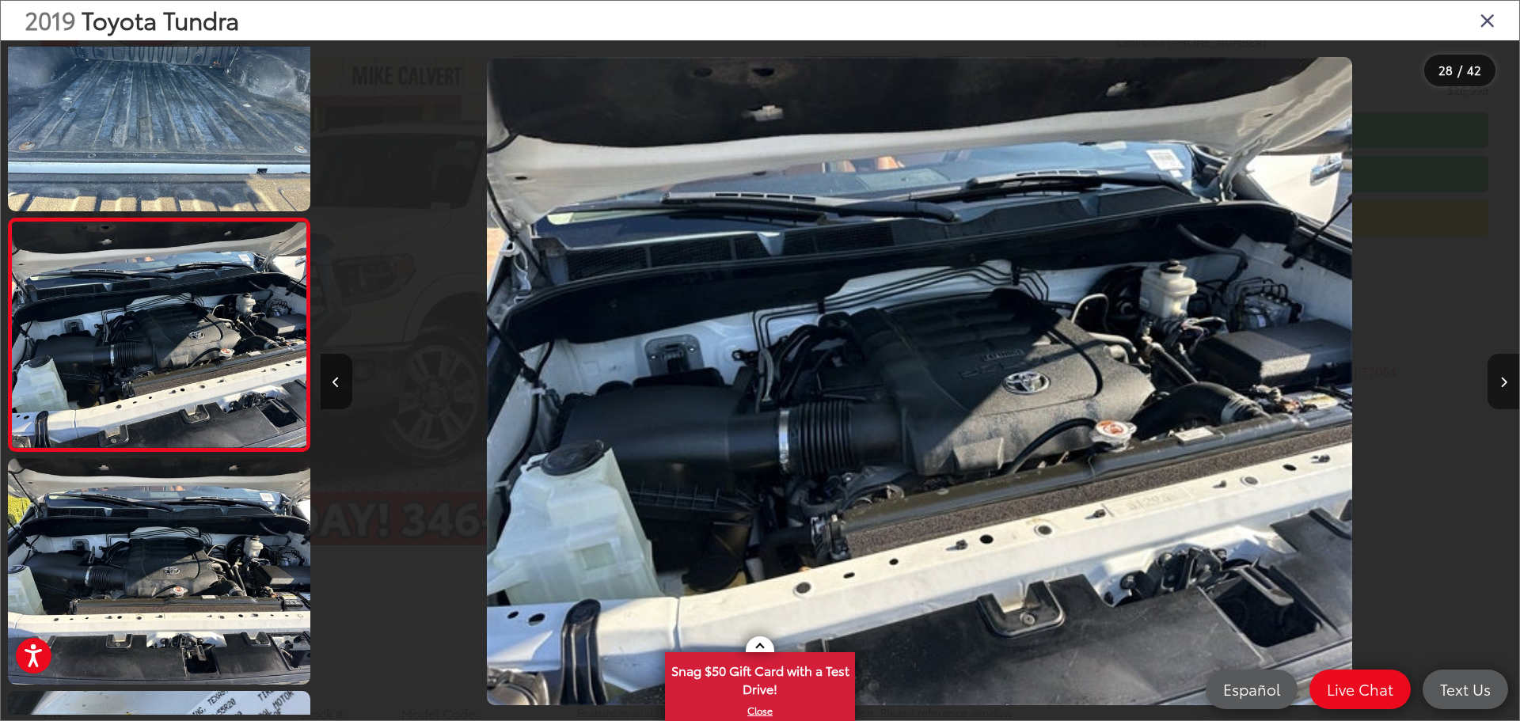
click at [1509, 386] on button "Next image" at bounding box center [1503, 381] width 32 height 55
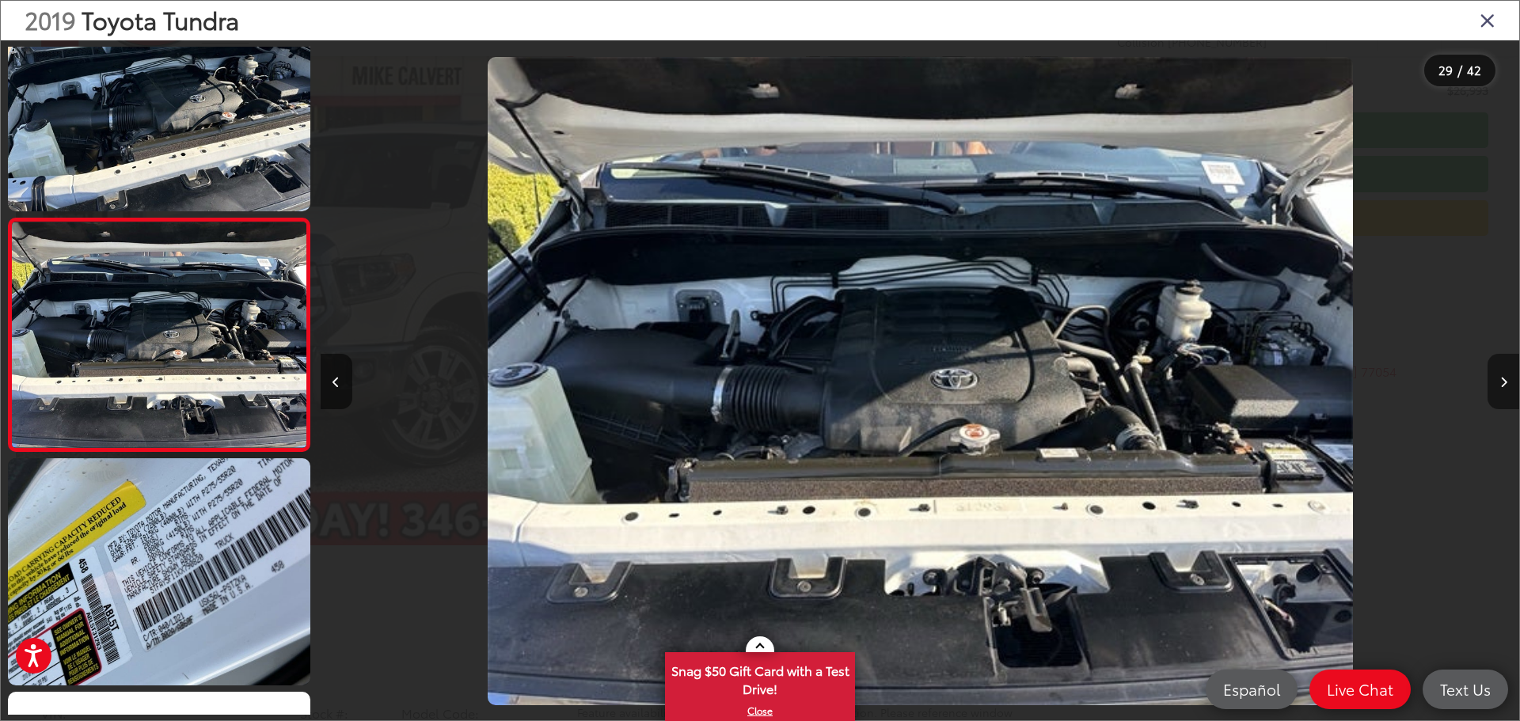
click at [1509, 385] on button "Next image" at bounding box center [1503, 381] width 32 height 55
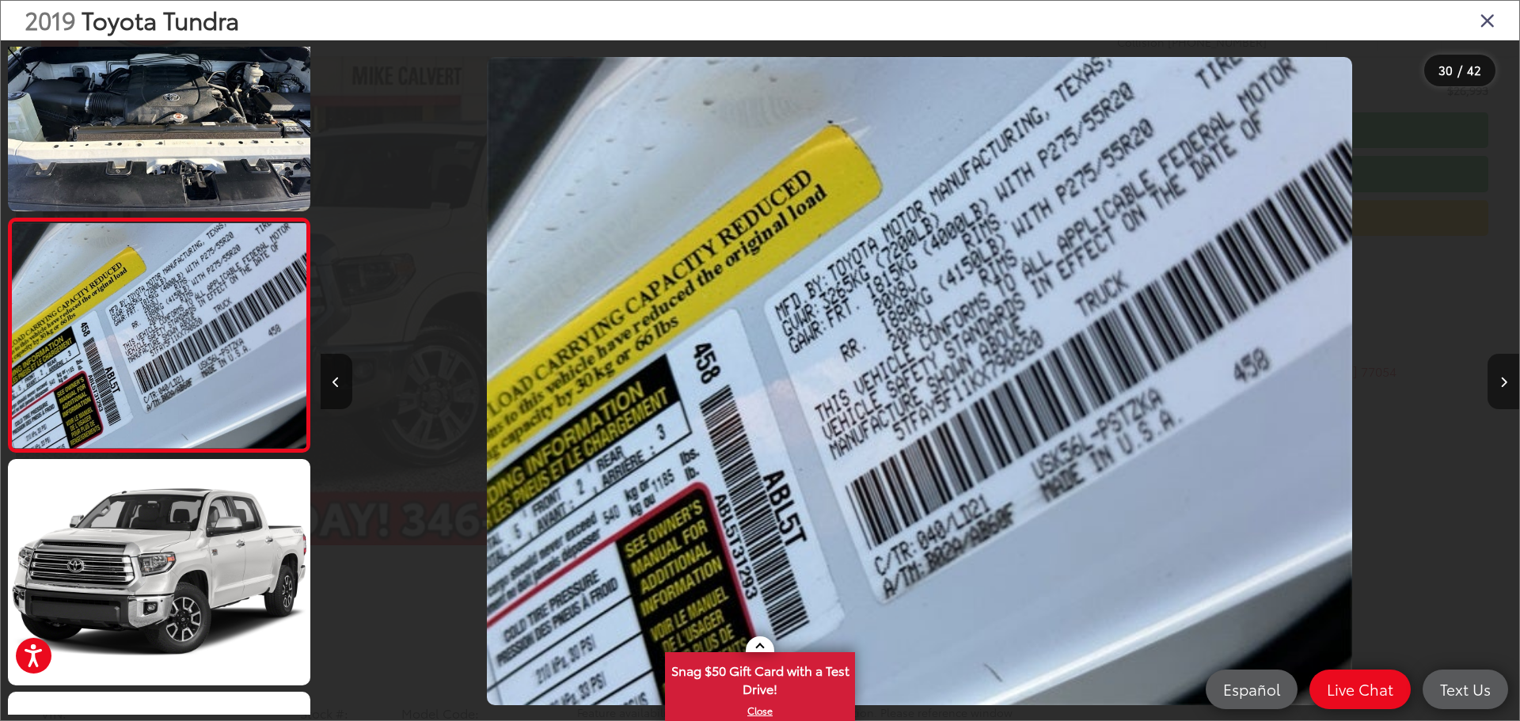
click at [1509, 385] on button "Next image" at bounding box center [1503, 381] width 32 height 55
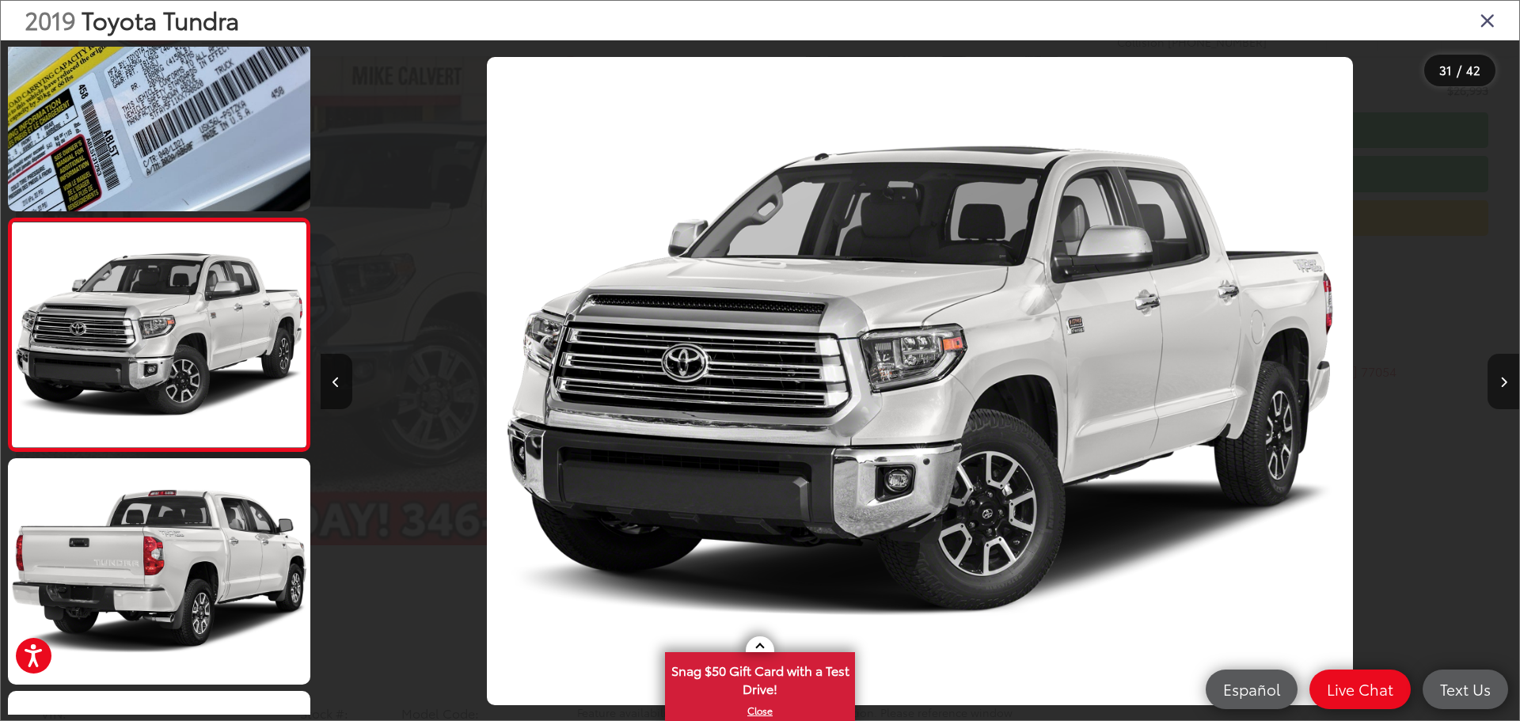
click at [1509, 385] on button "Next image" at bounding box center [1503, 381] width 32 height 55
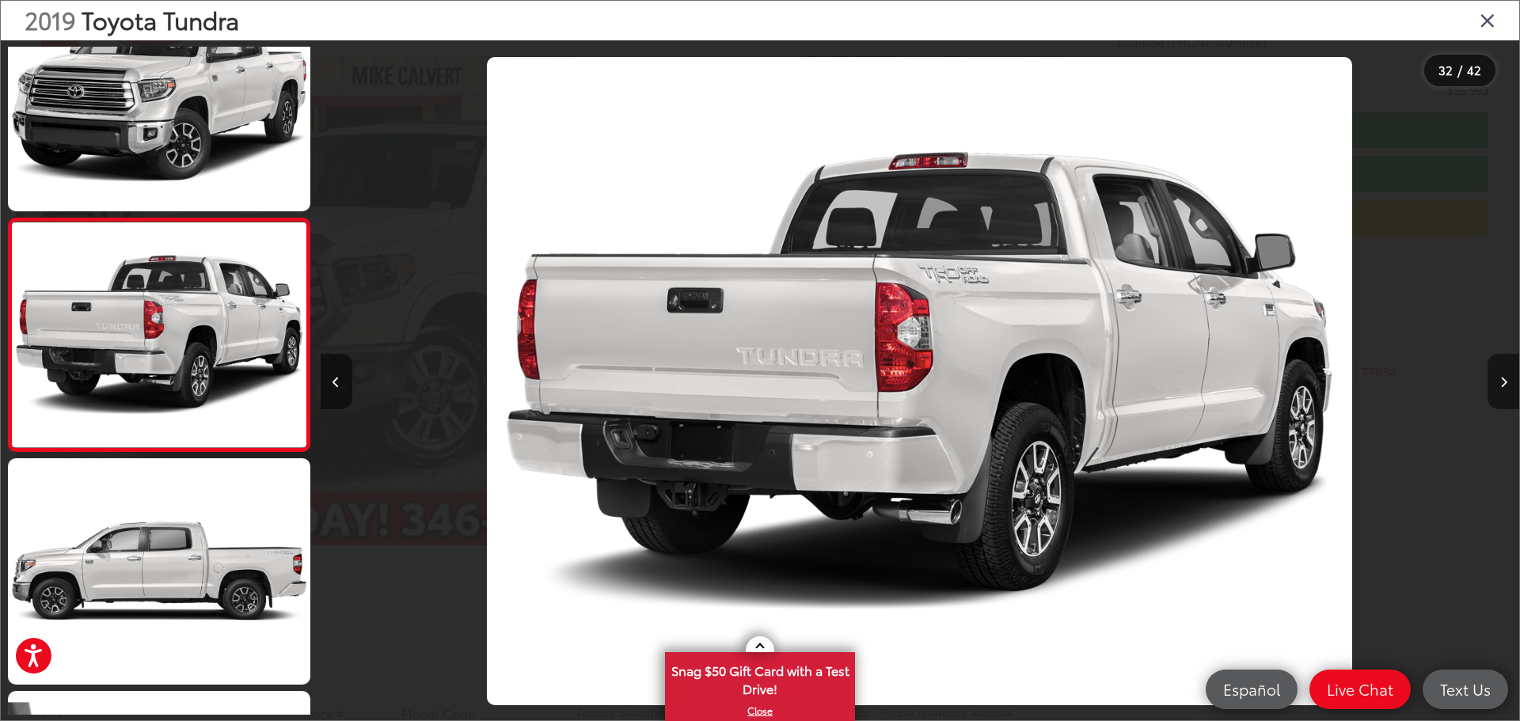
click at [1509, 385] on button "Next image" at bounding box center [1503, 381] width 32 height 55
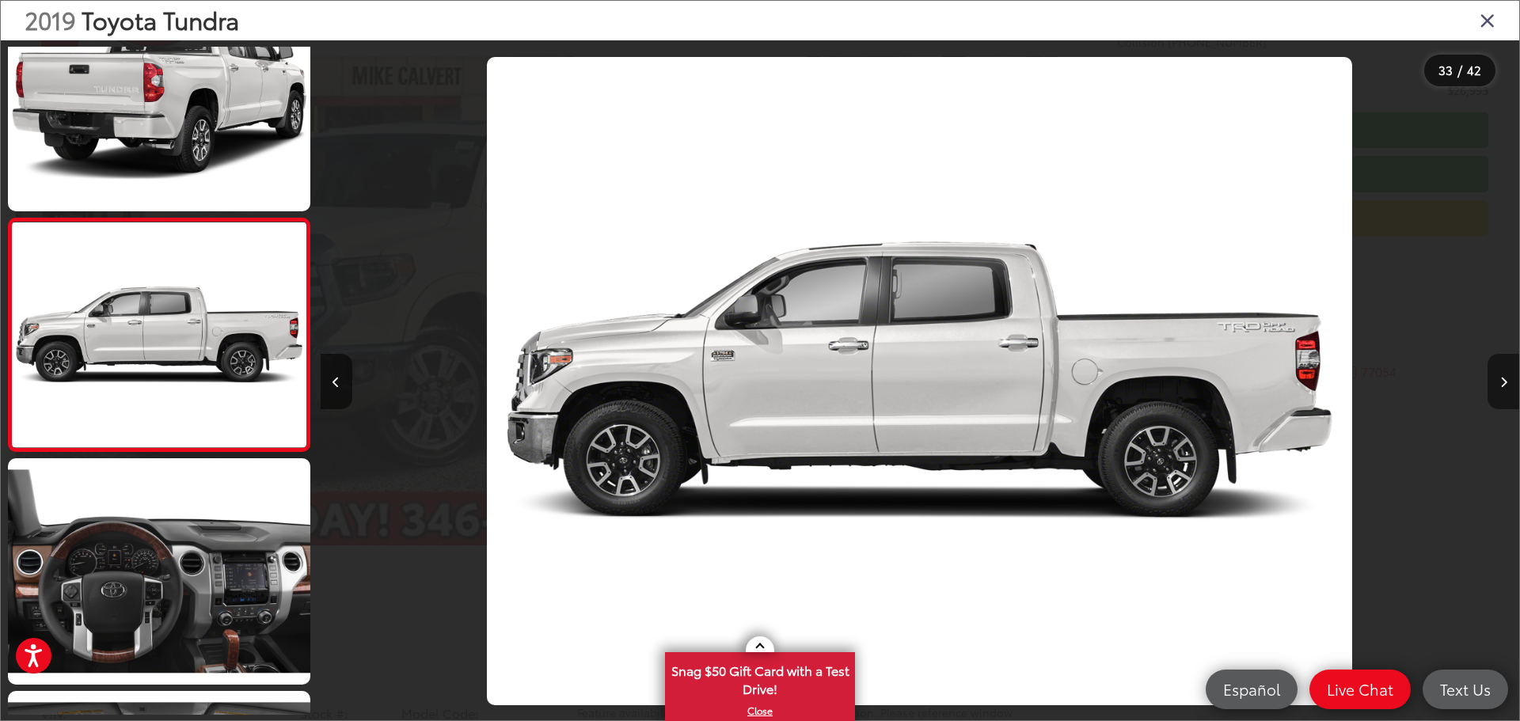
click at [1502, 373] on button "Next image" at bounding box center [1503, 381] width 32 height 55
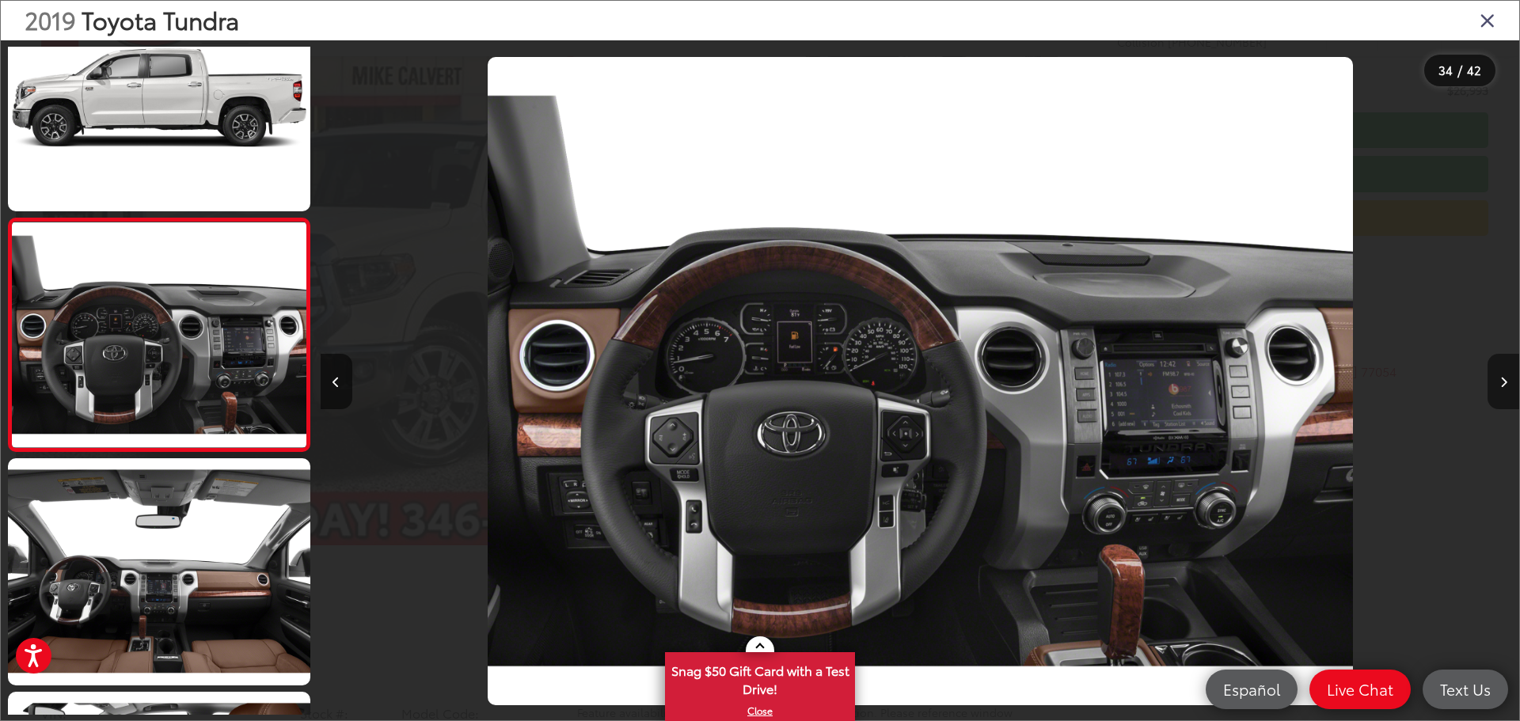
click at [1502, 375] on button "Next image" at bounding box center [1503, 381] width 32 height 55
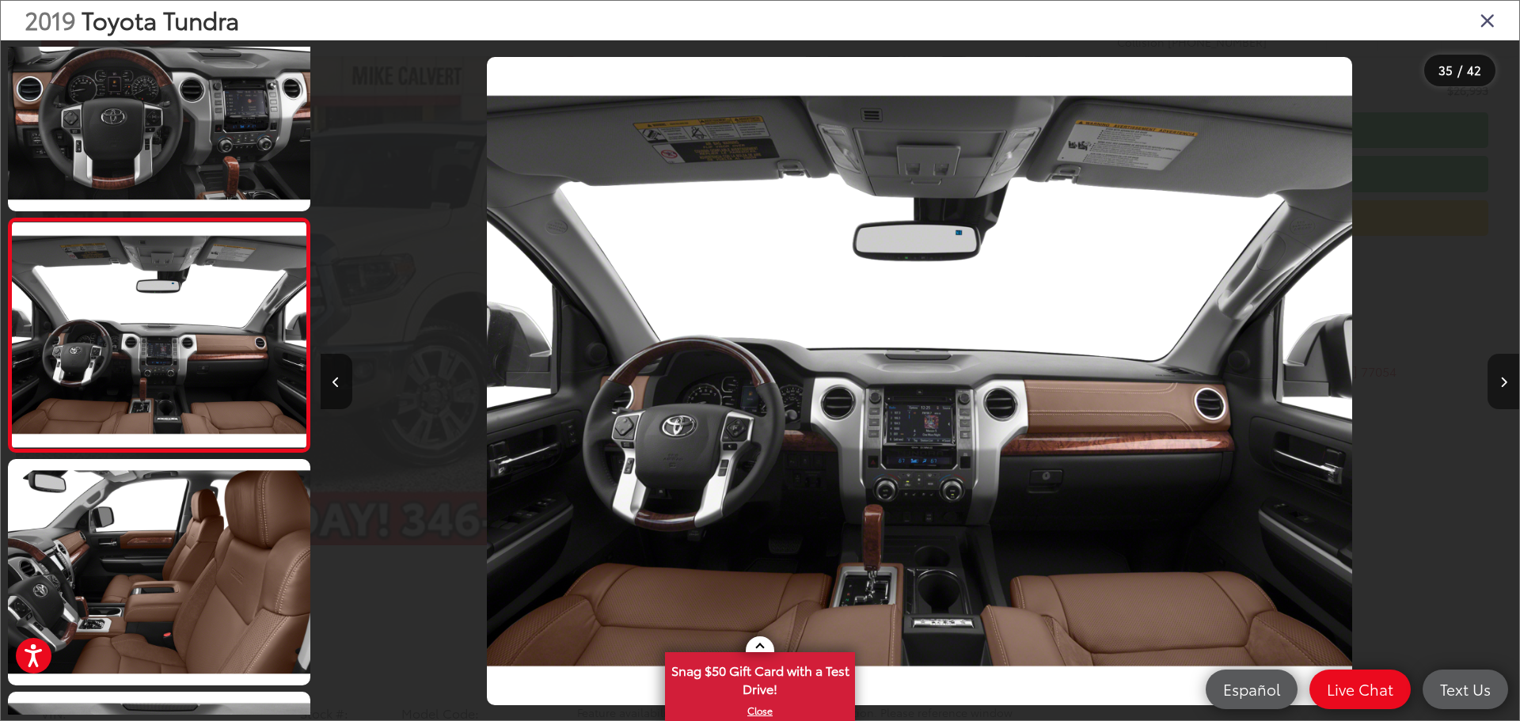
click at [1502, 375] on button "Next image" at bounding box center [1503, 381] width 32 height 55
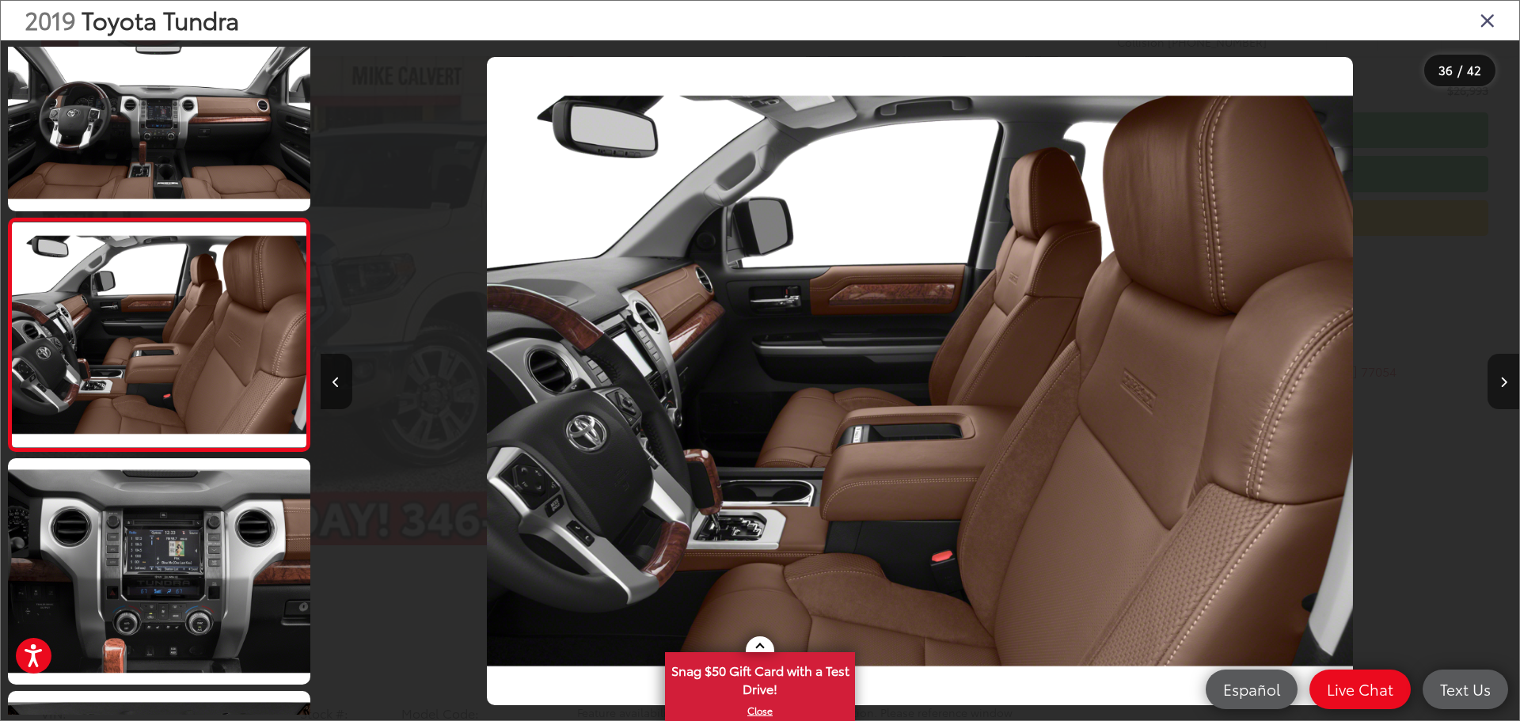
click at [1502, 377] on icon "Next image" at bounding box center [1503, 382] width 7 height 11
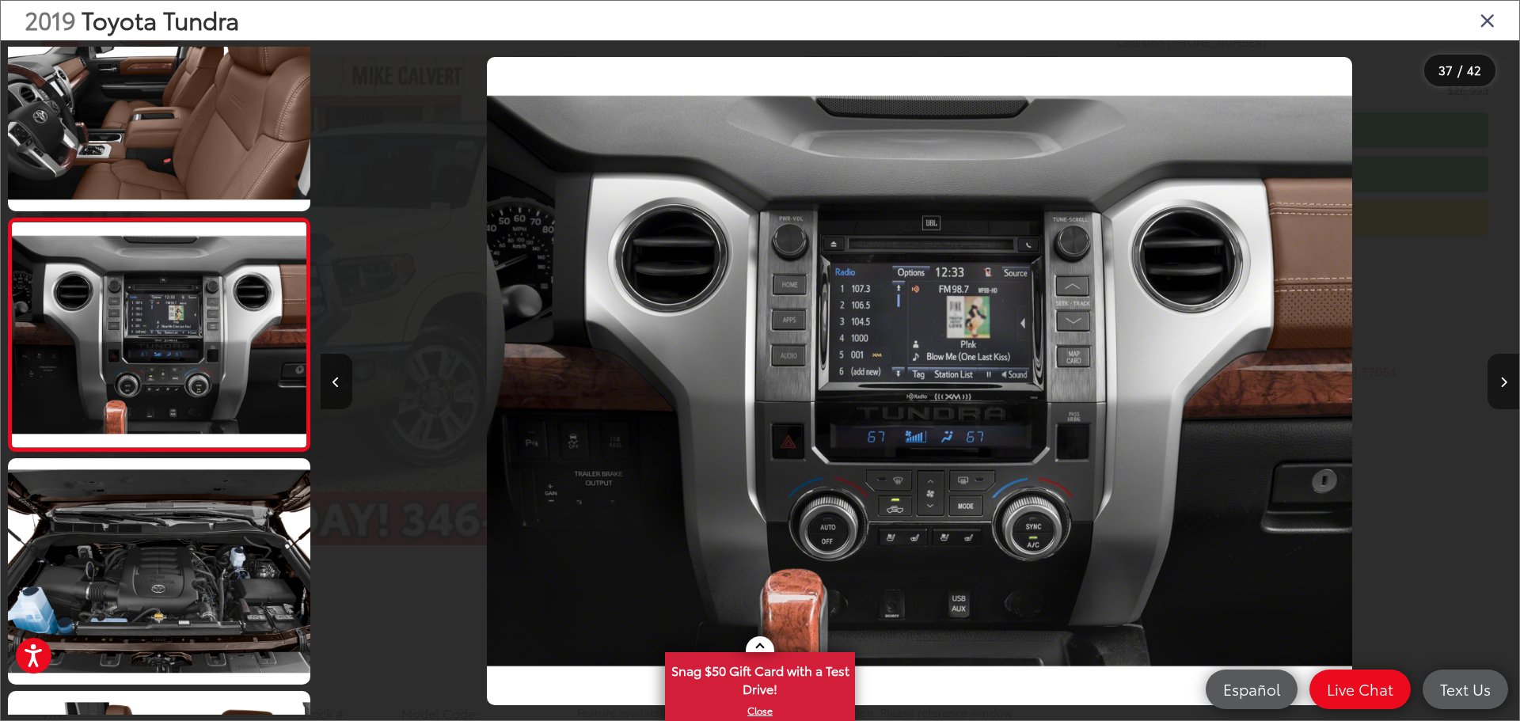
click at [1502, 377] on icon "Next image" at bounding box center [1503, 382] width 7 height 11
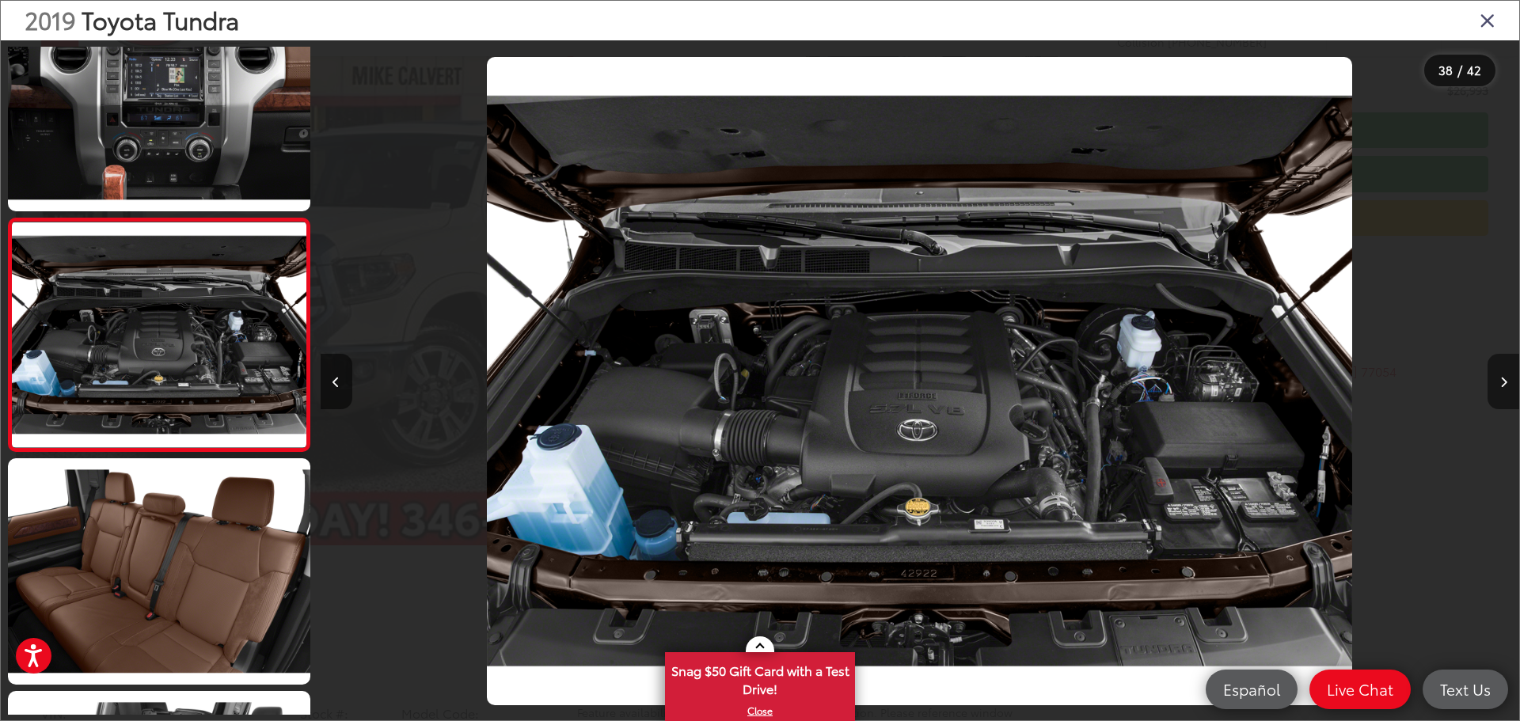
click at [1502, 377] on icon "Next image" at bounding box center [1503, 382] width 7 height 11
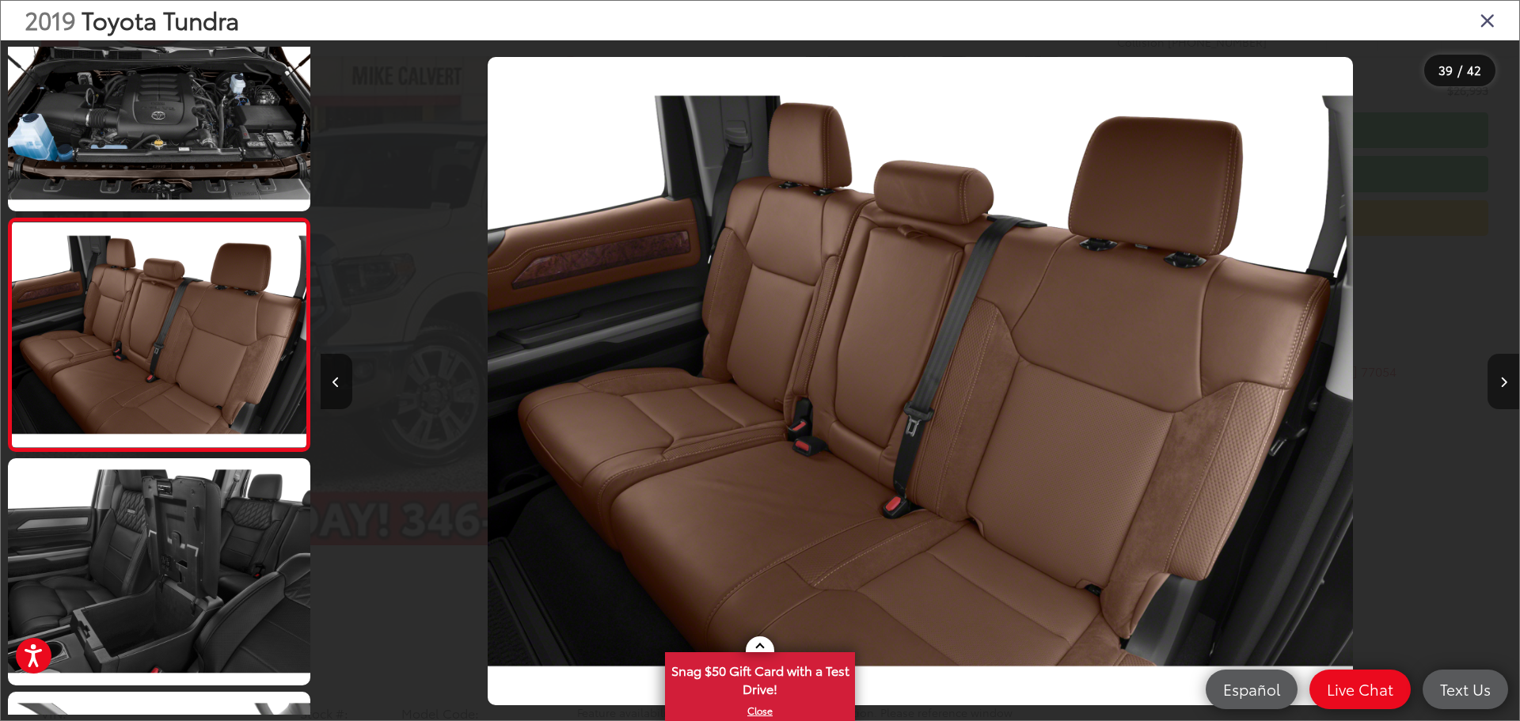
click at [1502, 377] on icon "Next image" at bounding box center [1503, 382] width 7 height 11
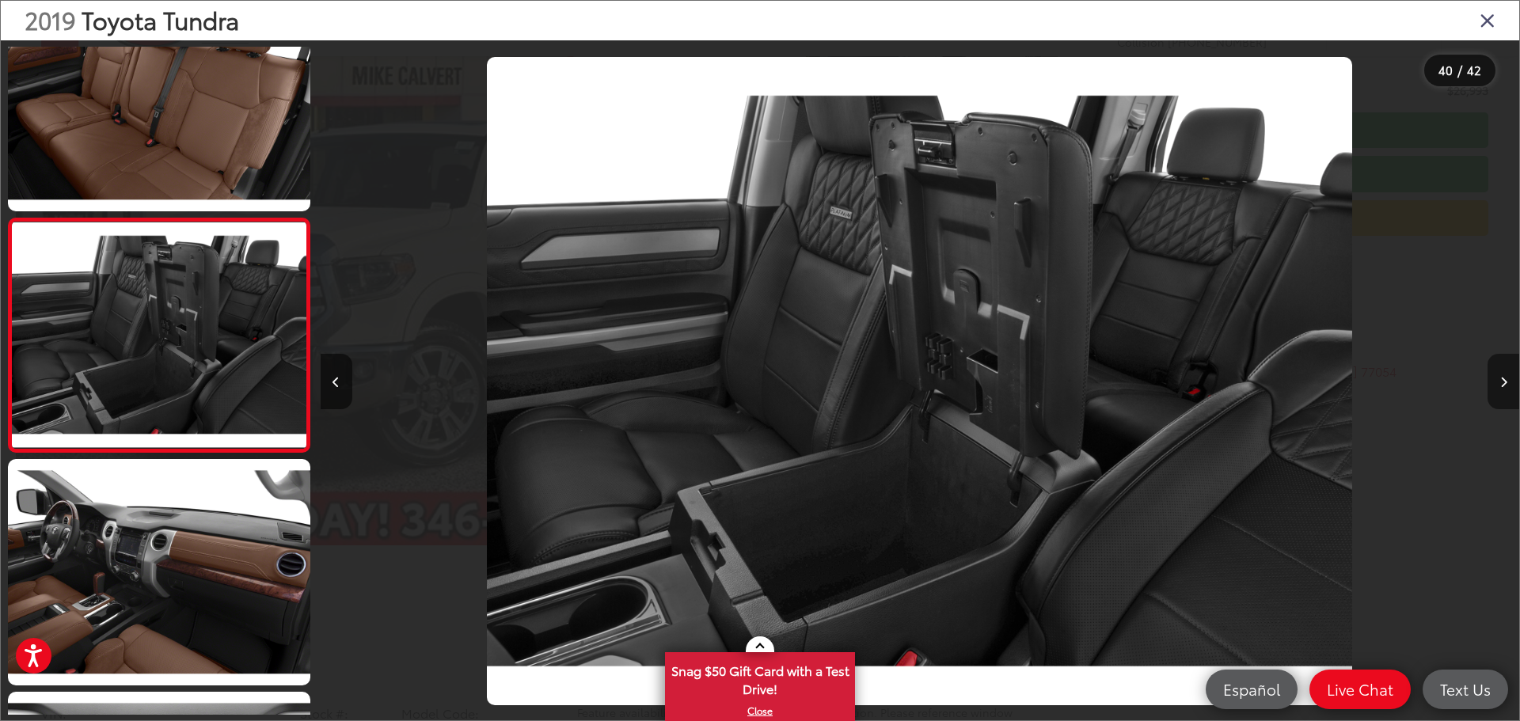
click at [1502, 377] on icon "Next image" at bounding box center [1503, 382] width 7 height 11
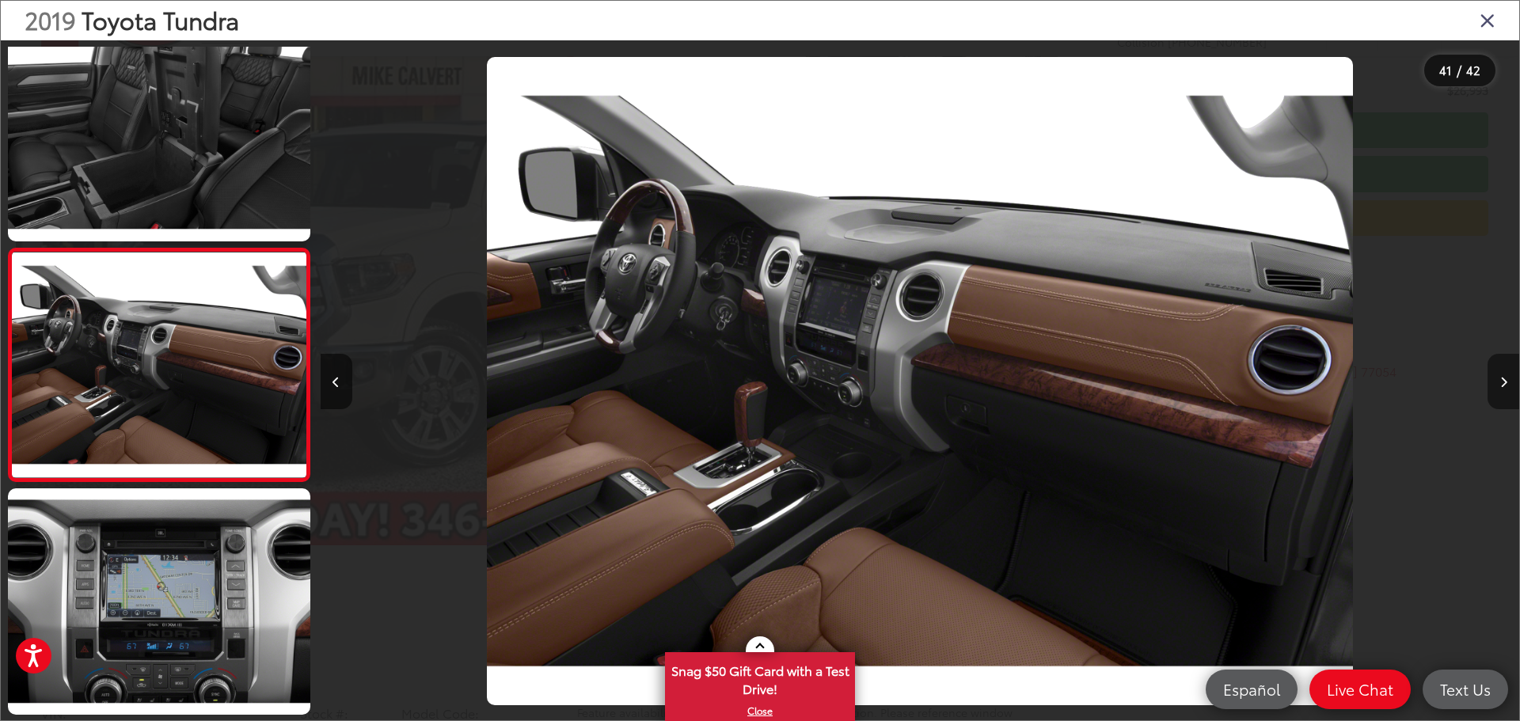
click at [1502, 377] on icon "Next image" at bounding box center [1503, 382] width 7 height 11
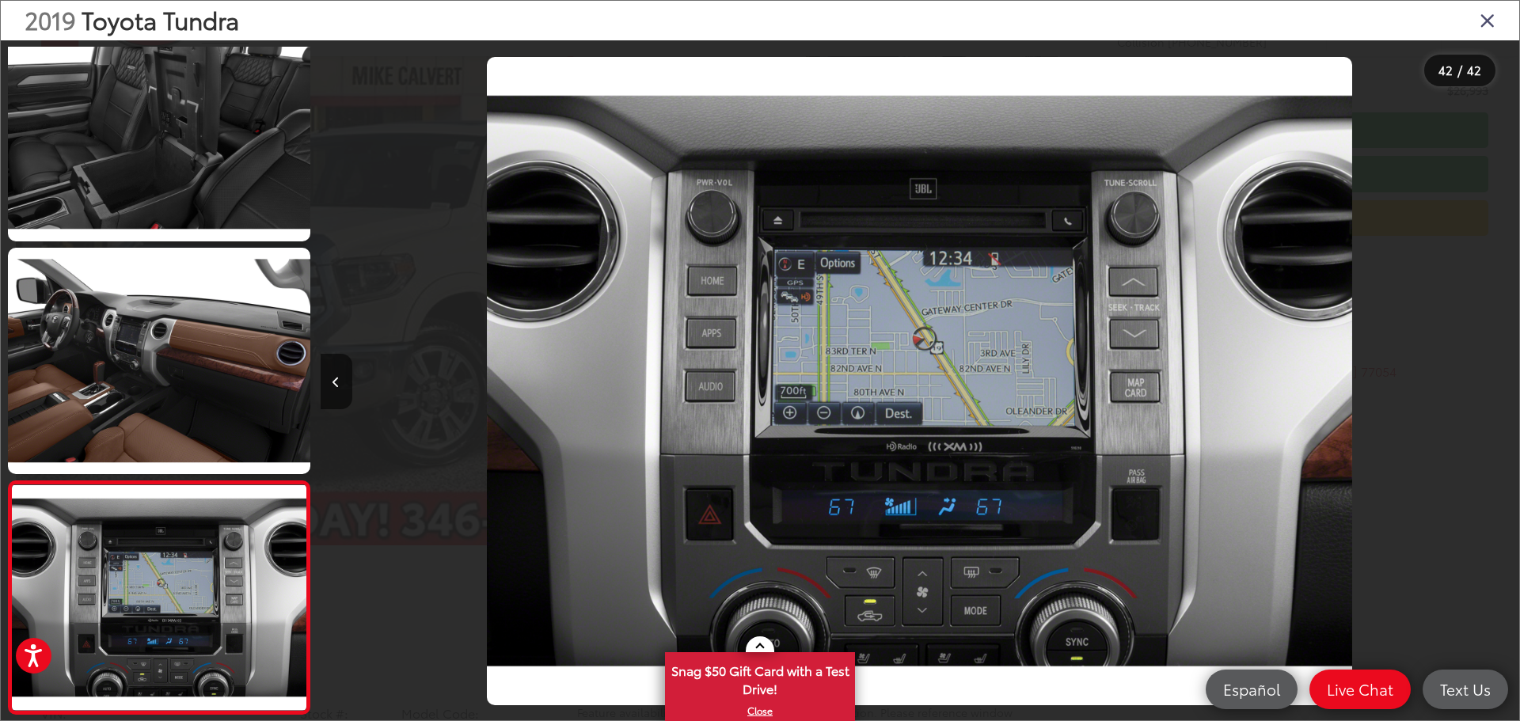
click at [1502, 376] on div at bounding box center [1369, 380] width 300 height 681
click at [1502, 381] on div at bounding box center [1369, 380] width 300 height 681
click at [1492, 13] on icon "Close gallery" at bounding box center [1487, 19] width 16 height 21
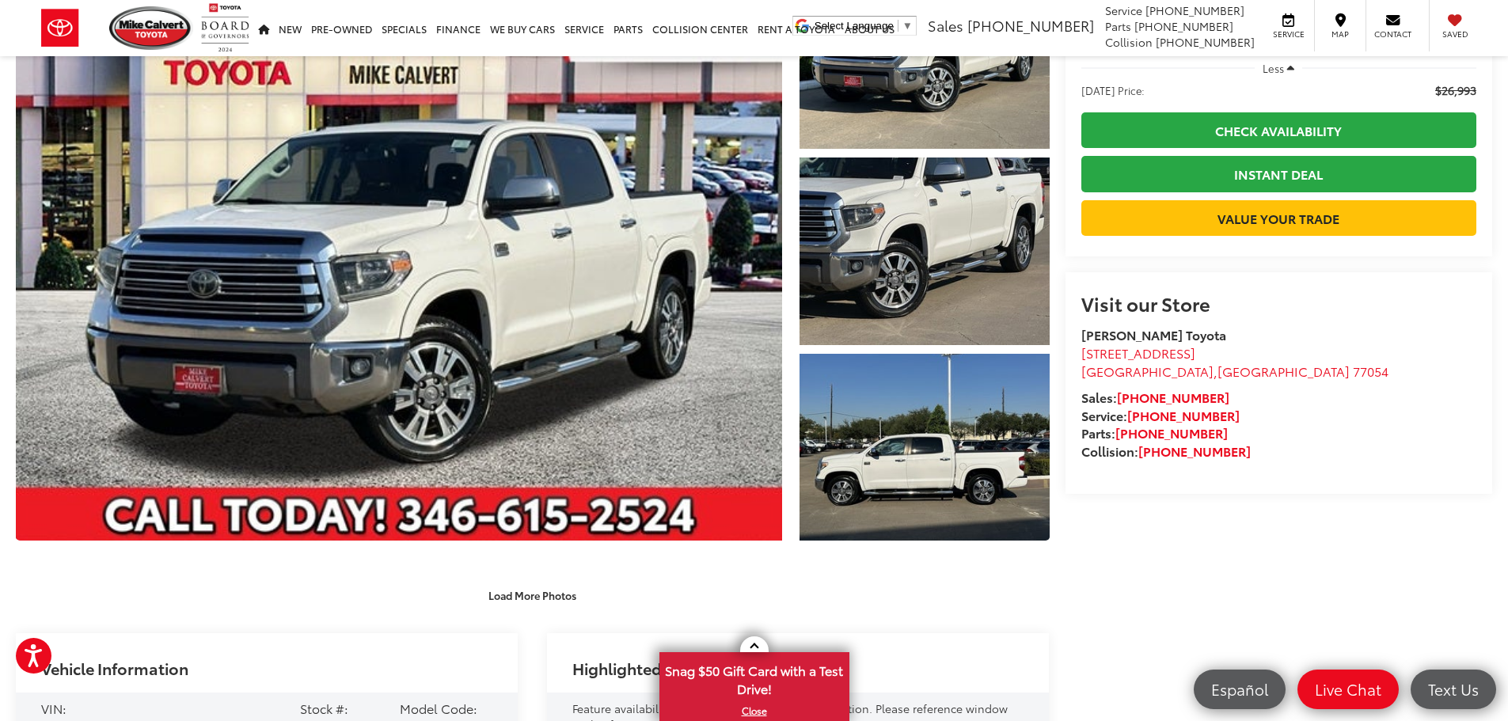
scroll to position [0, 0]
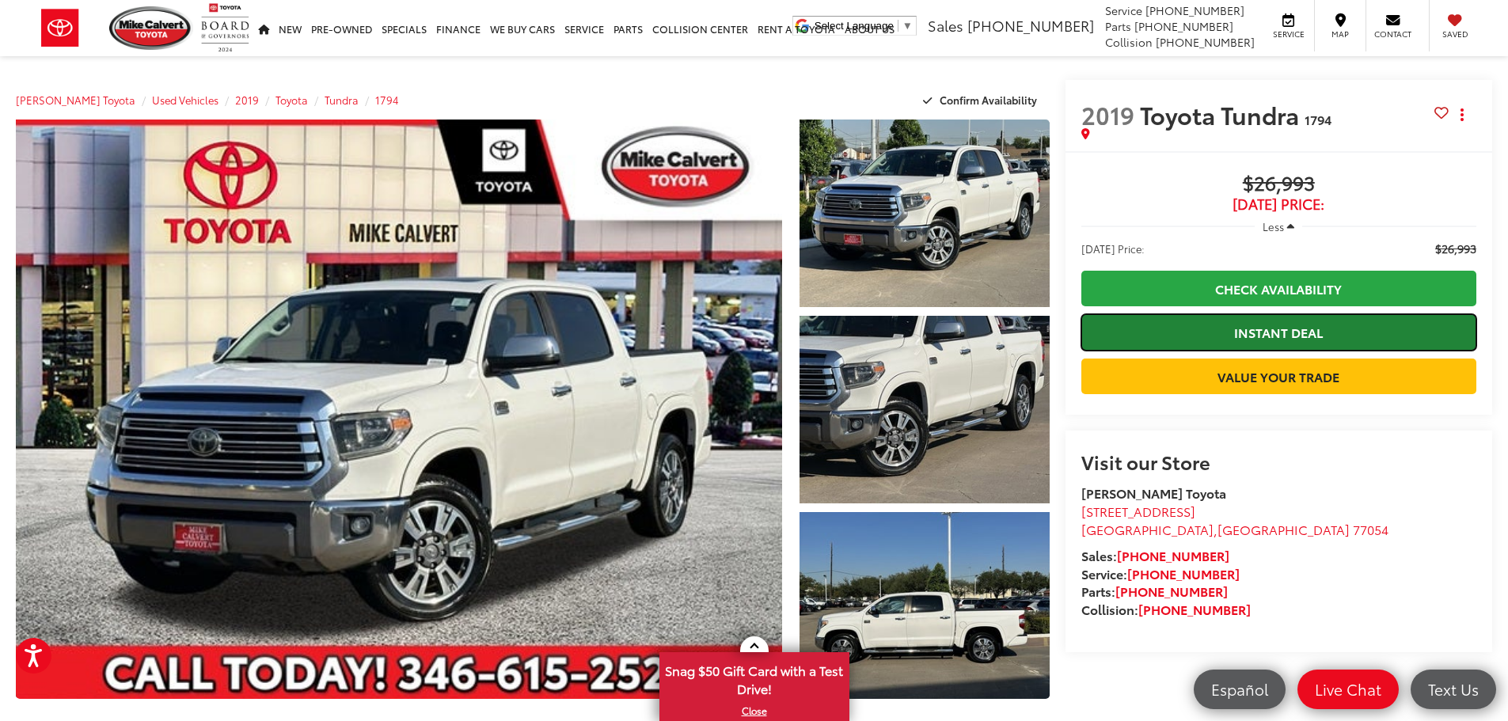
click at [1264, 333] on link "Instant Deal" at bounding box center [1278, 332] width 395 height 36
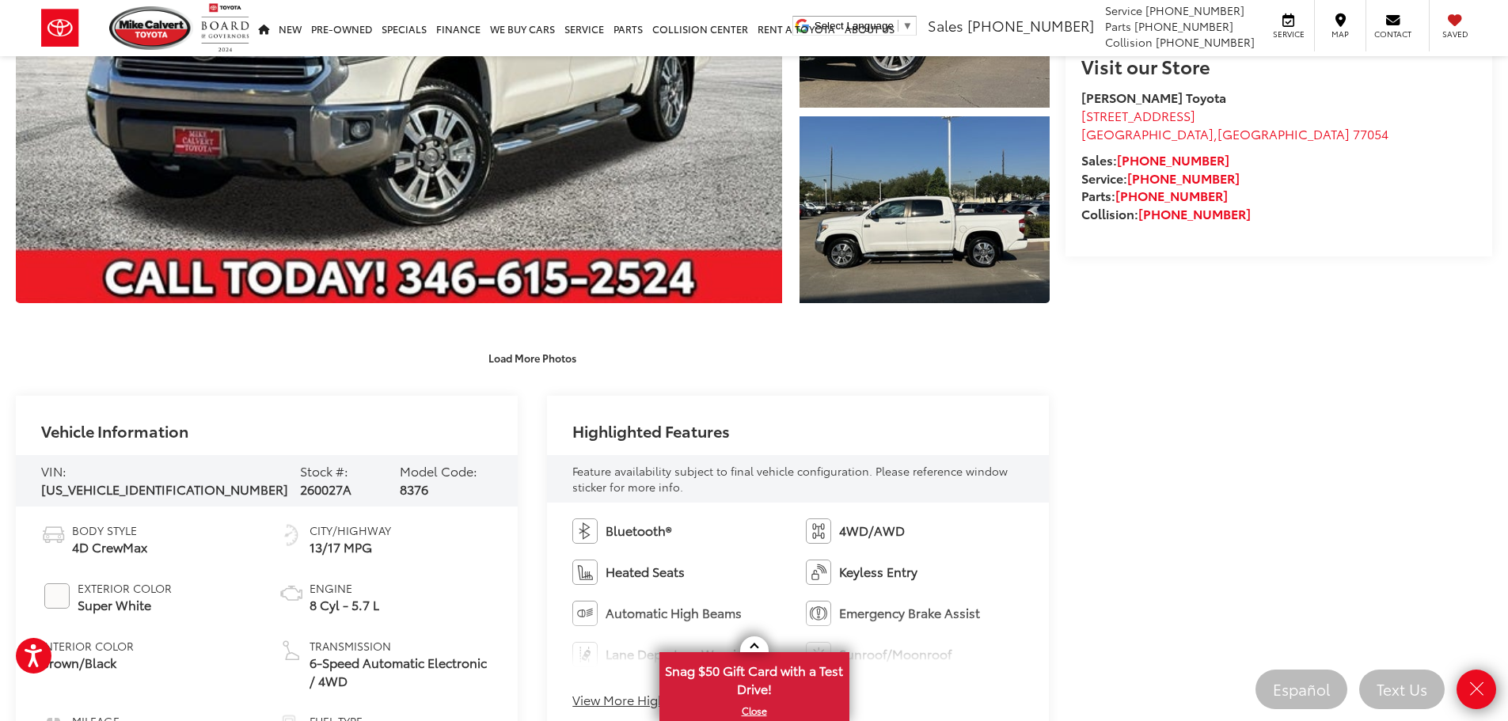
scroll to position [79, 0]
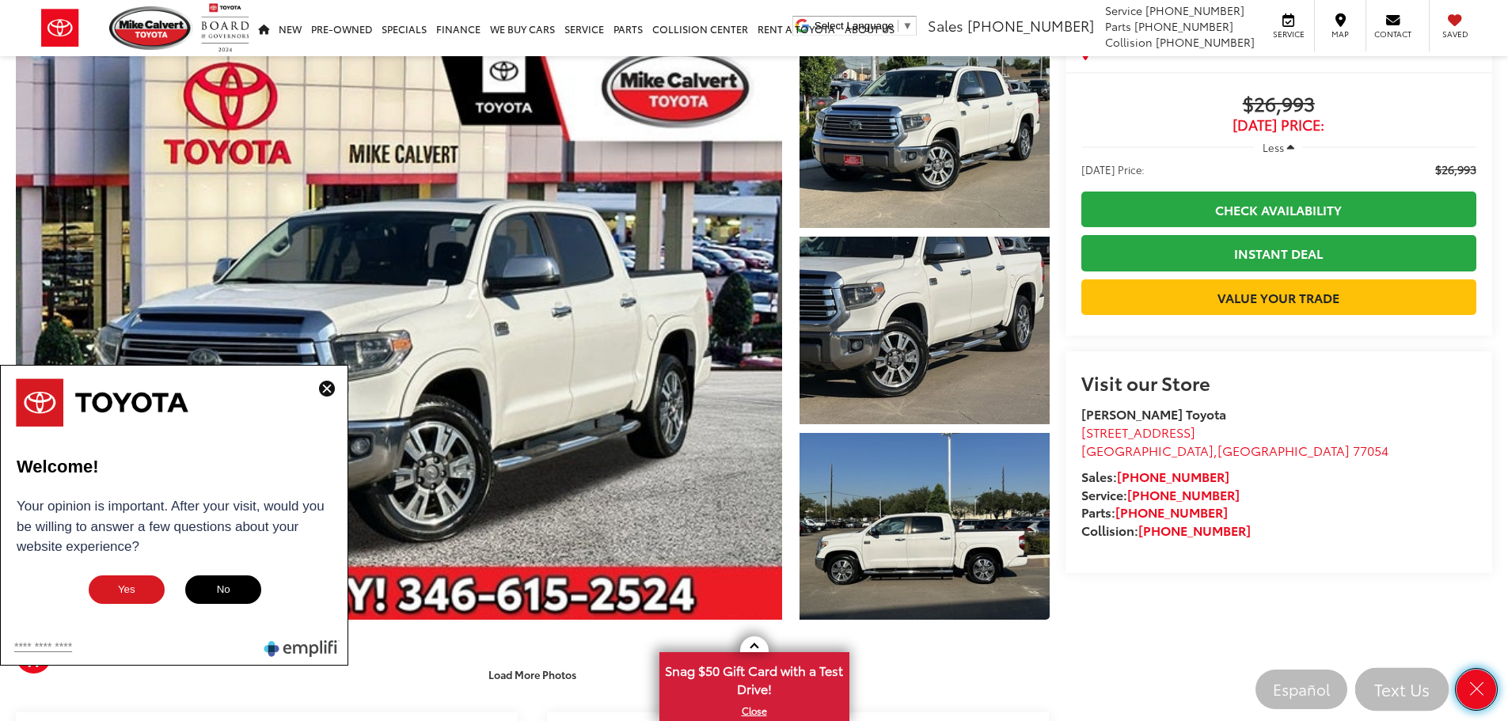
click at [1476, 689] on icon "Close" at bounding box center [1477, 689] width 20 height 20
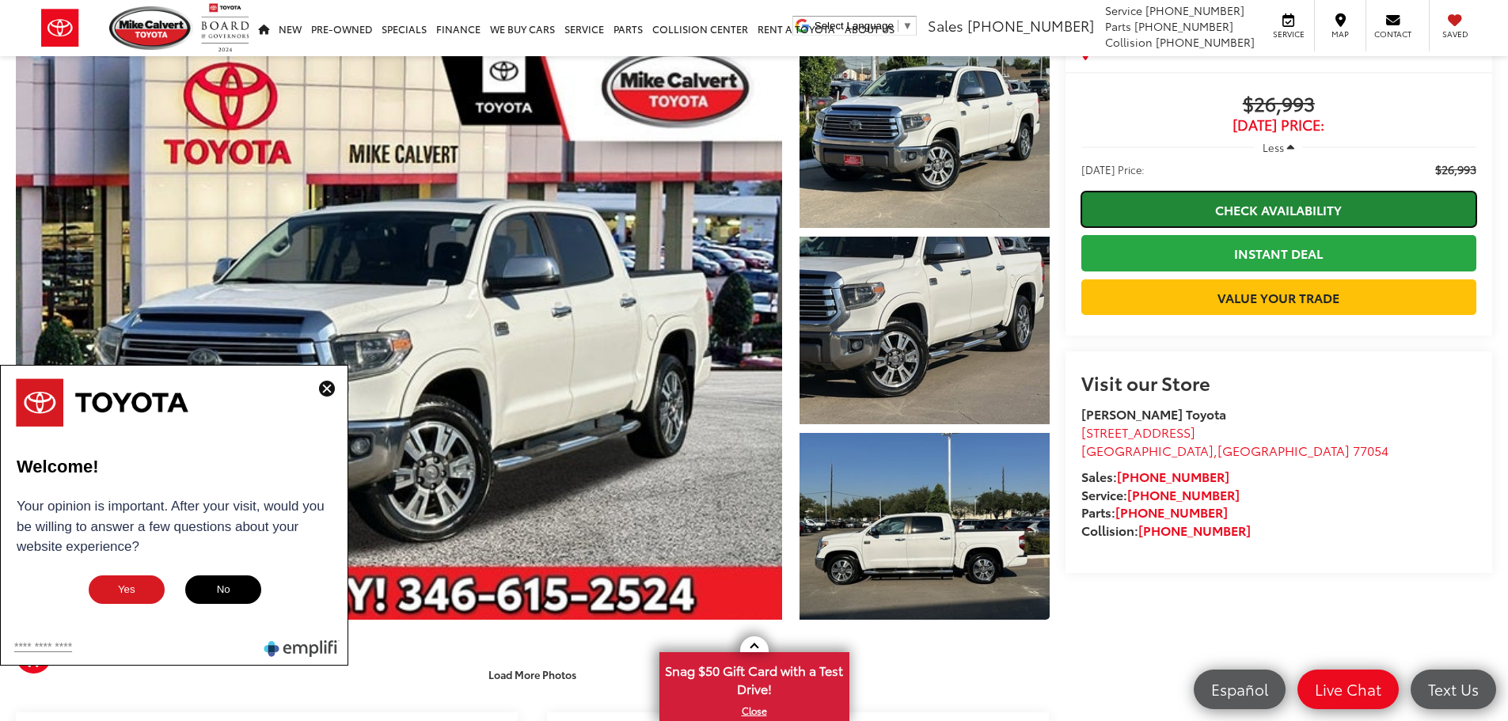
click at [1277, 210] on link "Check Availability" at bounding box center [1278, 210] width 395 height 36
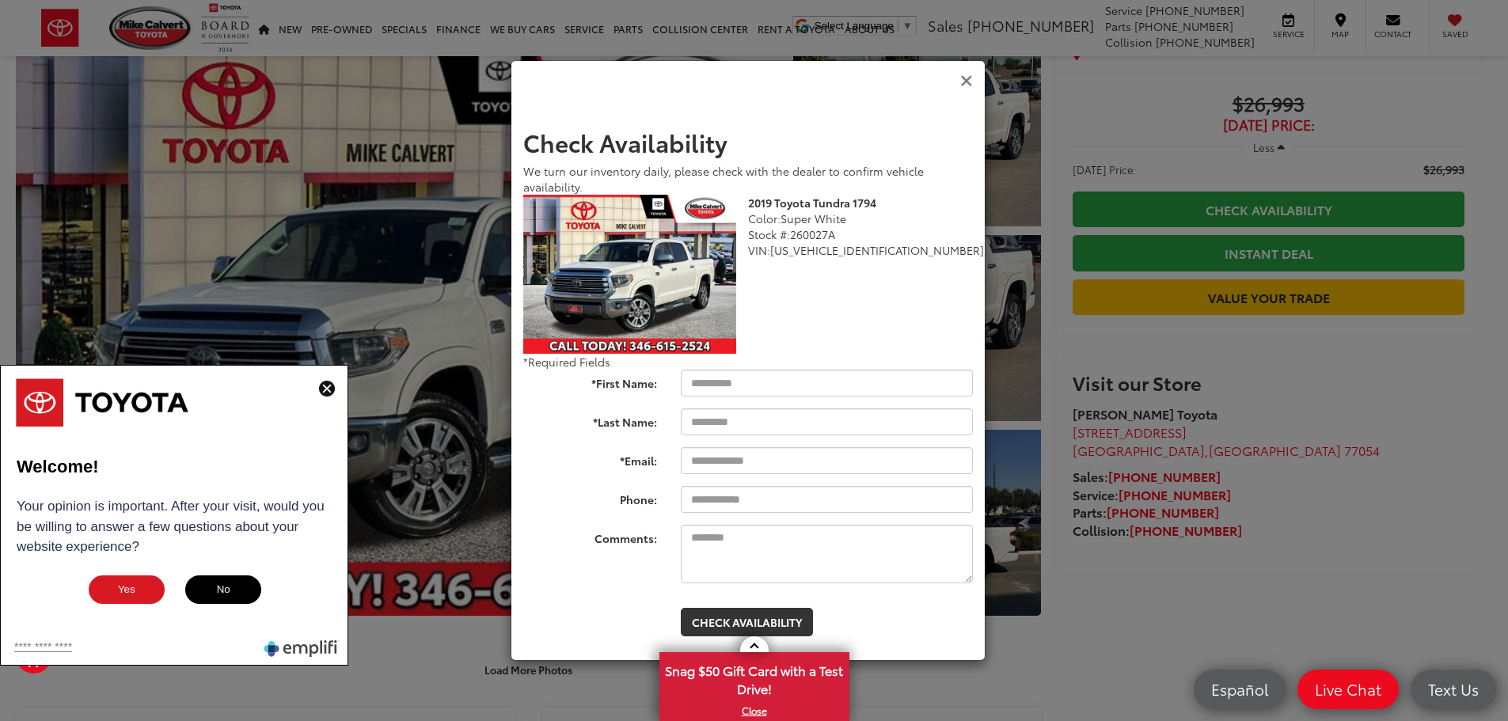
click at [965, 80] on icon "Close" at bounding box center [966, 81] width 13 height 17
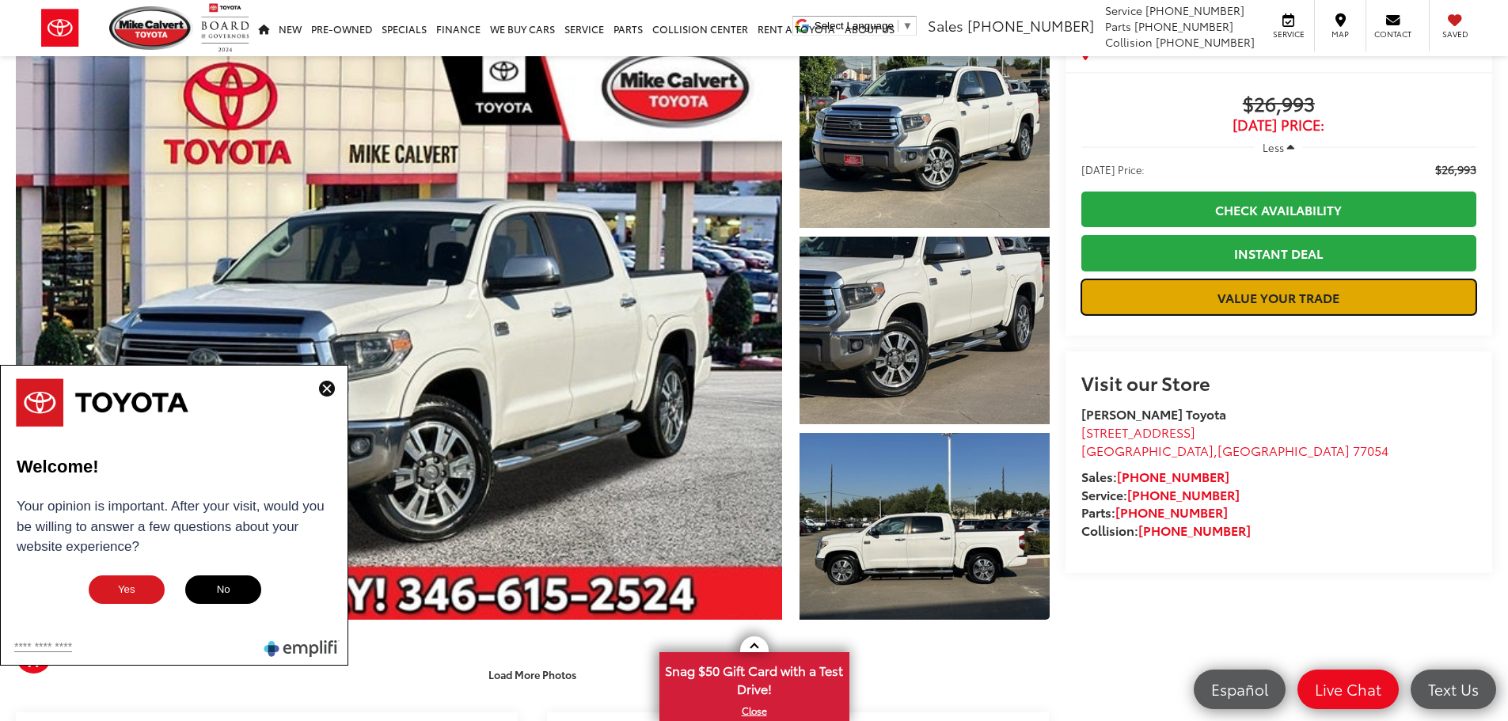
click at [1308, 300] on link "Value Your Trade" at bounding box center [1278, 297] width 395 height 36
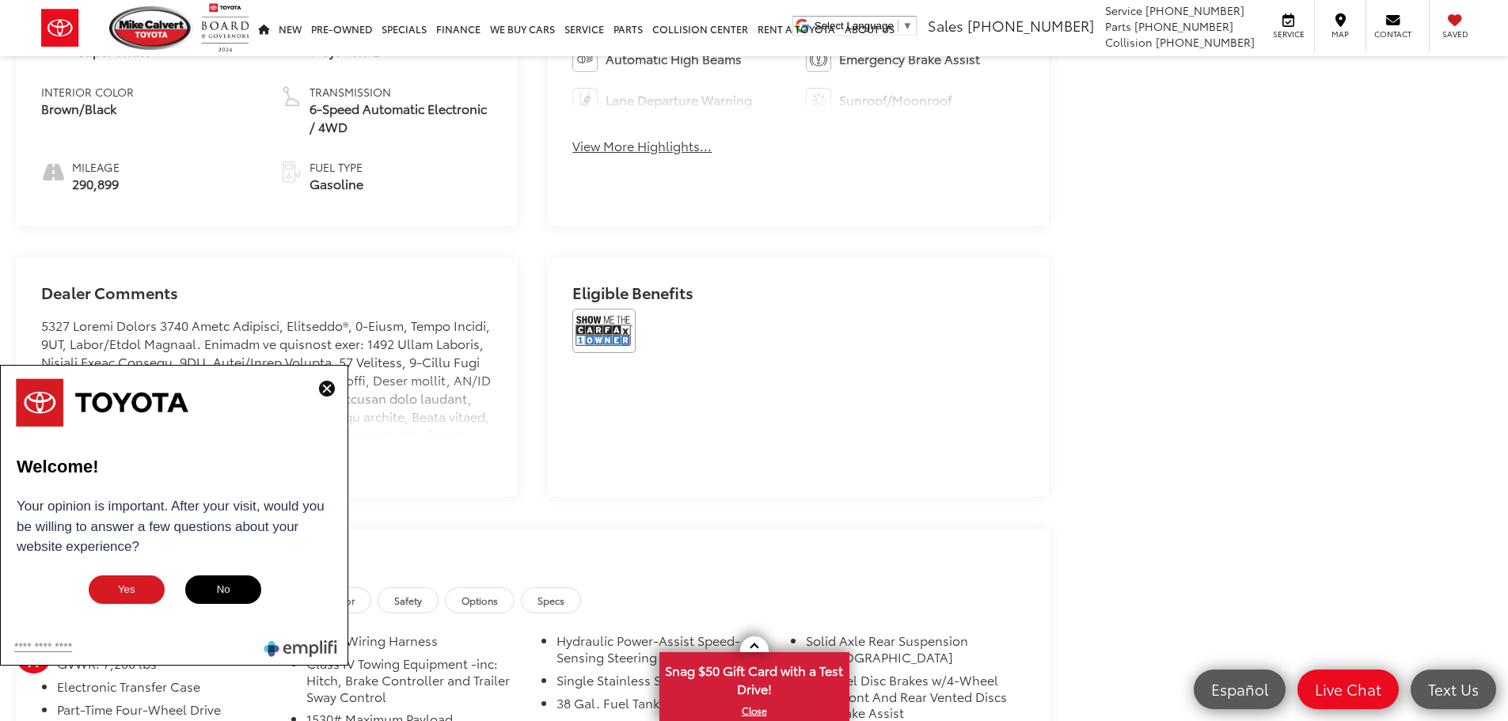
scroll to position [1029, 0]
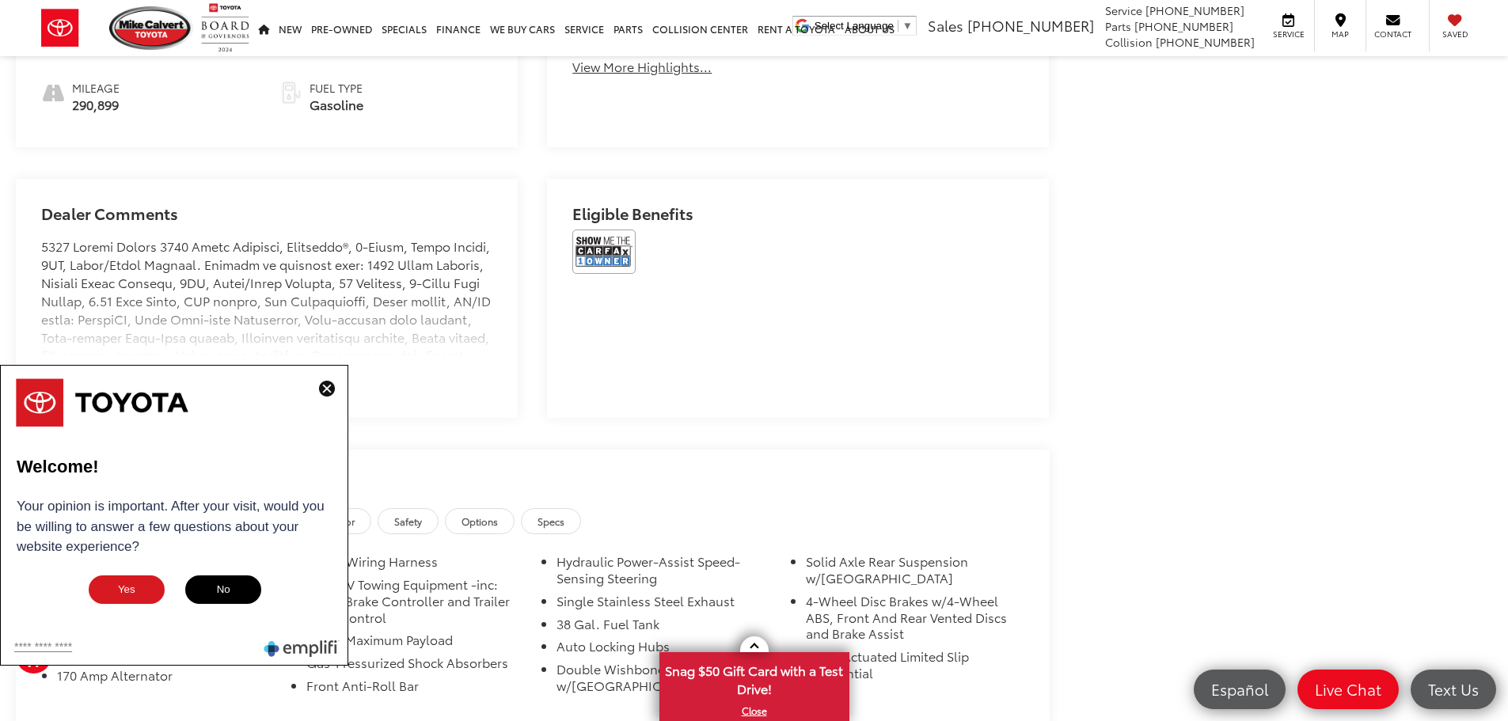
click at [327, 383] on img at bounding box center [327, 389] width 16 height 16
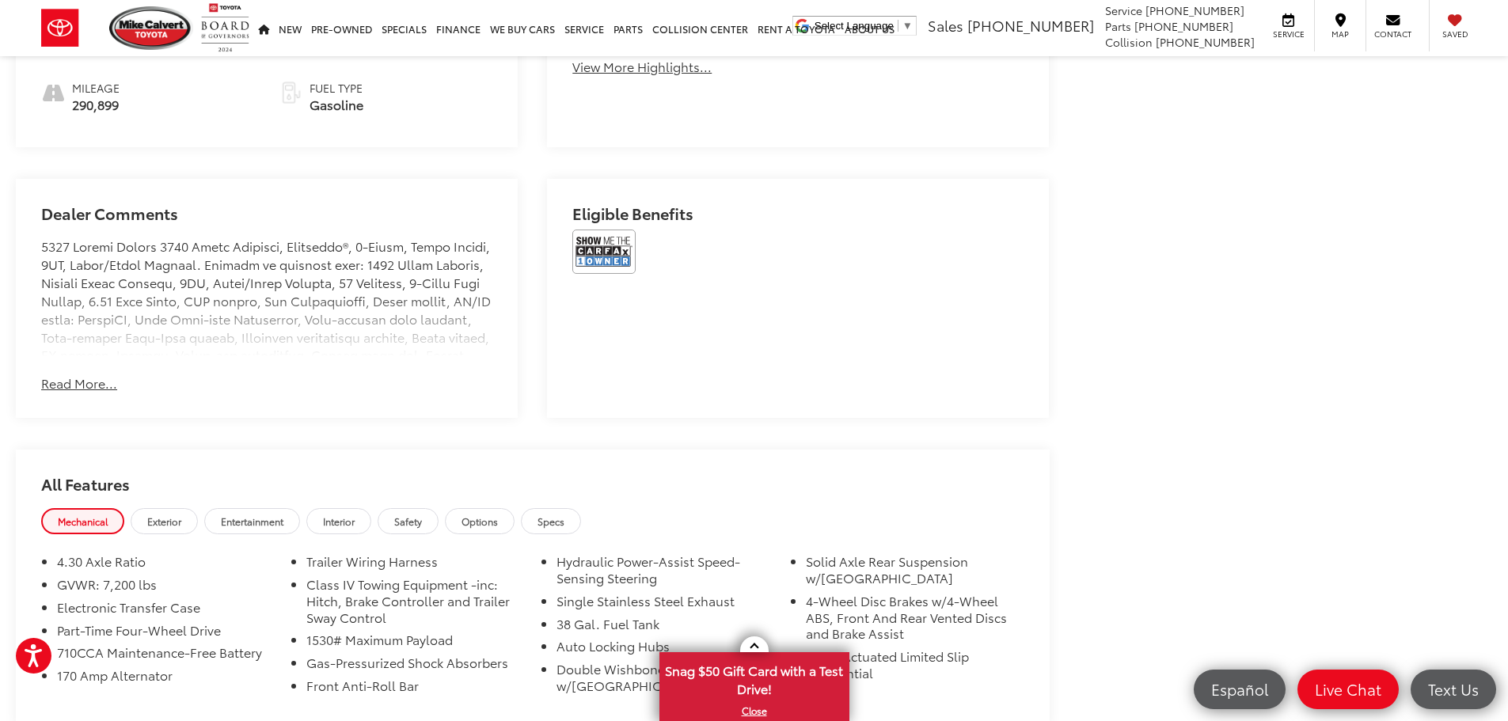
scroll to position [1108, 0]
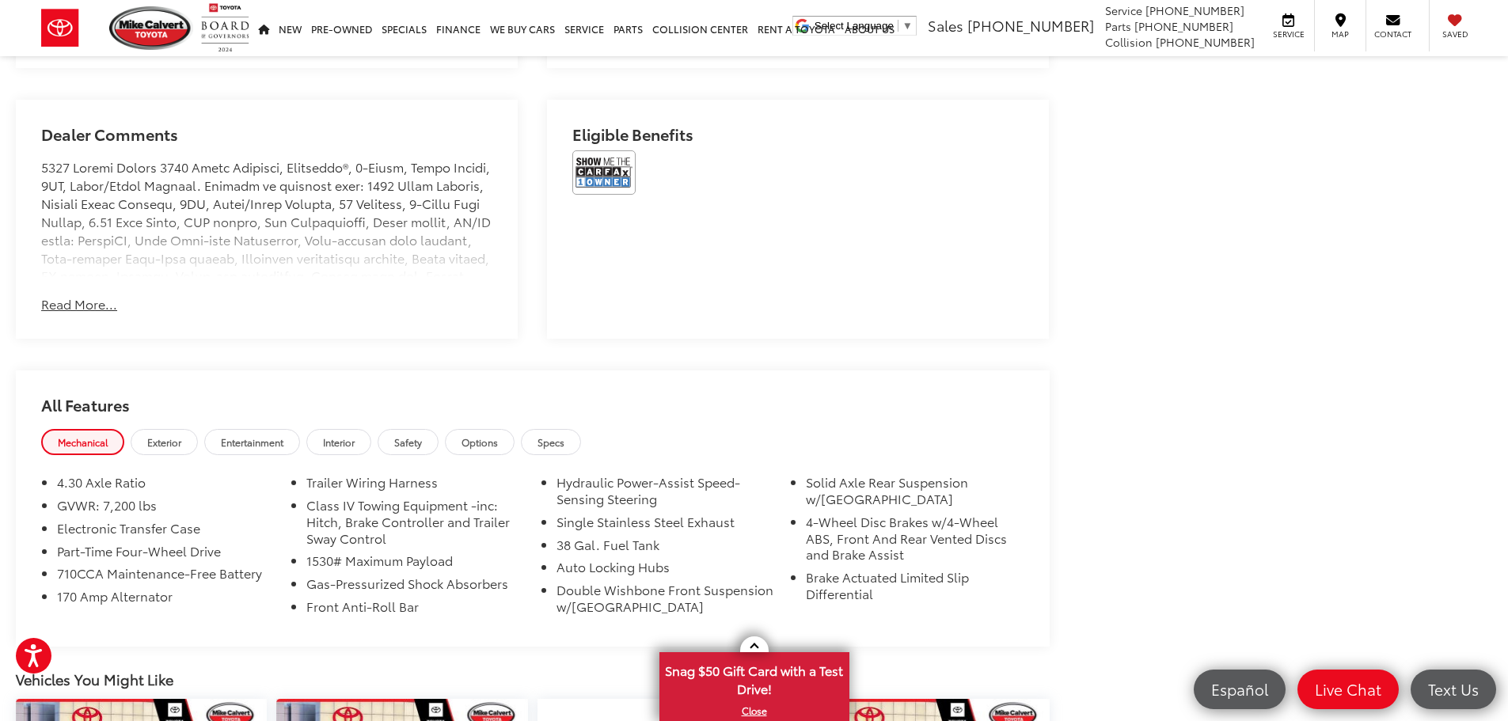
click at [90, 301] on button "Read More..." at bounding box center [79, 304] width 76 height 18
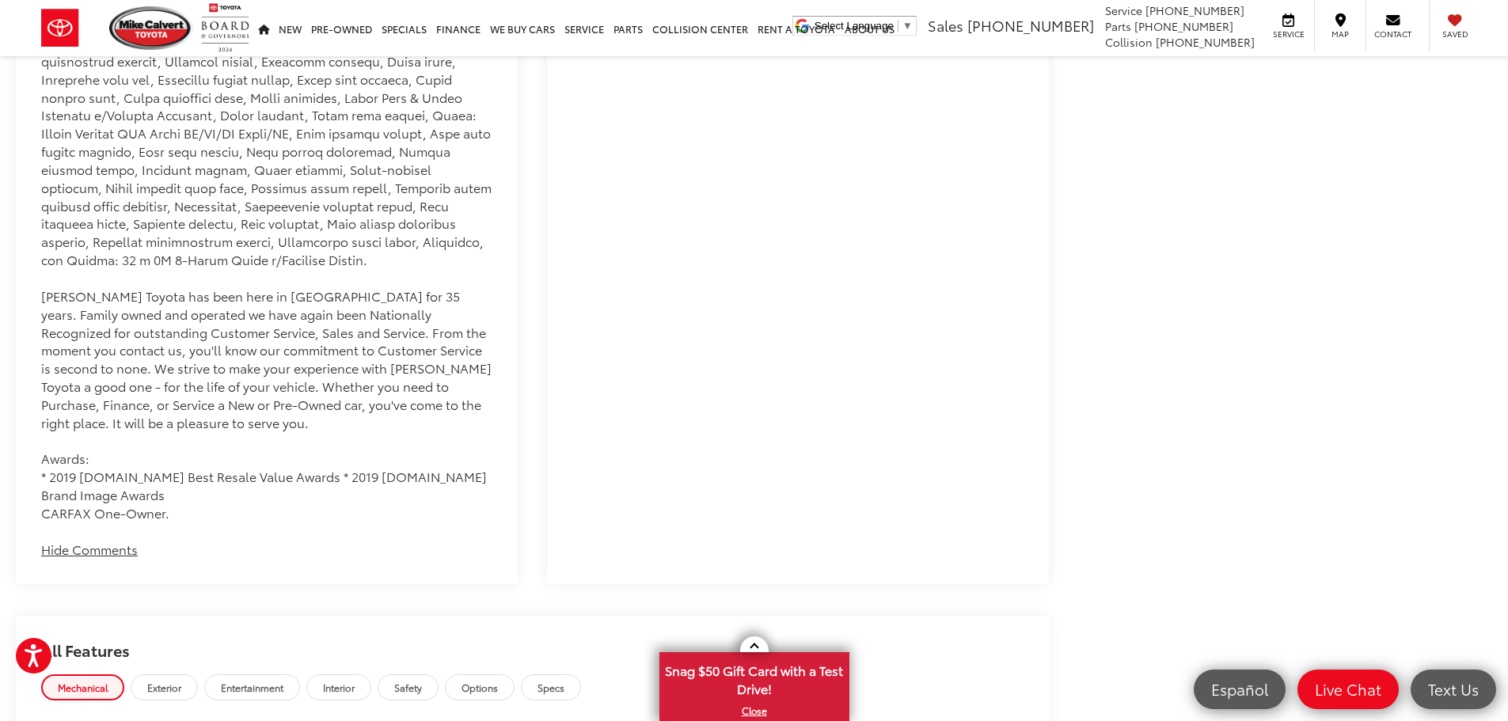
scroll to position [871, 0]
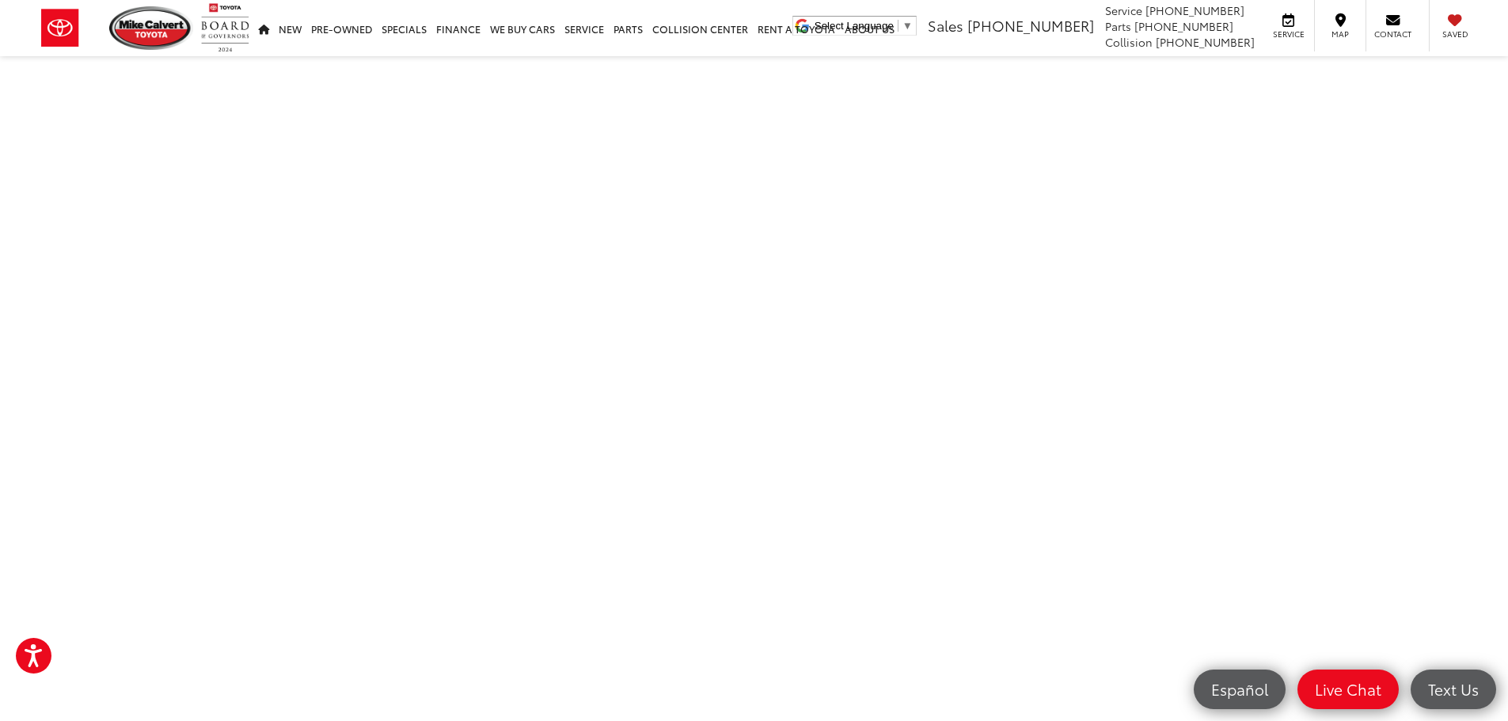
scroll to position [396, 0]
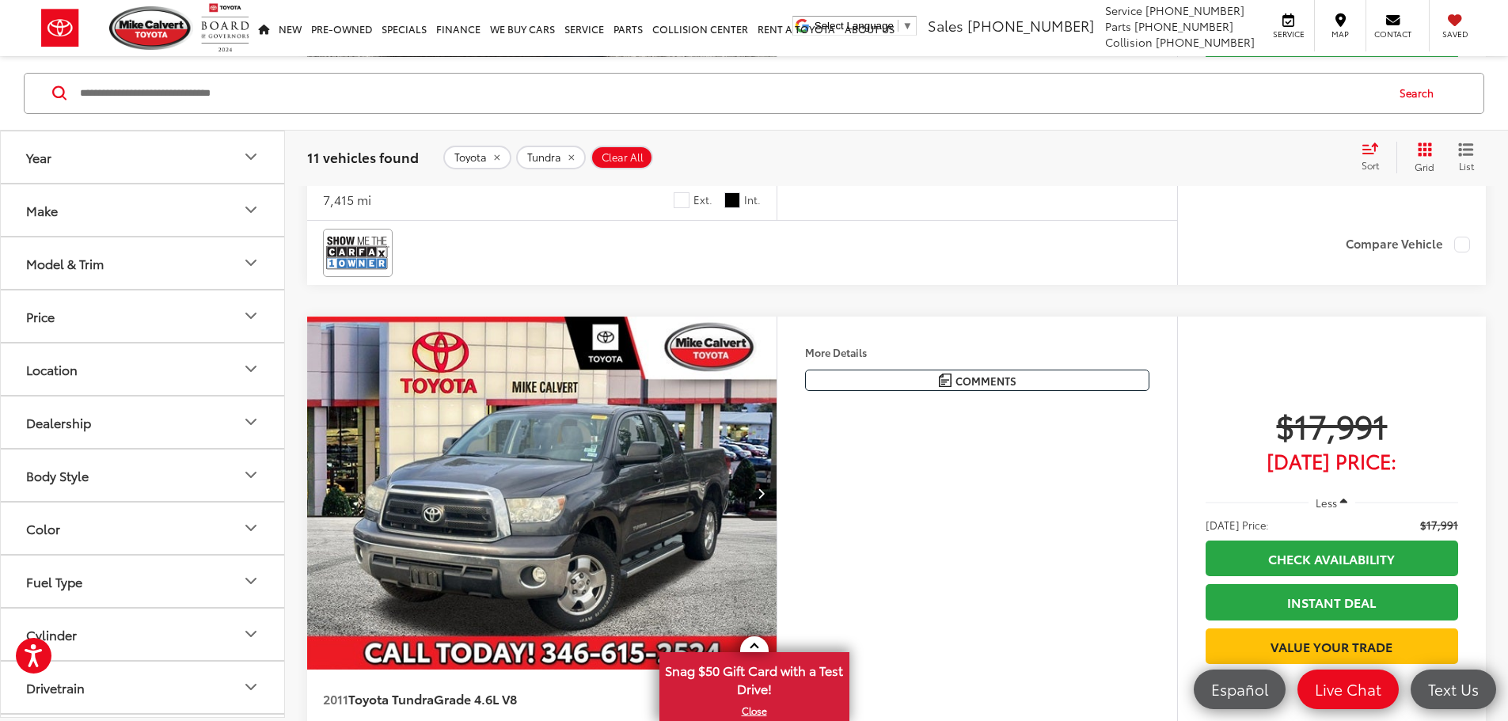
scroll to position [4821, 0]
